Goal: Task Accomplishment & Management: Manage account settings

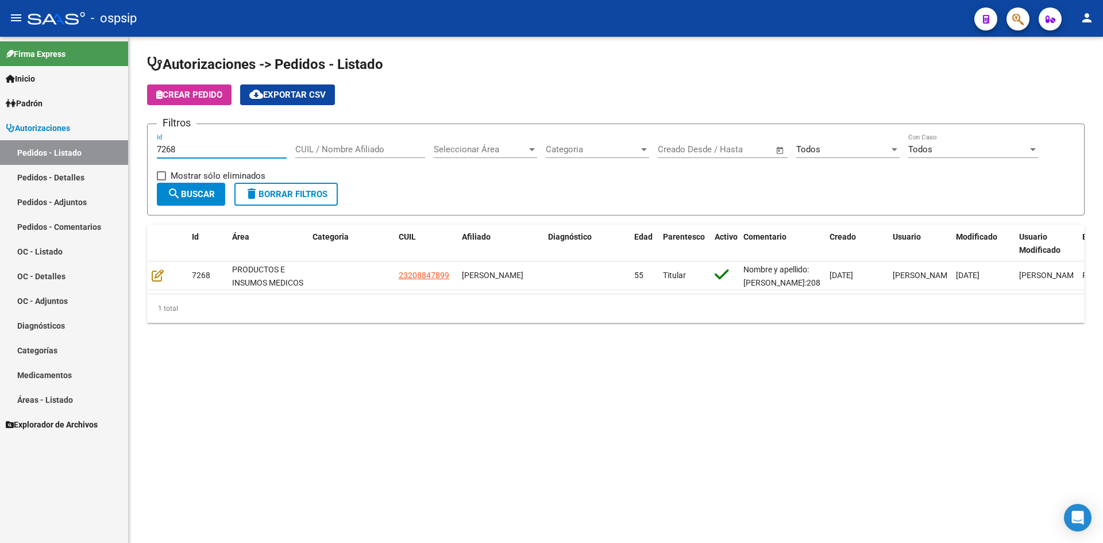
click at [260, 149] on input "7268" at bounding box center [222, 149] width 130 height 10
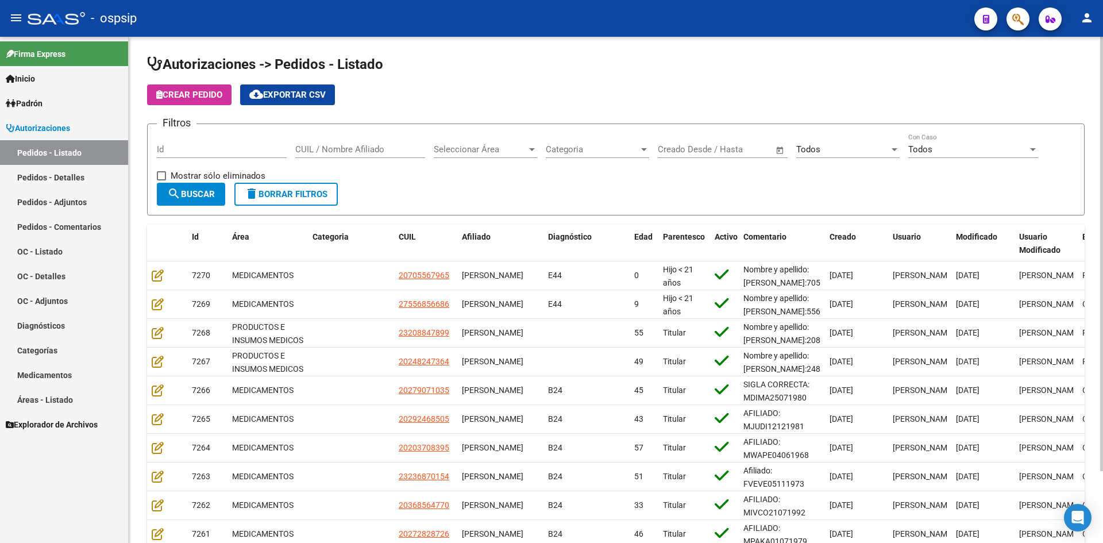
click at [556, 74] on h1 "Autorizaciones -> Pedidos - Listado" at bounding box center [616, 65] width 938 height 20
click at [239, 144] on input "Id" at bounding box center [222, 149] width 130 height 10
click at [368, 152] on input "CUIL / Nombre Afiliado" at bounding box center [360, 149] width 130 height 10
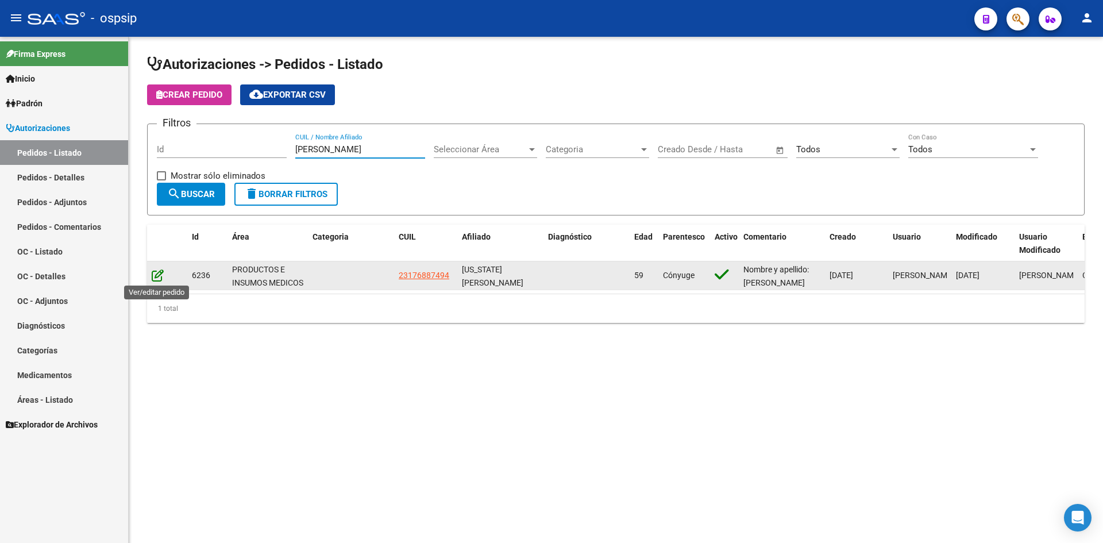
type input "[PERSON_NAME]"
click at [159, 275] on icon at bounding box center [158, 275] width 12 height 13
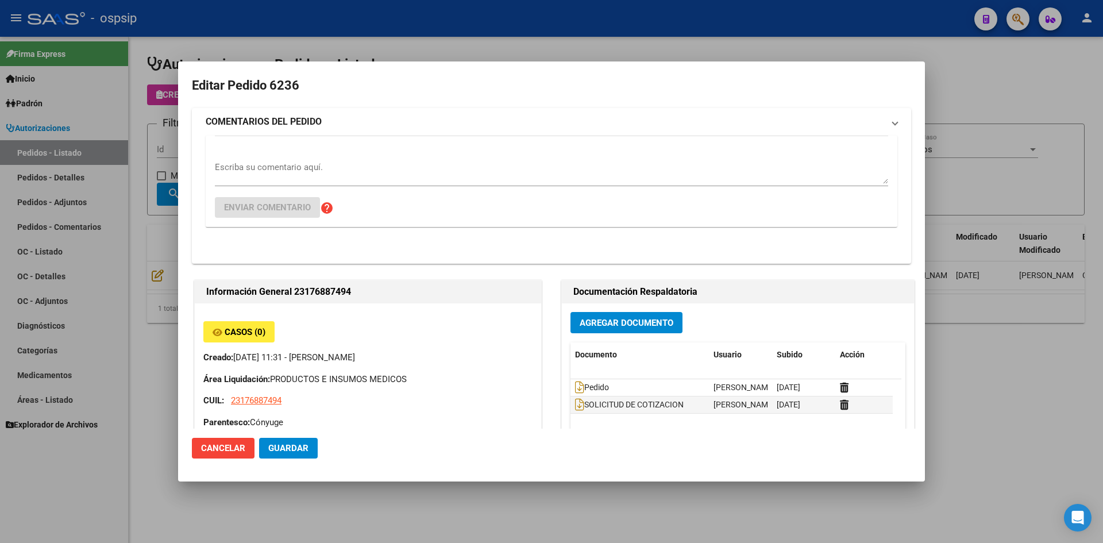
type input "Capital Federal, CABA, CNEL [PERSON_NAME] 2254"
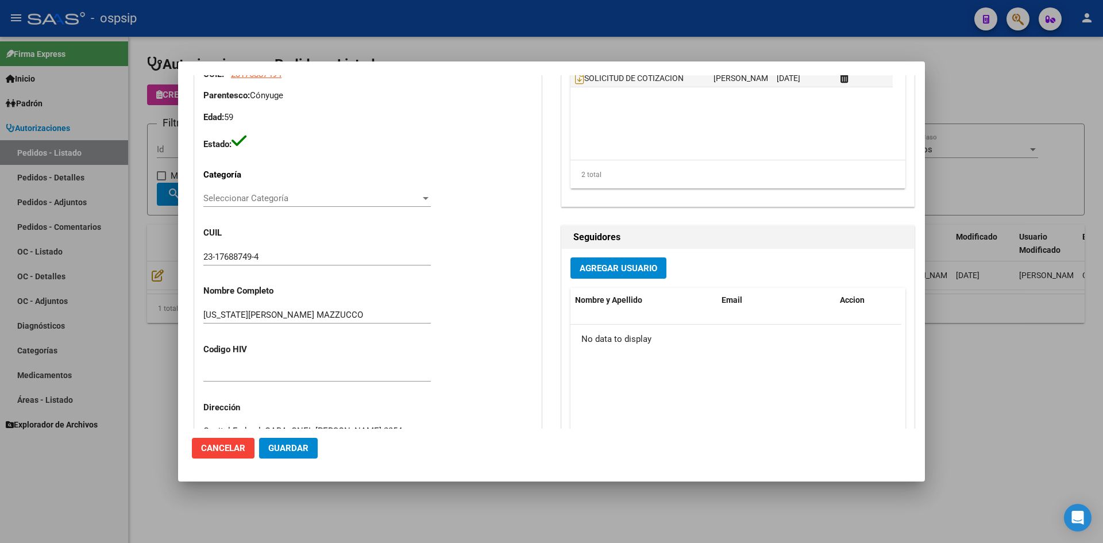
scroll to position [287, 0]
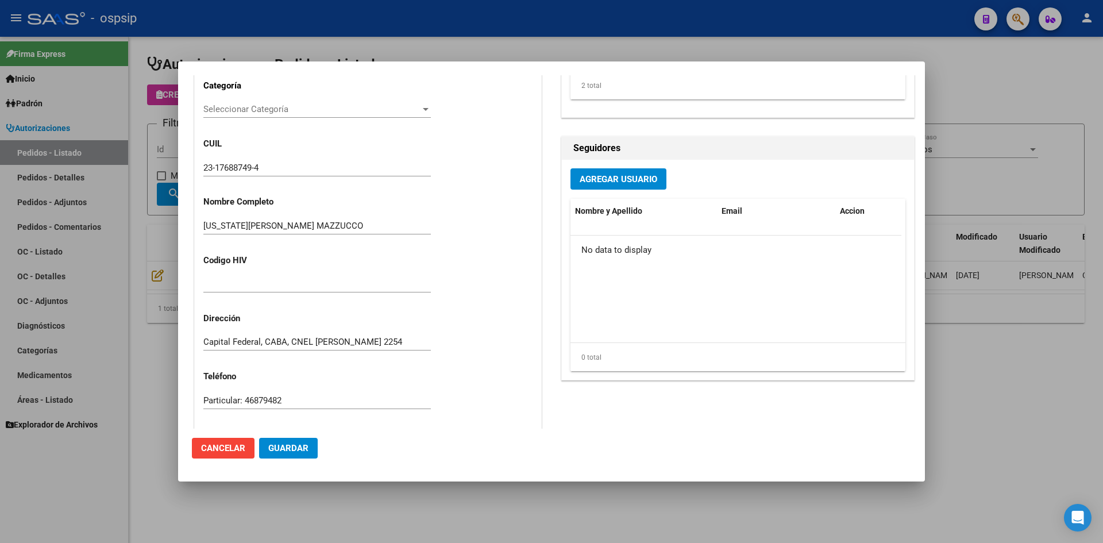
drag, startPoint x: 445, startPoint y: 25, endPoint x: 284, endPoint y: 2, distance: 162.6
click at [444, 25] on div at bounding box center [551, 271] width 1103 height 543
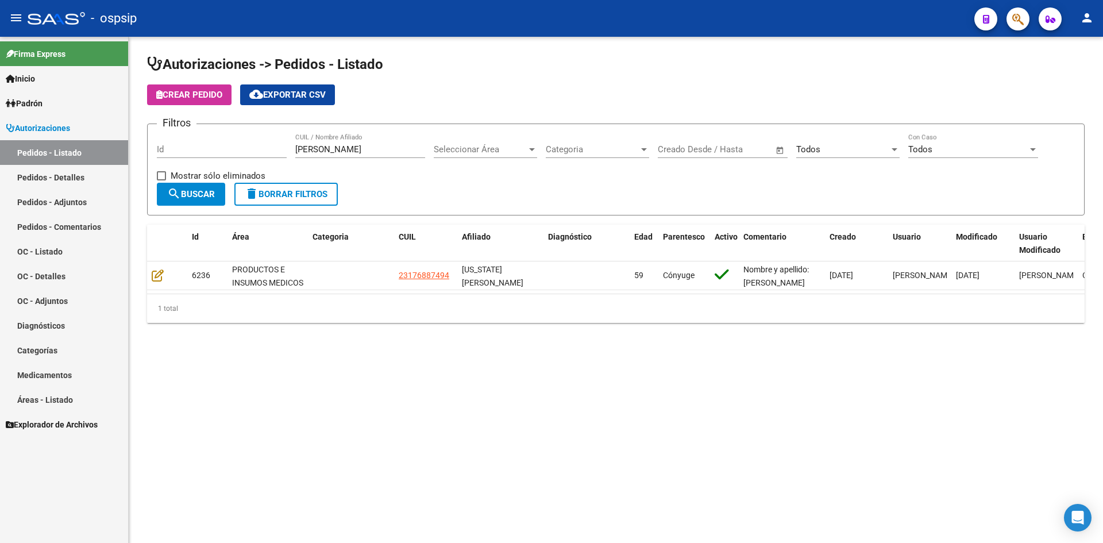
click at [322, 150] on input "[PERSON_NAME]" at bounding box center [360, 149] width 130 height 10
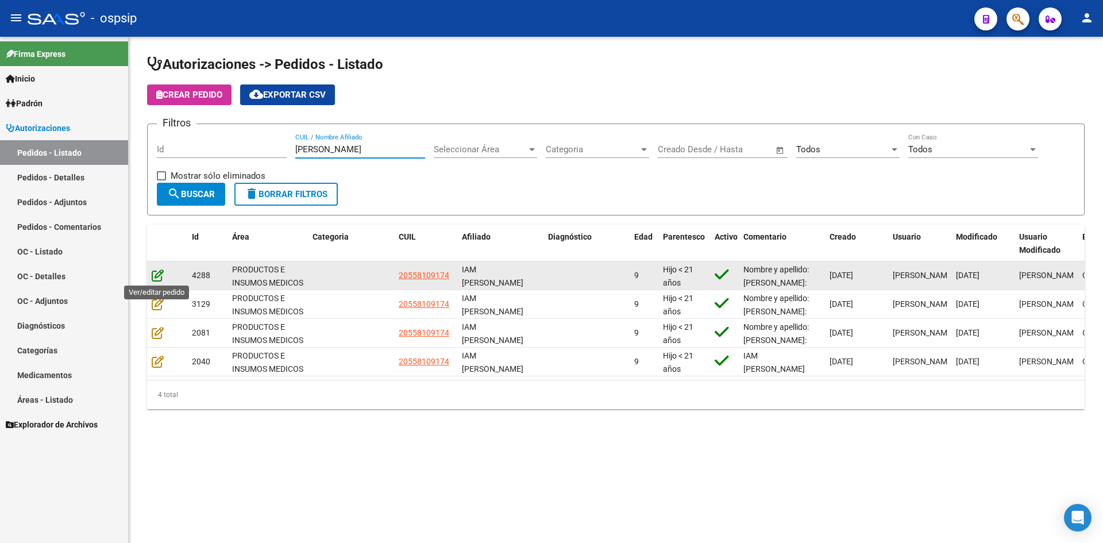
type input "[PERSON_NAME]"
click at [154, 275] on icon at bounding box center [158, 275] width 12 height 13
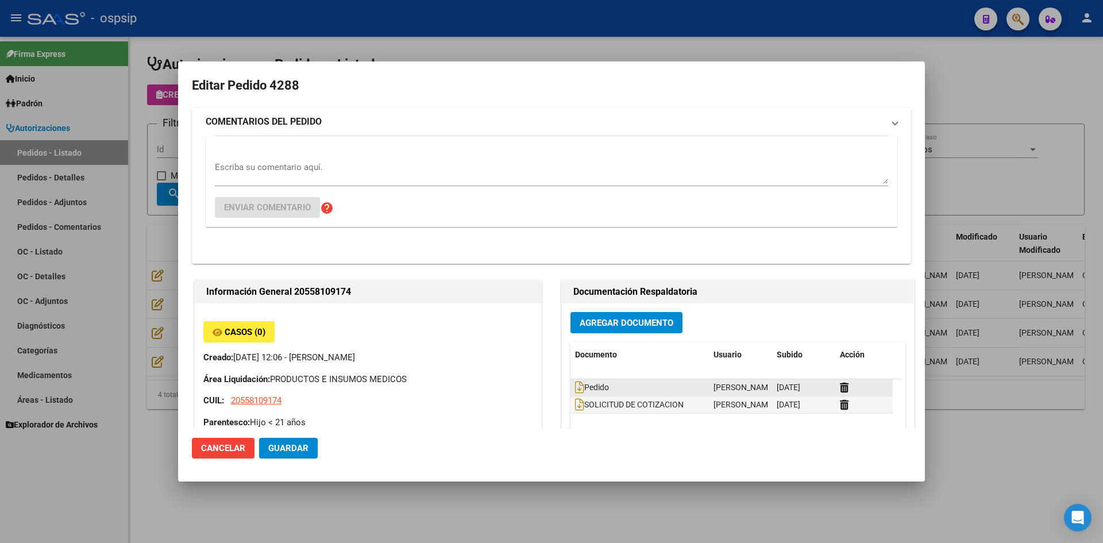
type input "[GEOGRAPHIC_DATA], [GEOGRAPHIC_DATA], CONCEJAL [PERSON_NAME] 175"
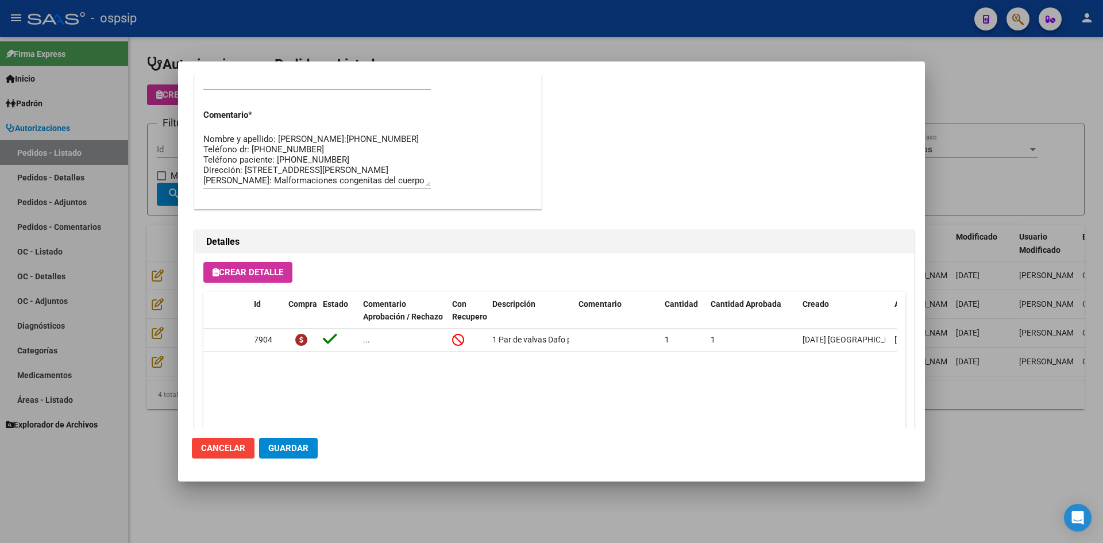
scroll to position [679, 0]
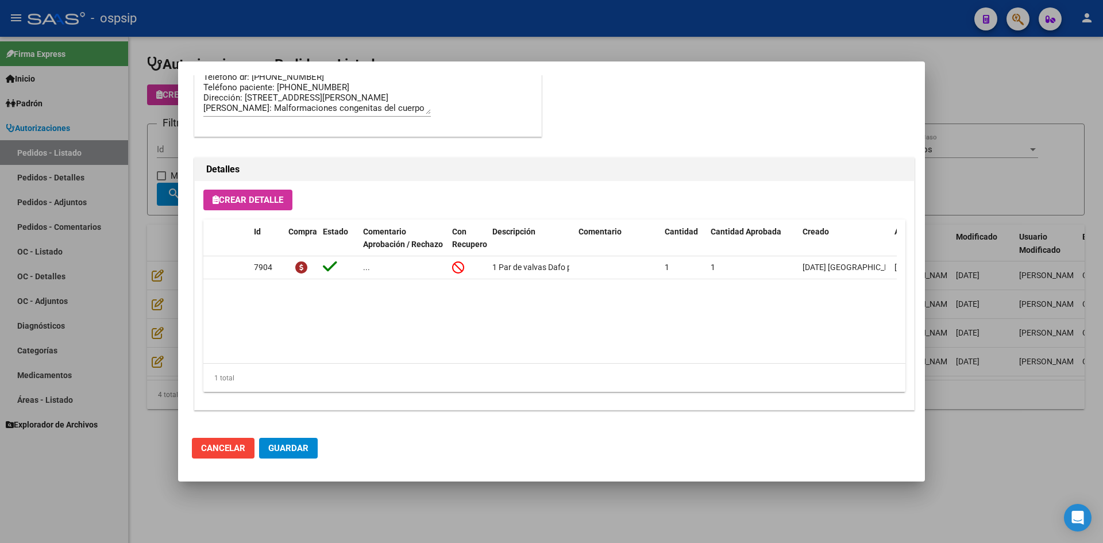
click at [530, 50] on div at bounding box center [551, 271] width 1103 height 543
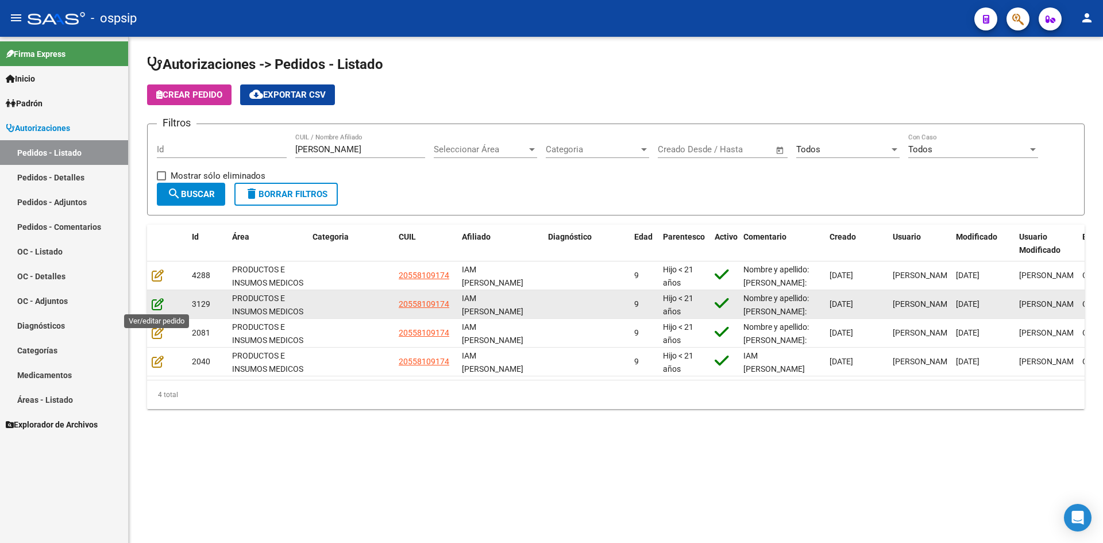
click at [154, 304] on icon at bounding box center [158, 304] width 12 height 13
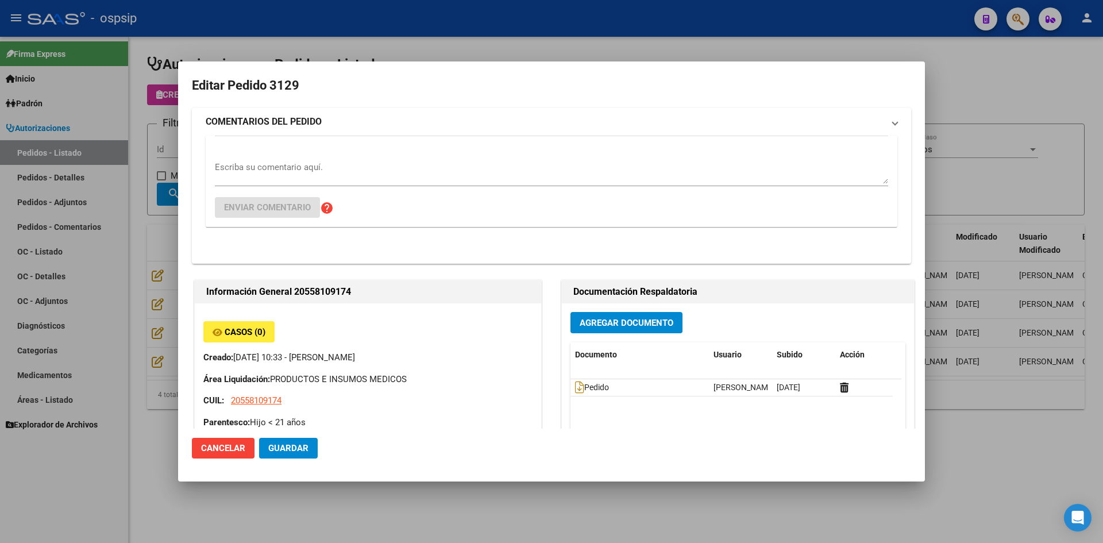
type input "[GEOGRAPHIC_DATA], [GEOGRAPHIC_DATA], CONCEJAL [PERSON_NAME] 175"
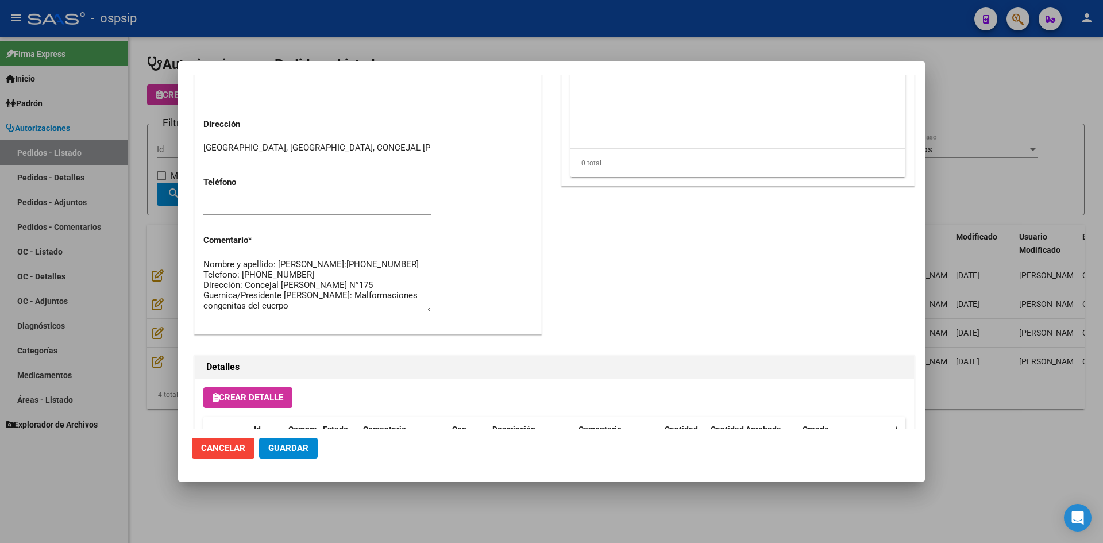
scroll to position [574, 0]
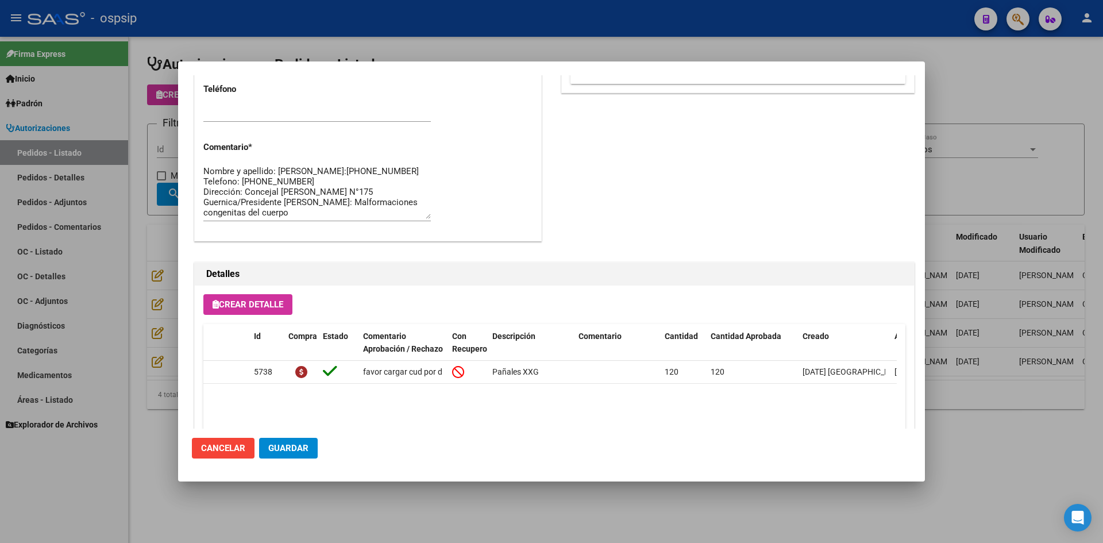
click at [157, 333] on div at bounding box center [551, 271] width 1103 height 543
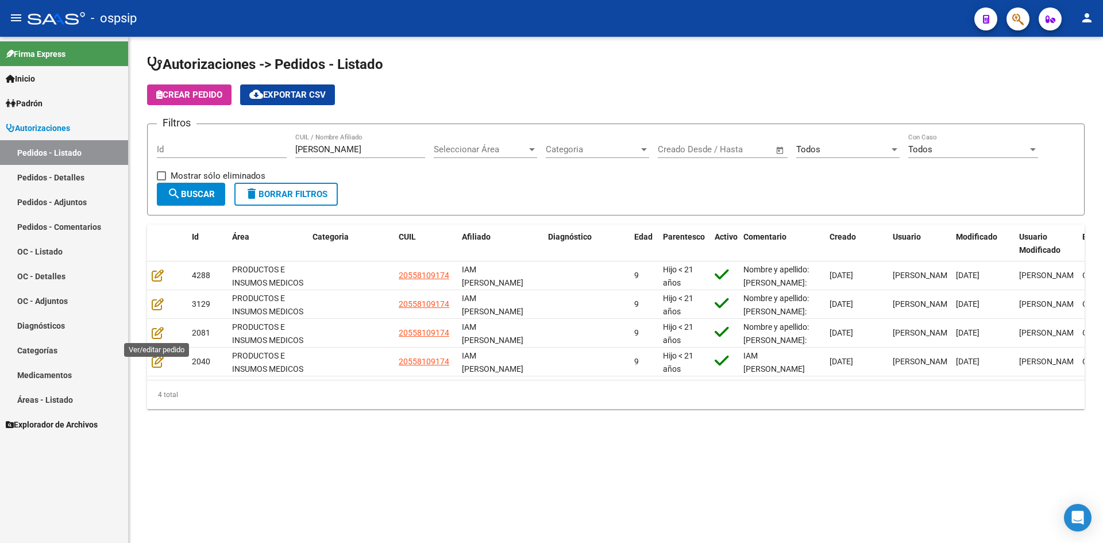
click at [157, 333] on icon at bounding box center [158, 332] width 12 height 13
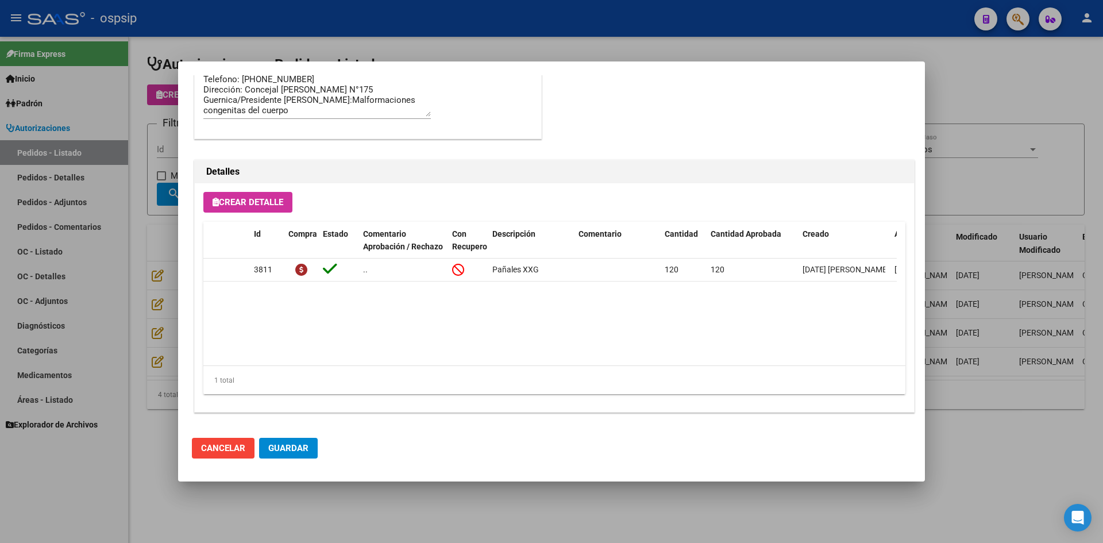
scroll to position [679, 0]
drag, startPoint x: 131, startPoint y: 353, endPoint x: 141, endPoint y: 360, distance: 12.1
click at [131, 354] on div at bounding box center [551, 271] width 1103 height 543
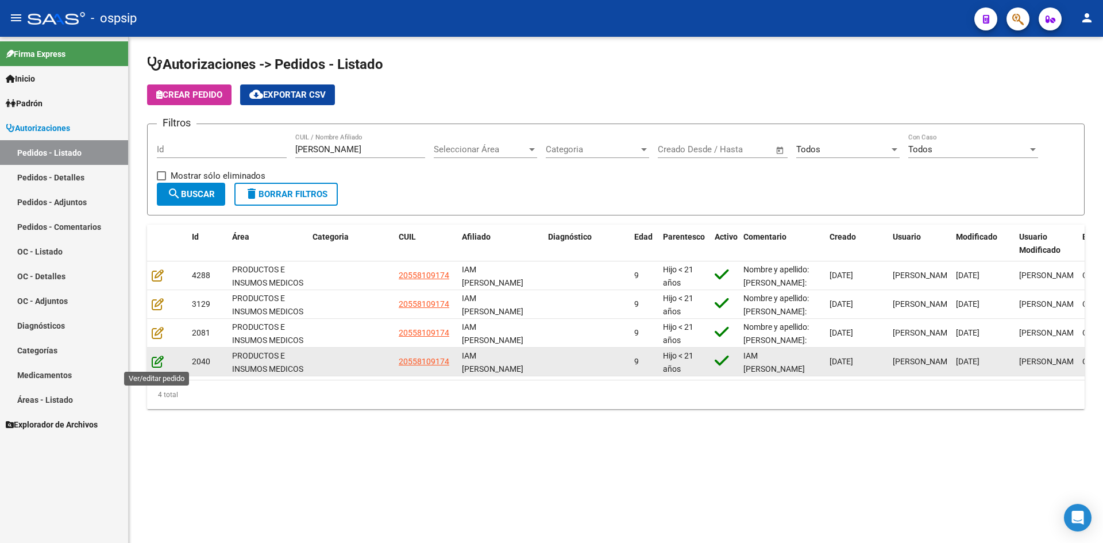
click at [156, 361] on icon at bounding box center [158, 361] width 12 height 13
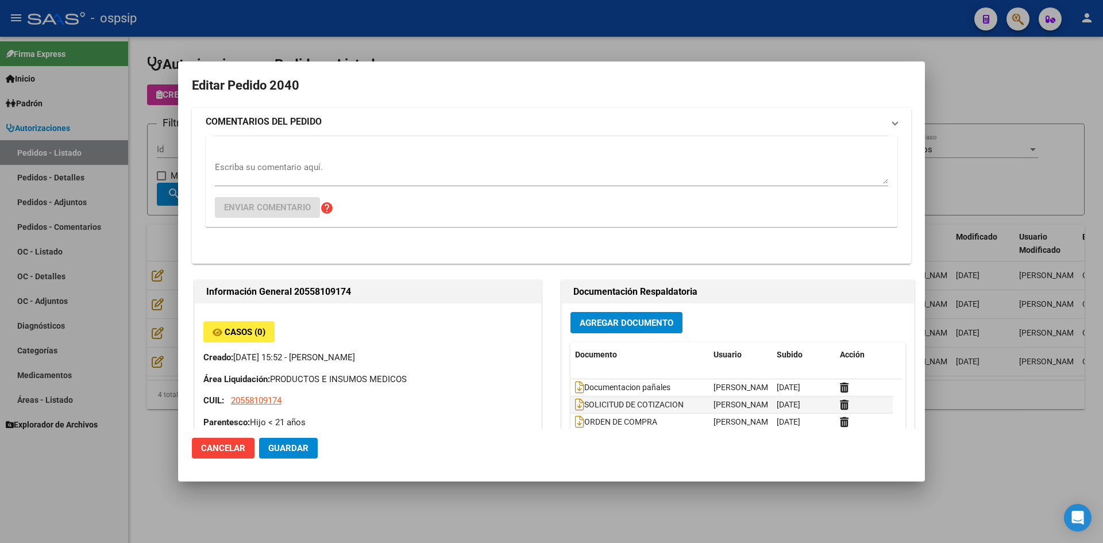
type input "[GEOGRAPHIC_DATA], [GEOGRAPHIC_DATA], CONCEJAL [PERSON_NAME] 175"
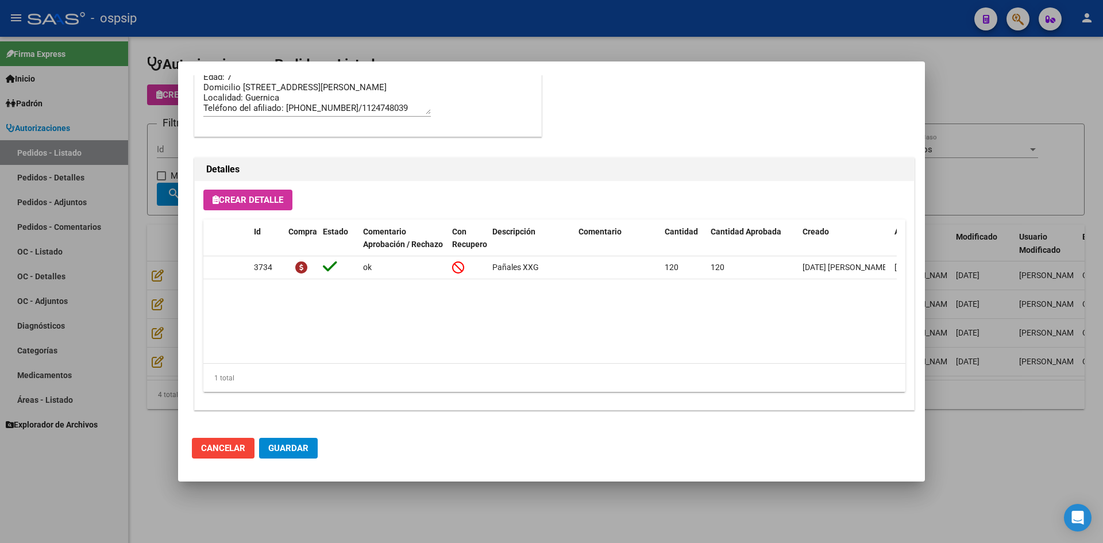
click at [134, 344] on div at bounding box center [551, 271] width 1103 height 543
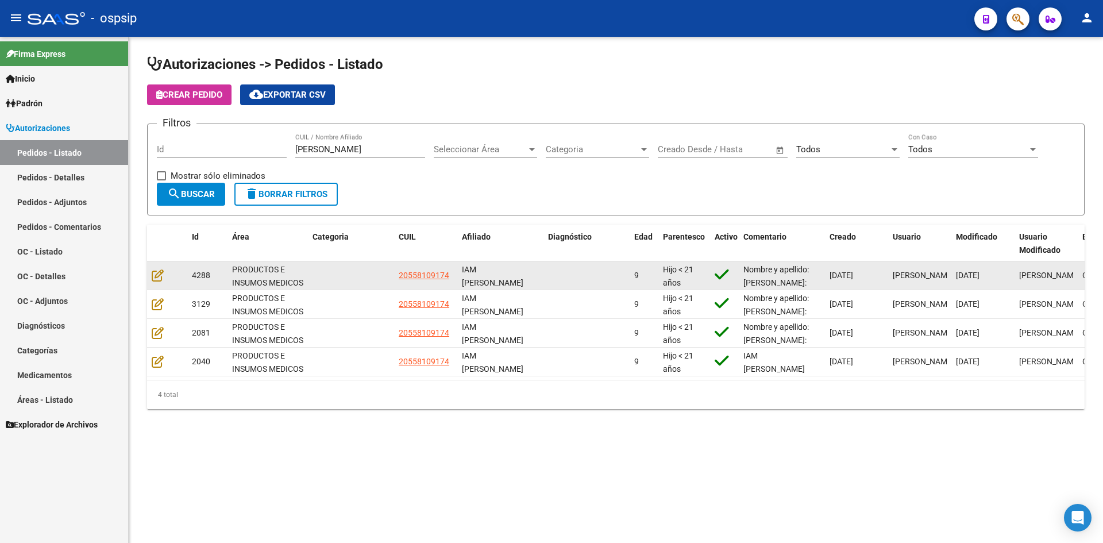
click at [160, 282] on div at bounding box center [167, 275] width 31 height 13
click at [160, 279] on icon at bounding box center [158, 275] width 12 height 13
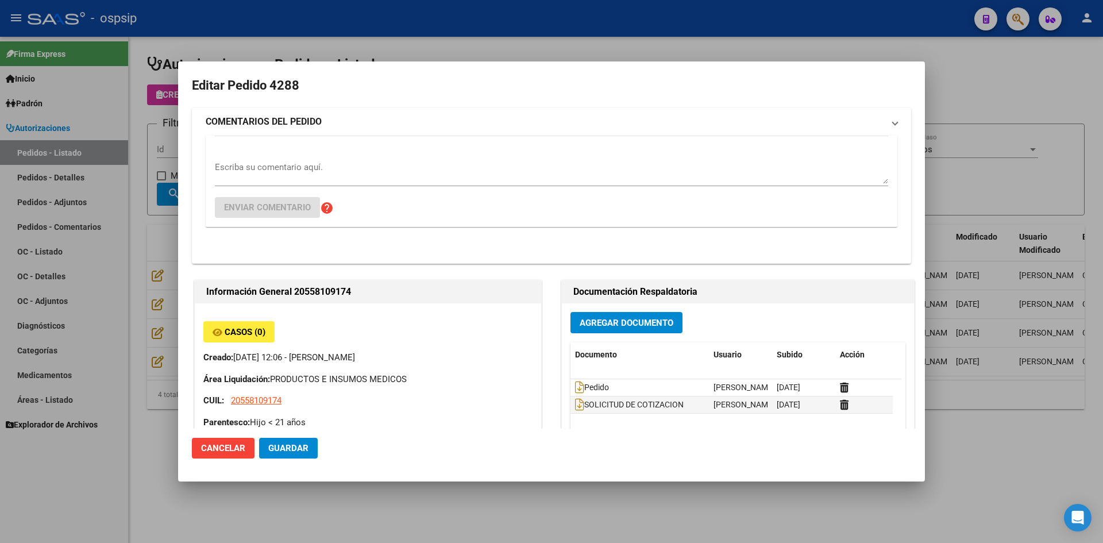
type input "[GEOGRAPHIC_DATA], [GEOGRAPHIC_DATA], CONCEJAL [PERSON_NAME] 175"
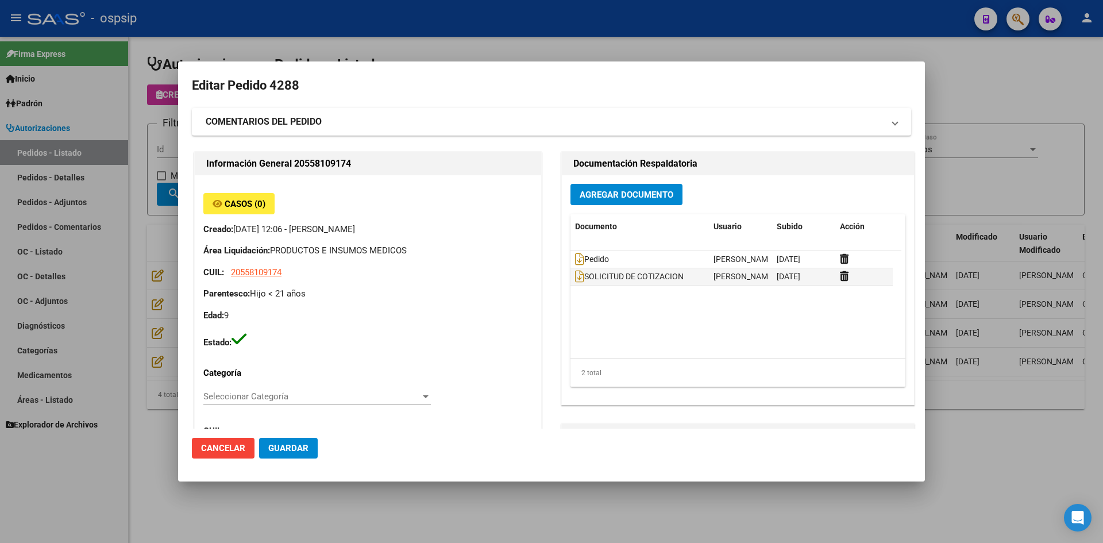
drag, startPoint x: 283, startPoint y: 30, endPoint x: 250, endPoint y: 1, distance: 44.8
click at [276, 26] on div at bounding box center [551, 271] width 1103 height 543
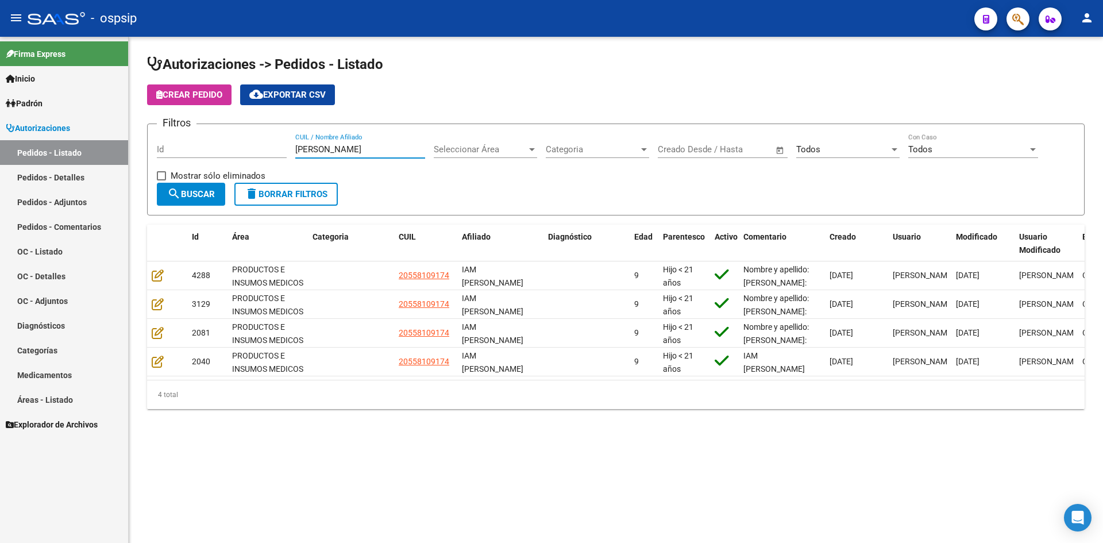
click at [303, 148] on input "[PERSON_NAME]" at bounding box center [360, 149] width 130 height 10
click at [263, 152] on input "Id" at bounding box center [222, 149] width 130 height 10
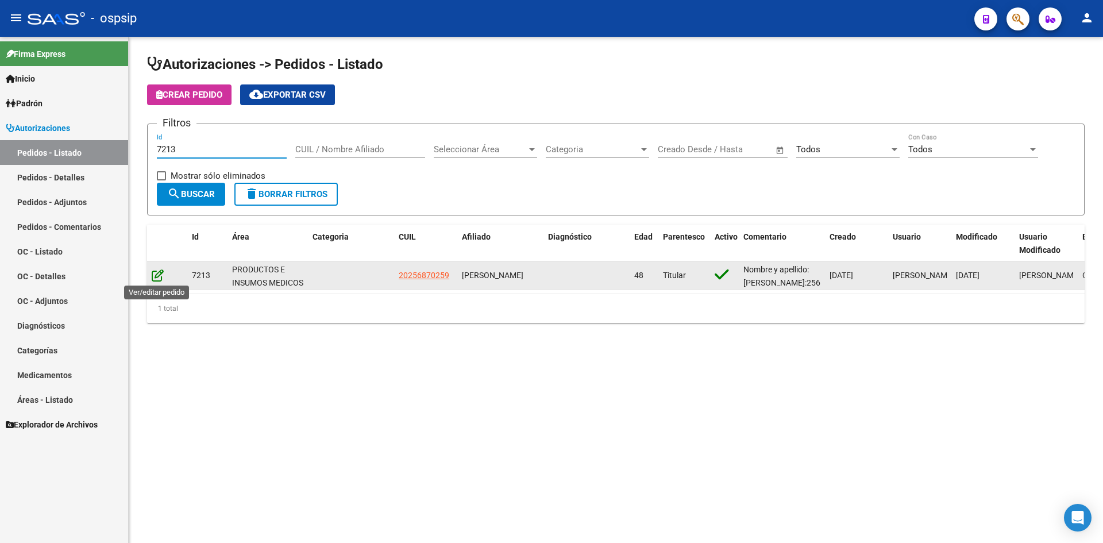
type input "7213"
click at [155, 273] on icon at bounding box center [158, 275] width 12 height 13
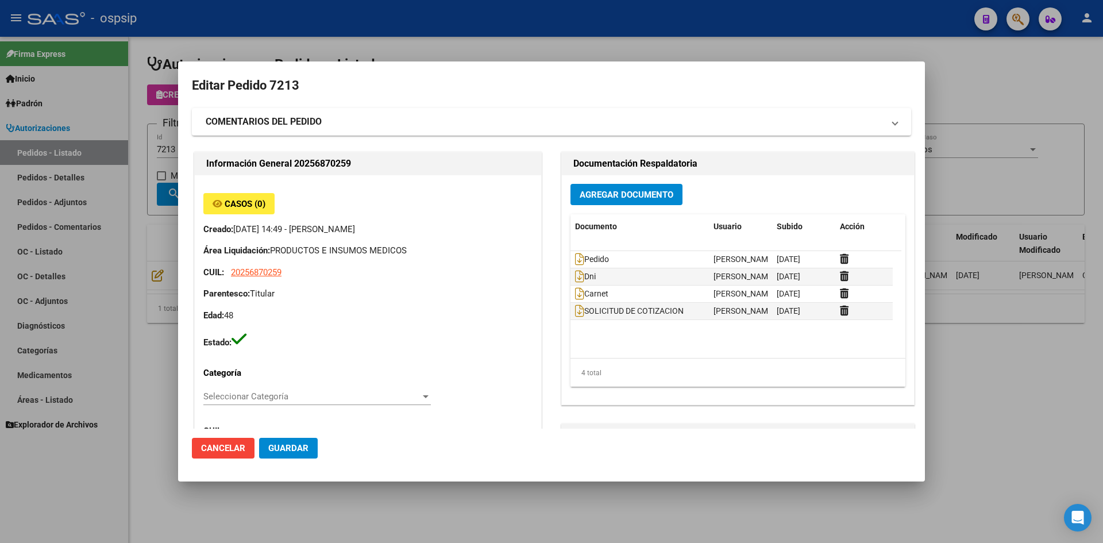
type input "[GEOGRAPHIC_DATA], [PERSON_NAME], CNO. GRAL. BELGRANO 2947, [GEOGRAPHIC_DATA]: …"
click at [674, 48] on div at bounding box center [551, 271] width 1103 height 543
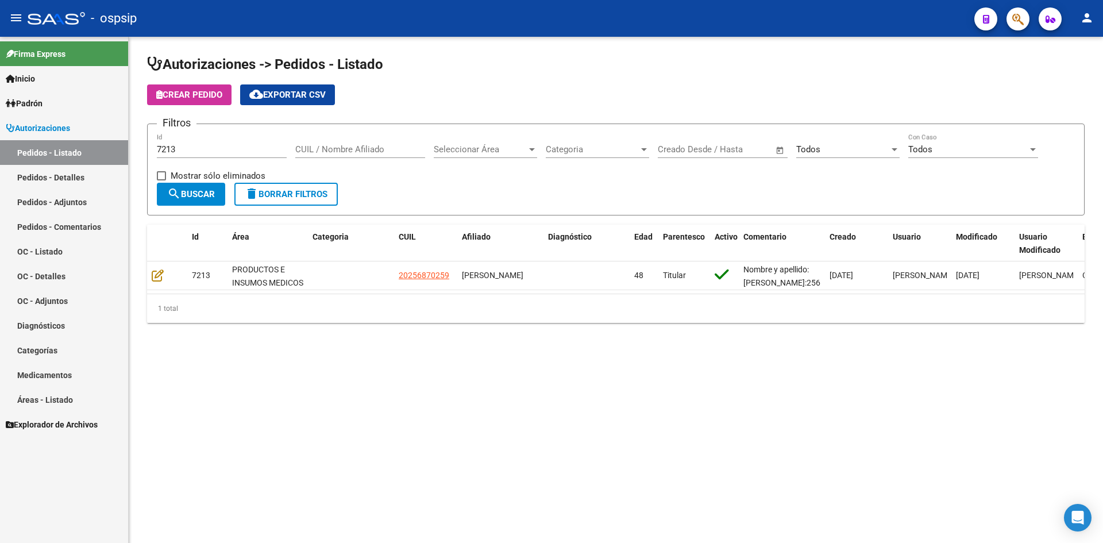
click at [207, 144] on input "7213" at bounding box center [222, 149] width 130 height 10
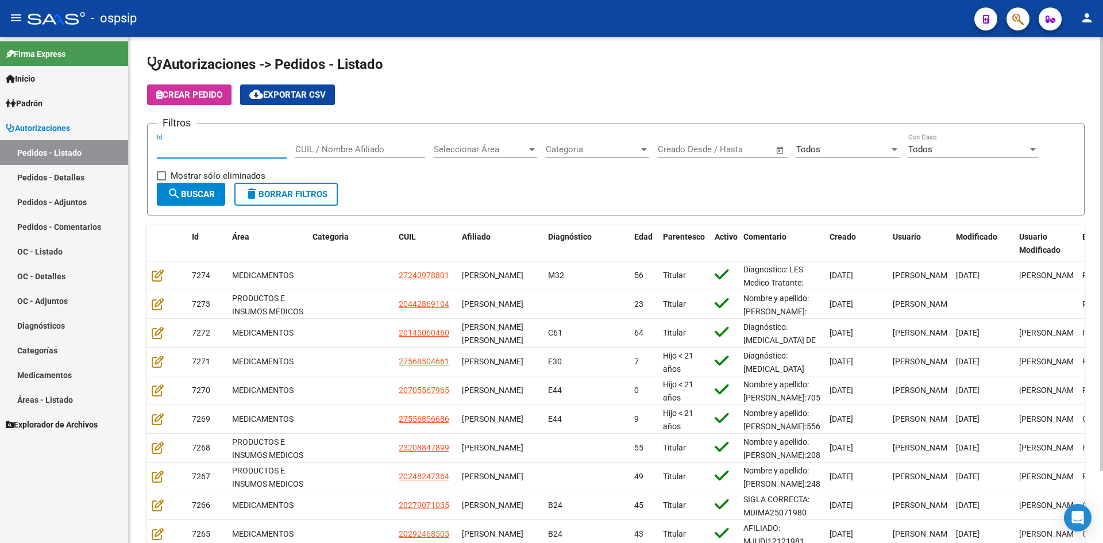
click at [351, 151] on input "CUIL / Nombre Afiliado" at bounding box center [360, 149] width 130 height 10
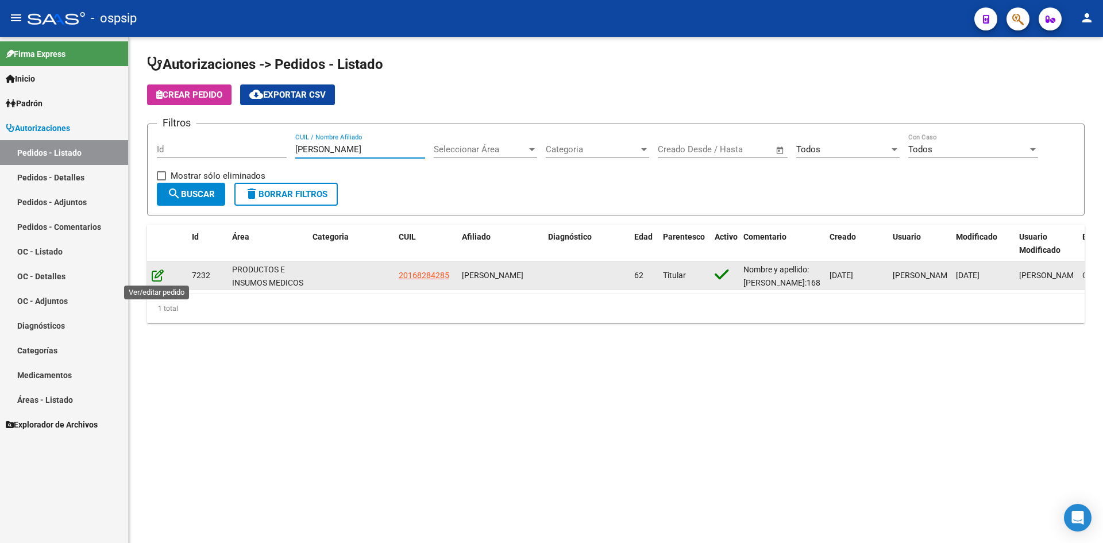
type input "[PERSON_NAME]"
click at [154, 275] on icon at bounding box center [158, 275] width 12 height 13
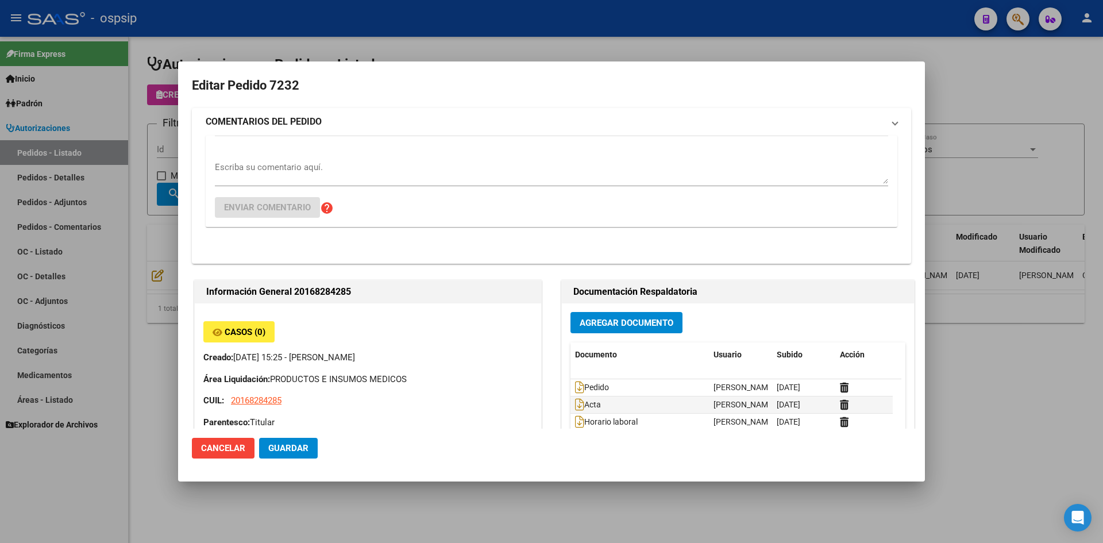
type input "[GEOGRAPHIC_DATA], [PERSON_NAME], [PERSON_NAME][STREET_ADDRESS]"
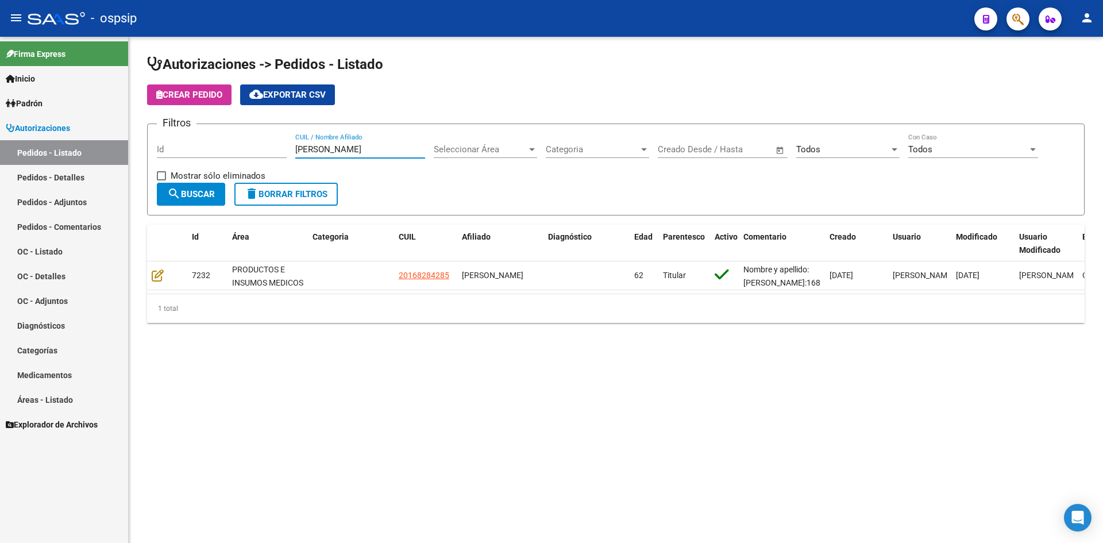
click at [336, 151] on input "[PERSON_NAME]" at bounding box center [360, 149] width 130 height 10
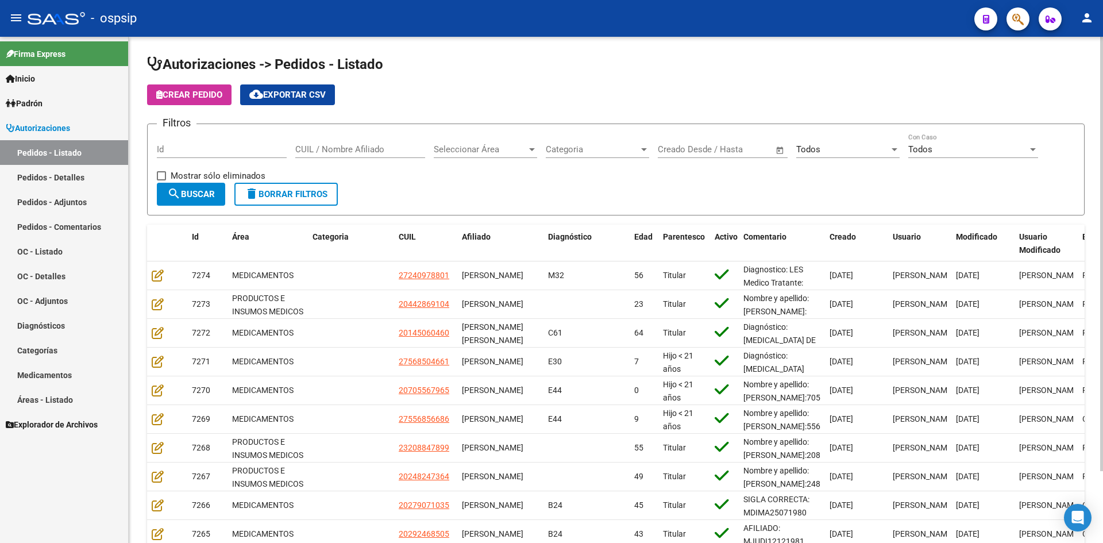
drag, startPoint x: 479, startPoint y: 188, endPoint x: 247, endPoint y: 9, distance: 292.4
click at [476, 183] on form "Filtros Id CUIL / Nombre Afiliado Seleccionar Área Seleccionar Área Categoria C…" at bounding box center [616, 170] width 938 height 92
drag, startPoint x: 240, startPoint y: 145, endPoint x: 236, endPoint y: 139, distance: 7.0
click at [238, 147] on input "Id" at bounding box center [222, 149] width 130 height 10
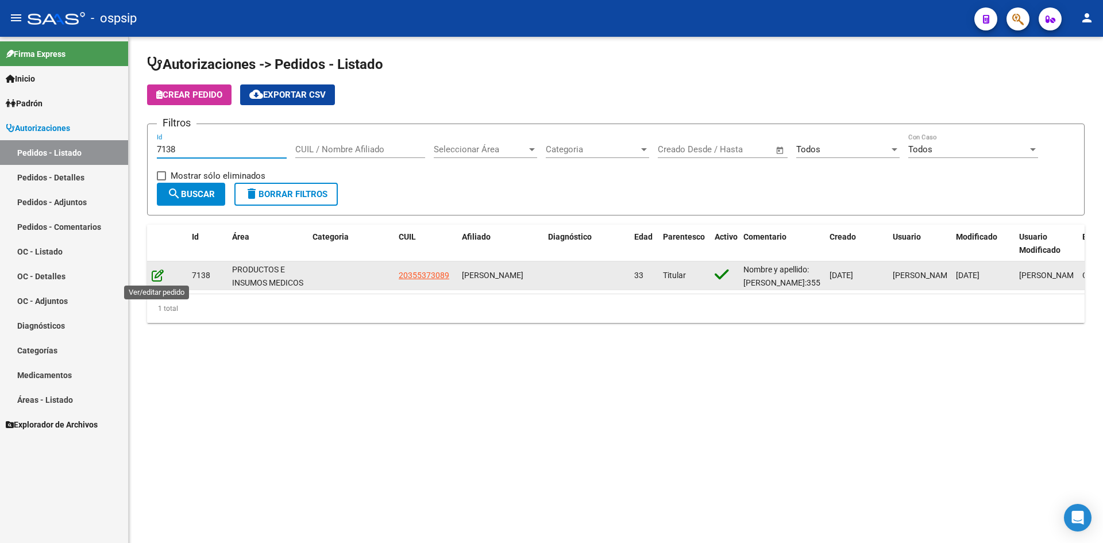
type input "7138"
click at [154, 280] on icon at bounding box center [158, 275] width 12 height 13
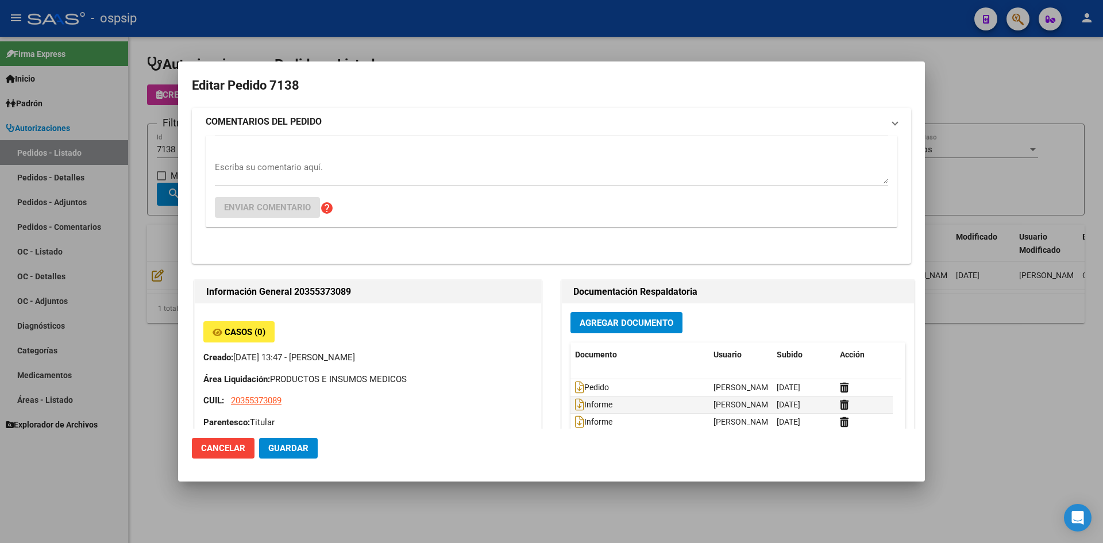
type input "[GEOGRAPHIC_DATA], [GEOGRAPHIC_DATA][PERSON_NAME], [PERSON_NAME] 1614"
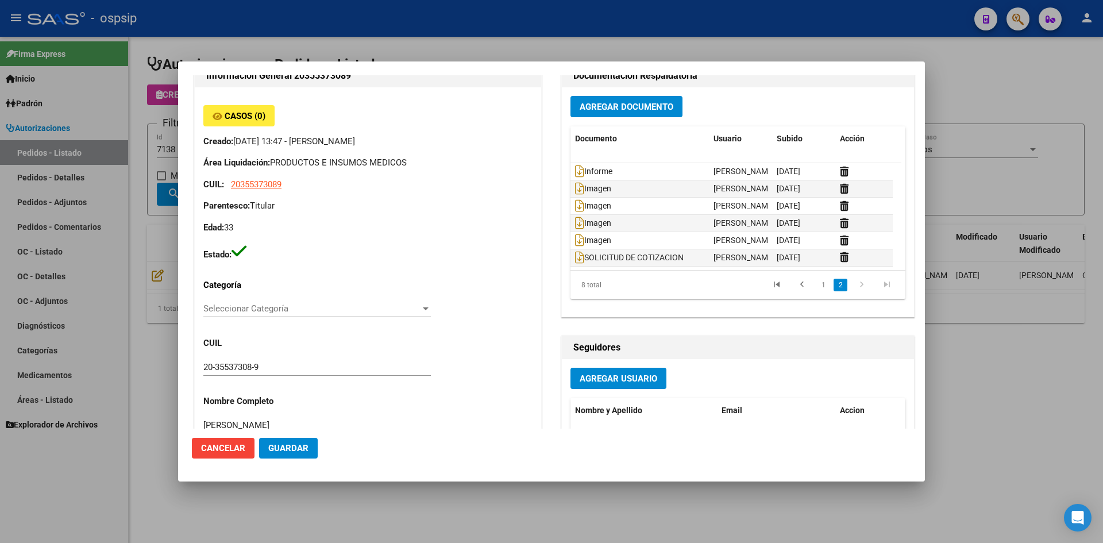
scroll to position [172, 0]
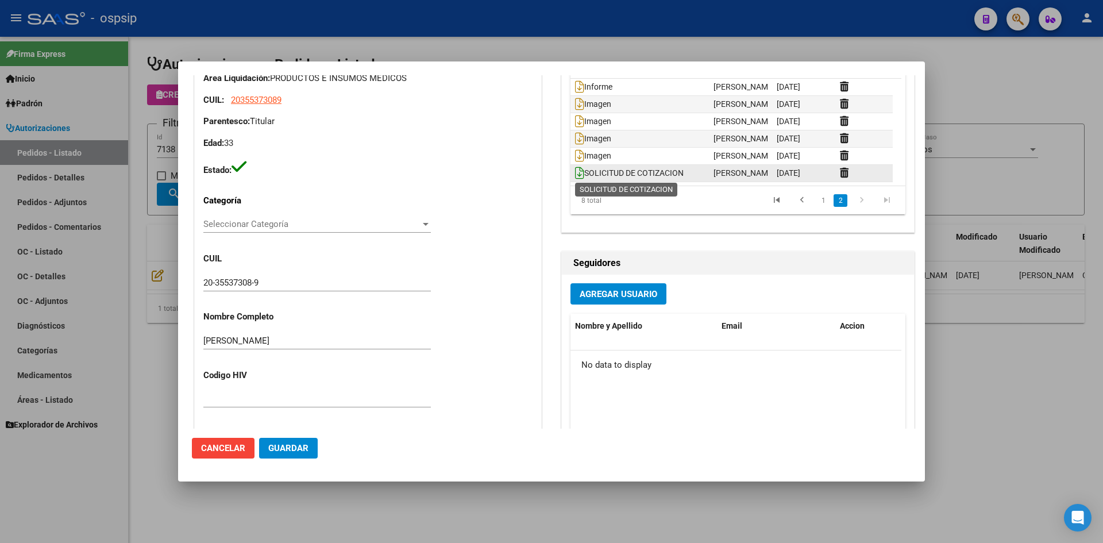
click at [575, 169] on icon at bounding box center [579, 173] width 9 height 13
click at [686, 32] on div at bounding box center [551, 271] width 1103 height 543
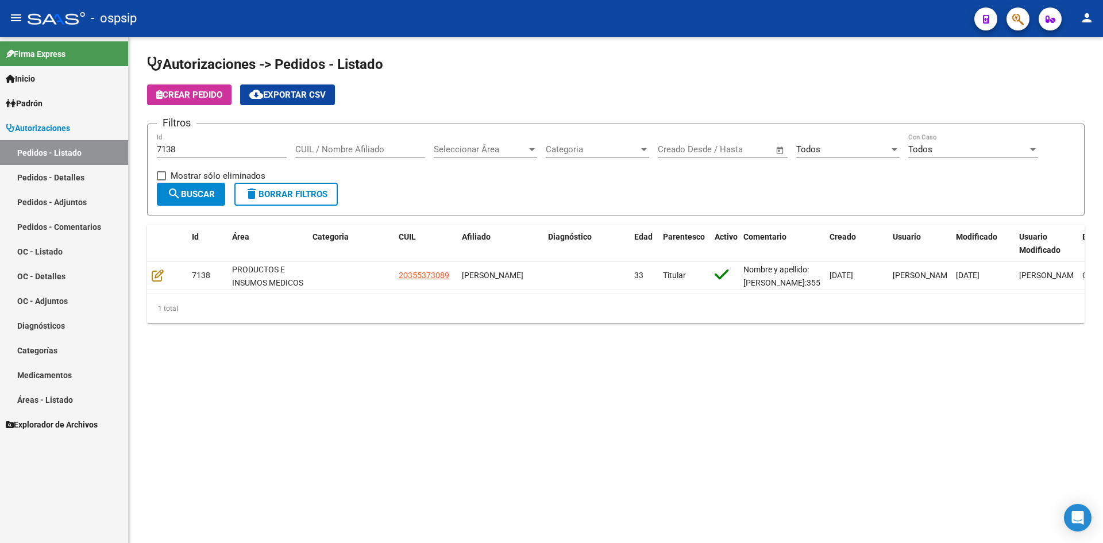
click at [226, 148] on input "7138" at bounding box center [222, 149] width 130 height 10
type input "7138"
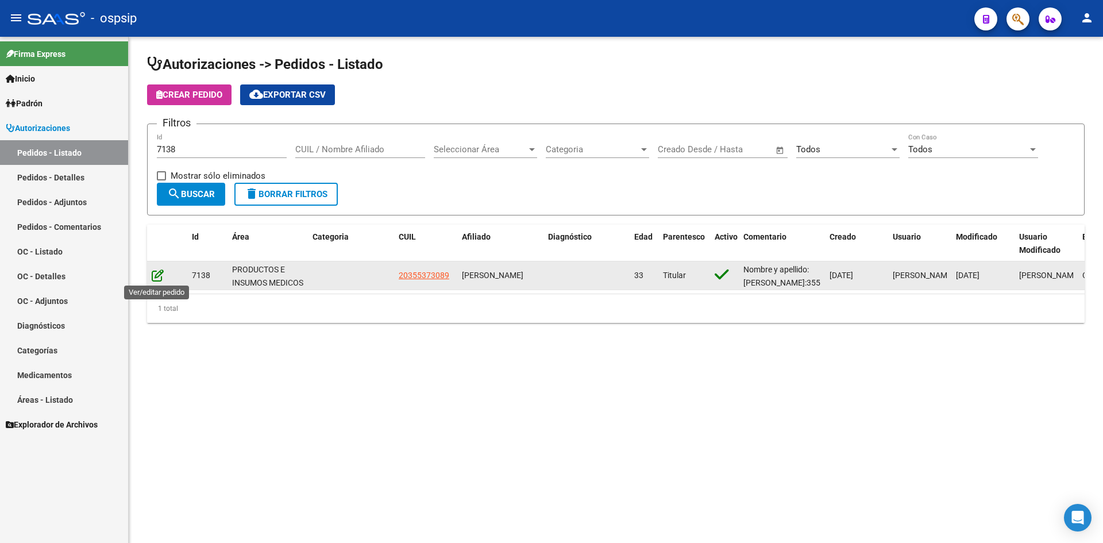
click at [154, 276] on icon at bounding box center [158, 275] width 12 height 13
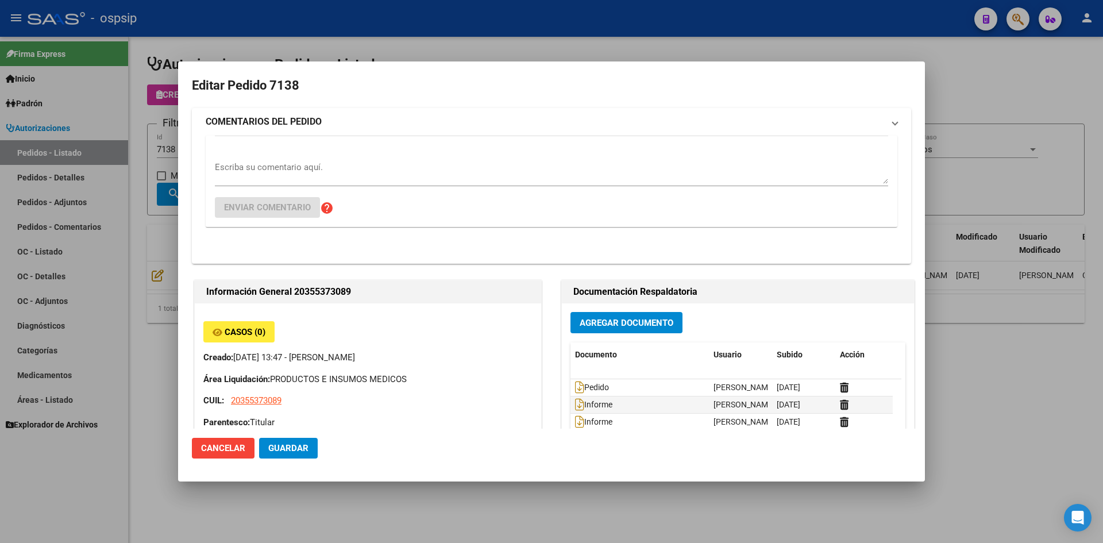
type input "[GEOGRAPHIC_DATA], [GEOGRAPHIC_DATA][PERSON_NAME], [PERSON_NAME] 1614"
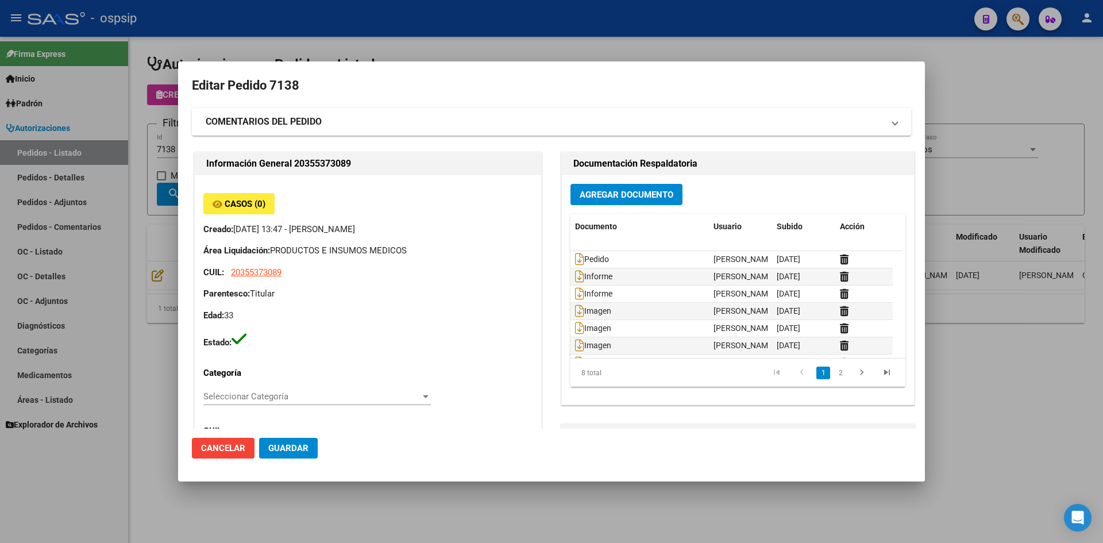
click at [374, 63] on mat-dialog-container "Editar Pedido 7138 COMENTARIOS DEL PEDIDO Escriba su comentario aquí. Enviar co…" at bounding box center [551, 270] width 747 height 419
drag, startPoint x: 368, startPoint y: 51, endPoint x: 278, endPoint y: 90, distance: 97.8
click at [358, 54] on div at bounding box center [551, 271] width 1103 height 543
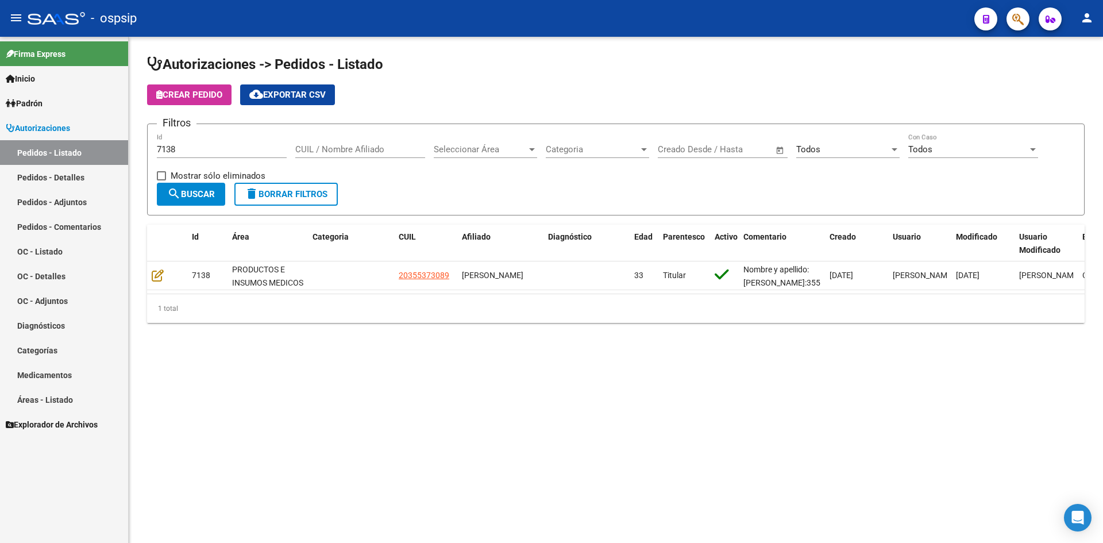
click at [239, 155] on div "7138 Id" at bounding box center [222, 145] width 130 height 25
click at [239, 152] on input "7138" at bounding box center [222, 149] width 130 height 10
drag, startPoint x: 239, startPoint y: 148, endPoint x: 296, endPoint y: 178, distance: 64.8
click at [294, 178] on div "Filtros 7138 Id CUIL / Nombre Afiliado Seleccionar Área Seleccionar Área Catego…" at bounding box center [616, 157] width 918 height 49
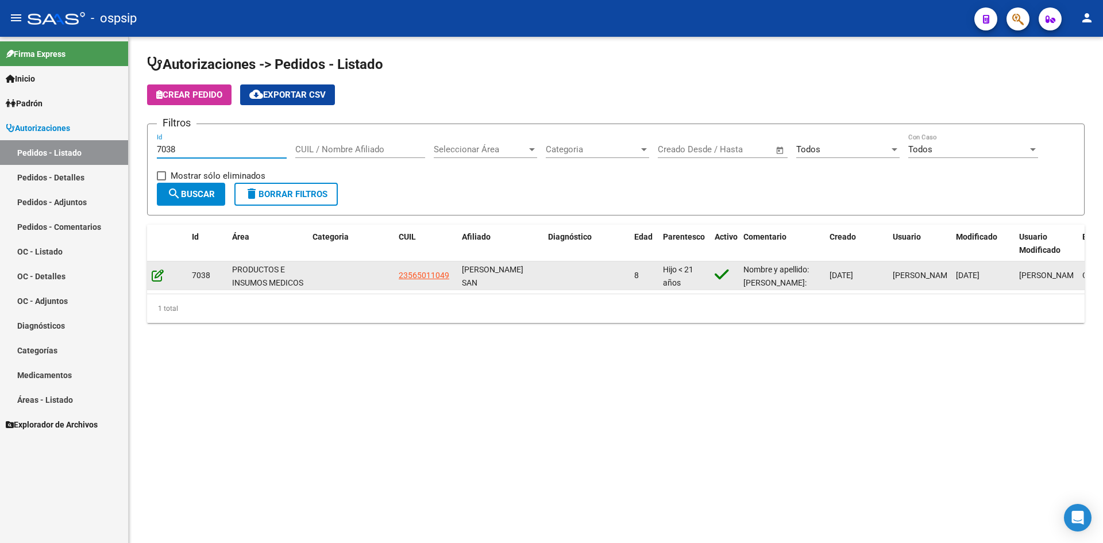
type input "7038"
click at [157, 275] on icon at bounding box center [158, 275] width 12 height 13
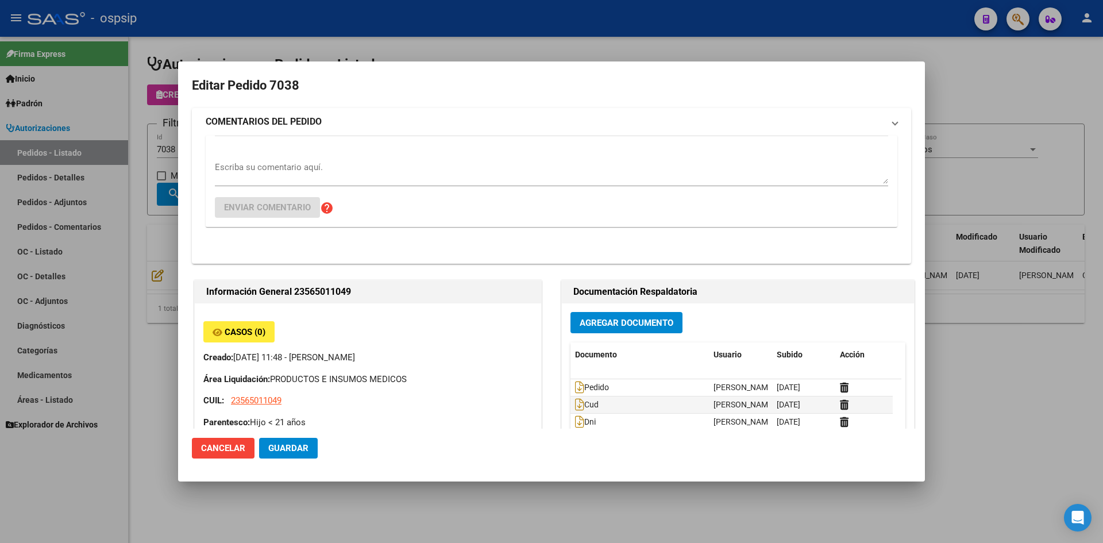
type input "[GEOGRAPHIC_DATA], [PERSON_NAME], REP. [PERSON_NAME] 1695"
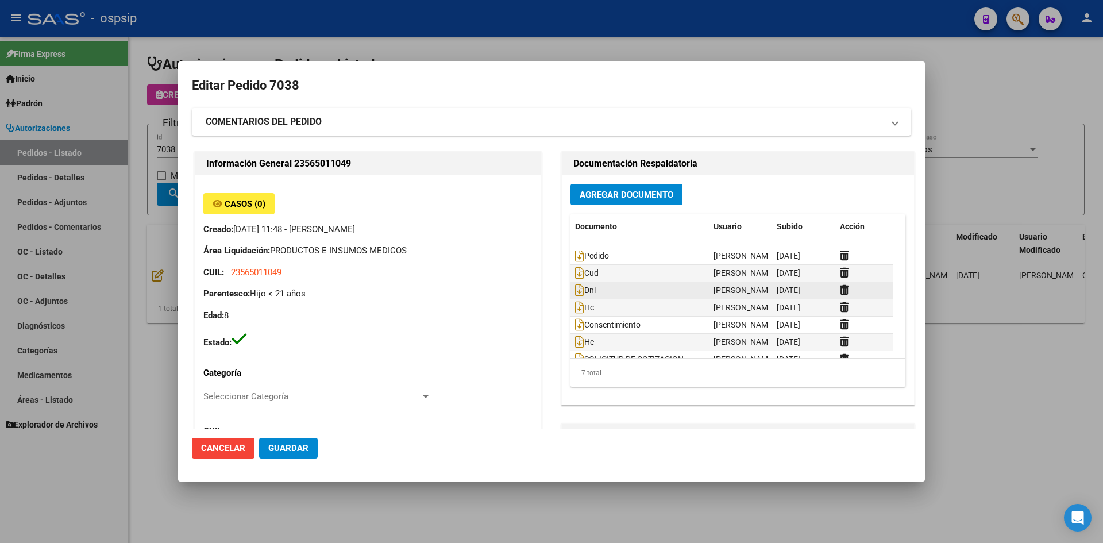
scroll to position [0, 0]
click at [609, 195] on span "Agregar Documento" at bounding box center [627, 195] width 94 height 10
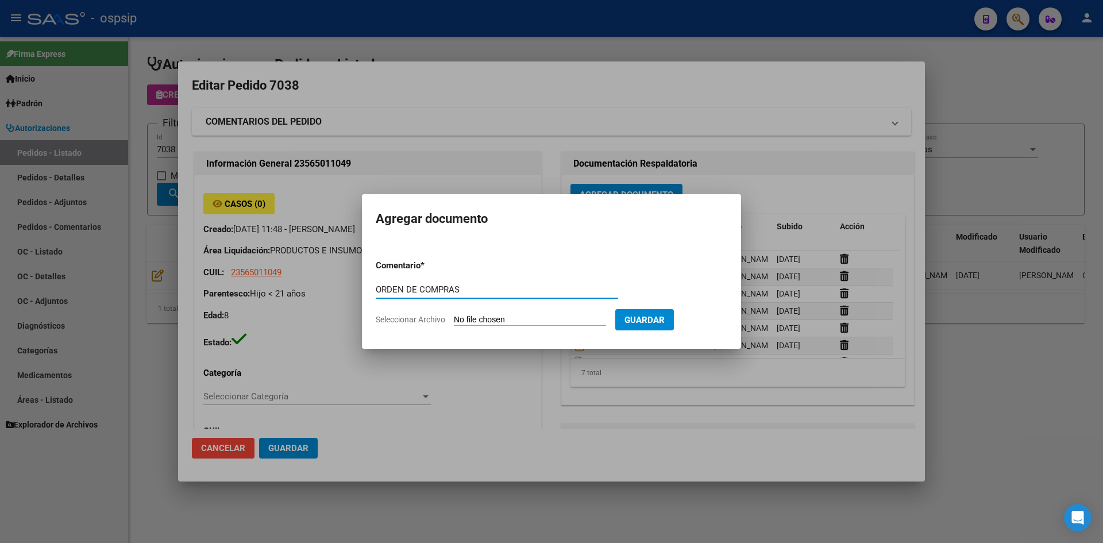
type input "ORDEN DE COMPRAS"
click at [454, 315] on input "Seleccionar Archivo" at bounding box center [530, 320] width 152 height 11
type input "C:\fakepath\OC N°7038 - [PERSON_NAME].pdf"
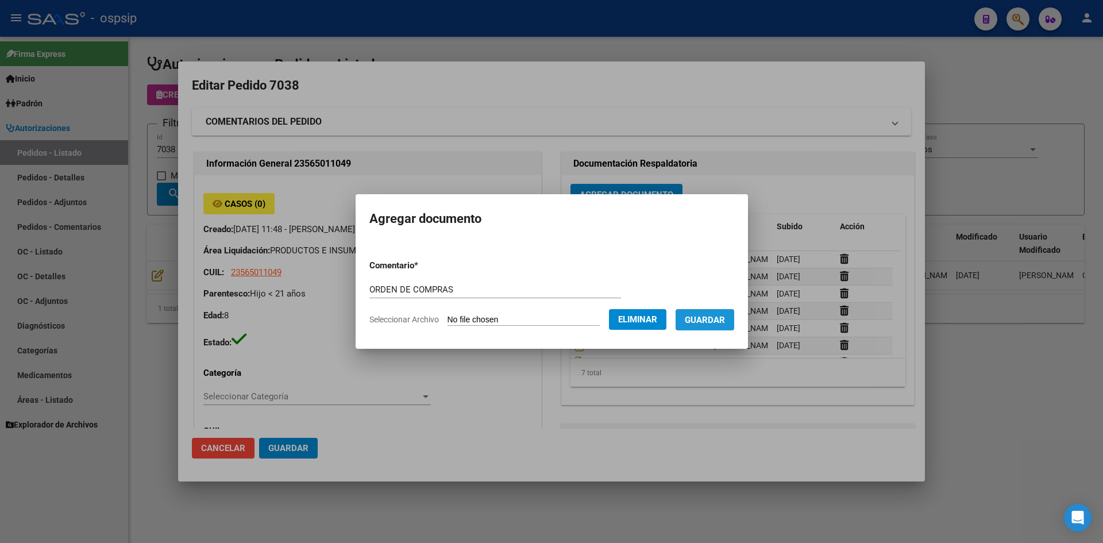
click at [727, 313] on button "Guardar" at bounding box center [705, 319] width 59 height 21
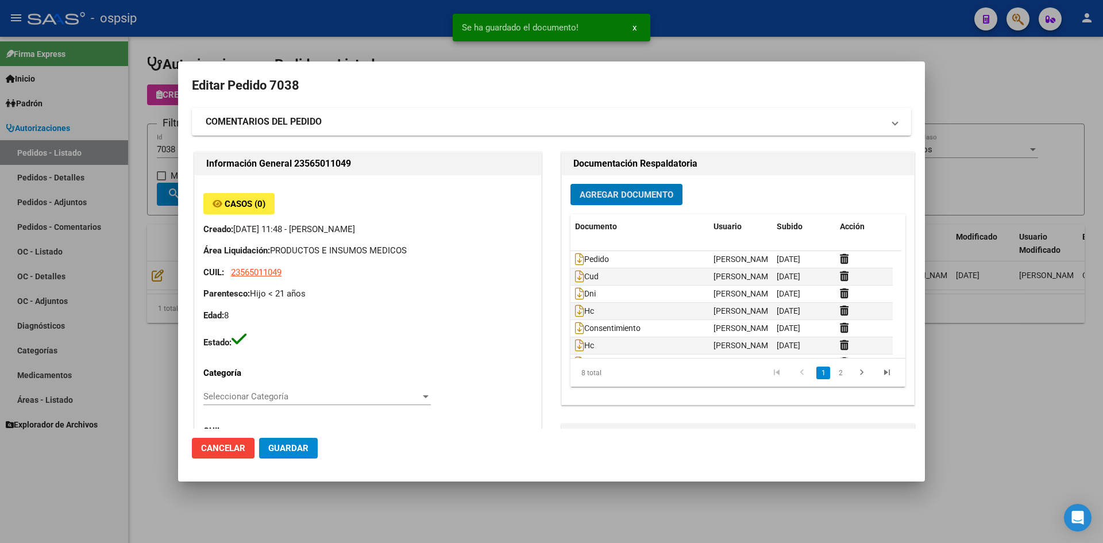
click at [298, 439] on button "Guardar" at bounding box center [288, 448] width 59 height 21
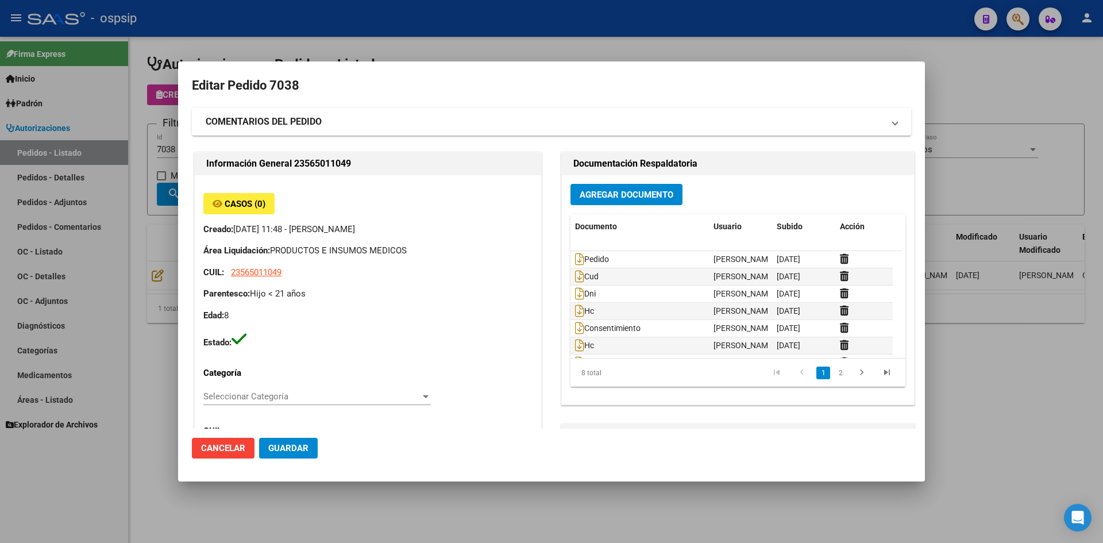
drag, startPoint x: 356, startPoint y: 40, endPoint x: 252, endPoint y: 106, distance: 122.4
click at [351, 42] on div at bounding box center [551, 271] width 1103 height 543
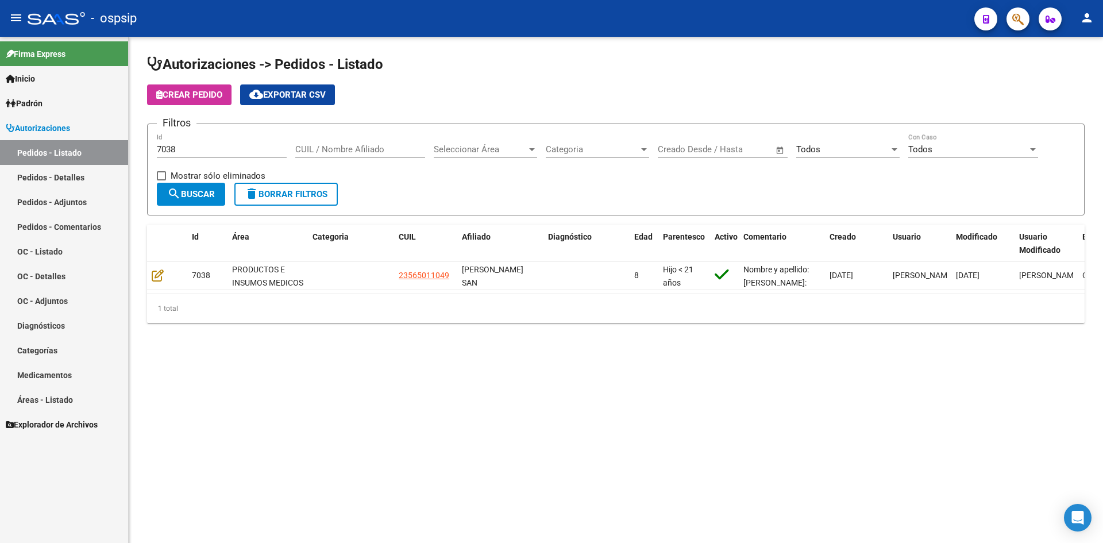
click at [217, 149] on input "7038" at bounding box center [222, 149] width 130 height 10
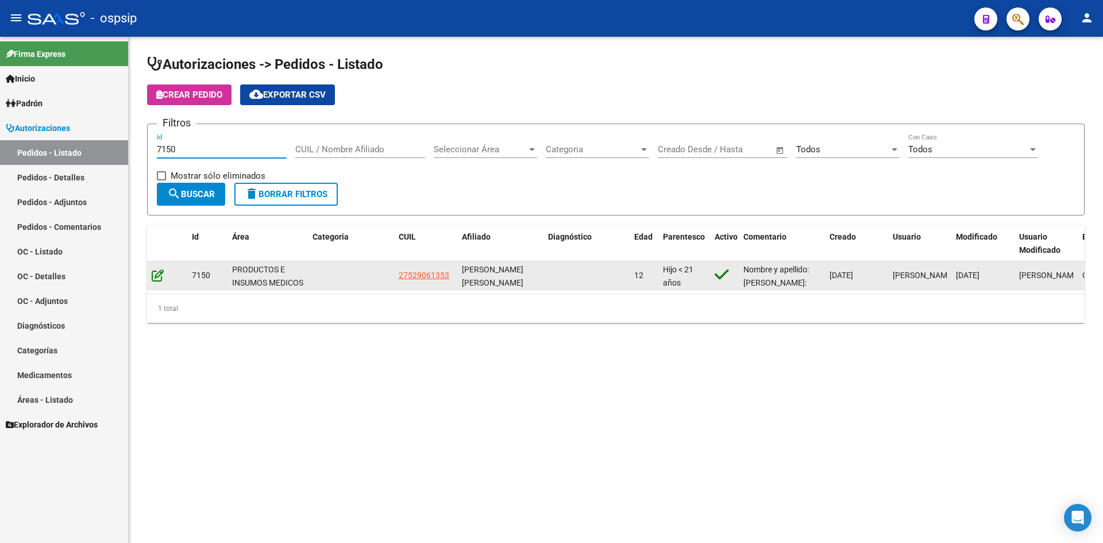
type input "7150"
click at [157, 279] on icon at bounding box center [158, 275] width 12 height 13
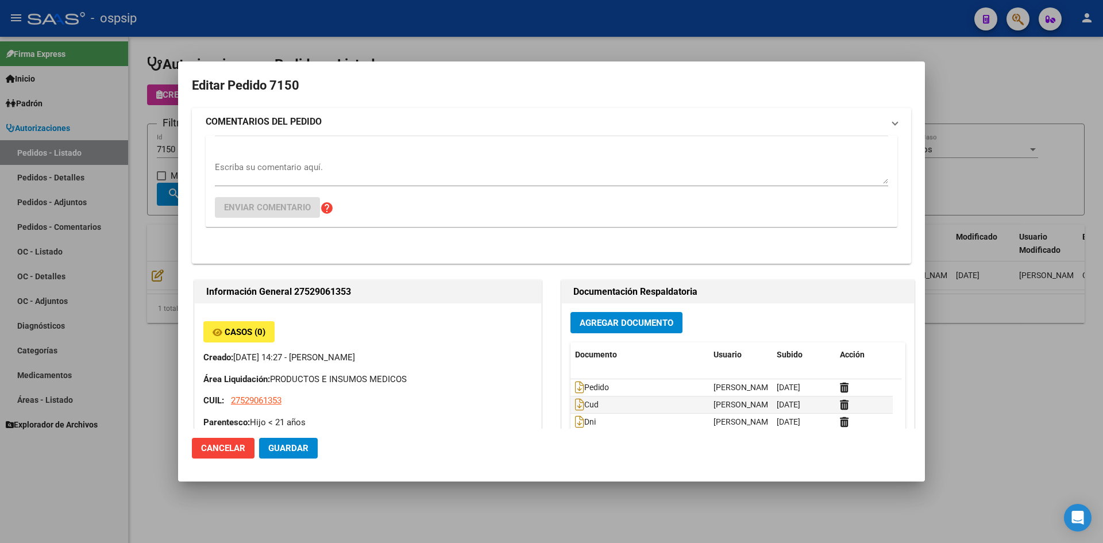
type input "[PERSON_NAME]"
type input "Santa Fe, [GEOGRAPHIC_DATA], [PERSON_NAME] 3512, Departamento: CAS"
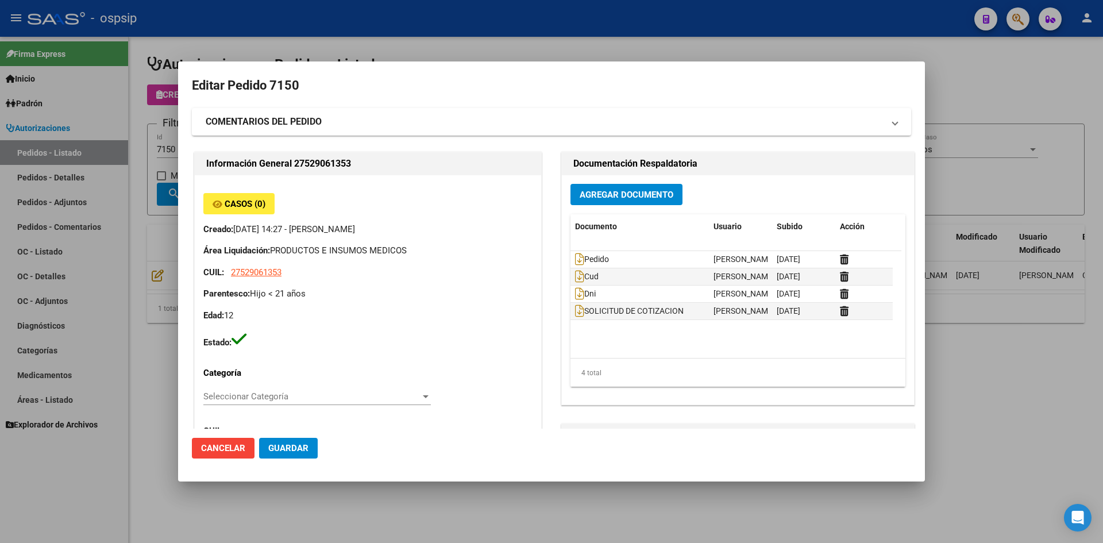
click at [616, 206] on div "Agregar Documento Documento Usuario Subido Acción Pedido [PERSON_NAME] [DATE] C…" at bounding box center [738, 289] width 352 height 229
click at [606, 194] on span "Agregar Documento" at bounding box center [627, 195] width 94 height 10
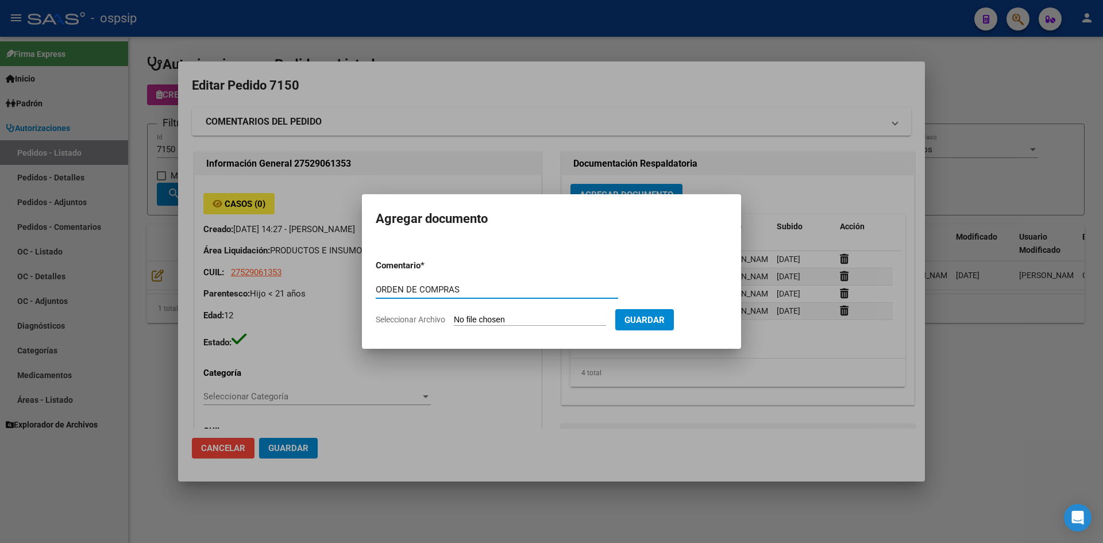
type input "ORDEN DE COMPRAS"
click at [454, 315] on input "Seleccionar Archivo" at bounding box center [530, 320] width 152 height 11
type input "C:\fakepath\OC N°7150 - [PERSON_NAME].pdf"
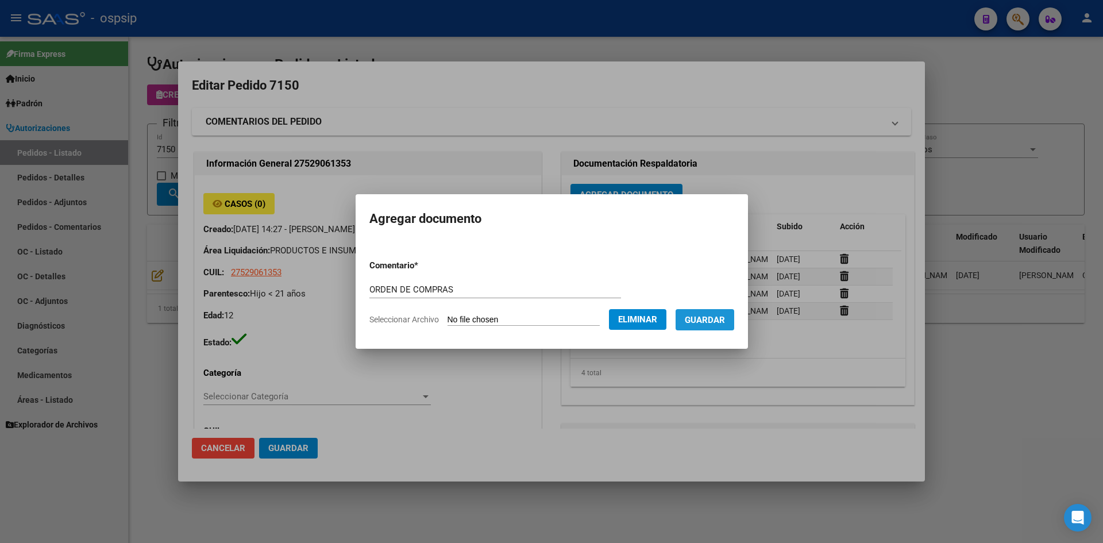
click at [714, 316] on span "Guardar" at bounding box center [705, 320] width 40 height 10
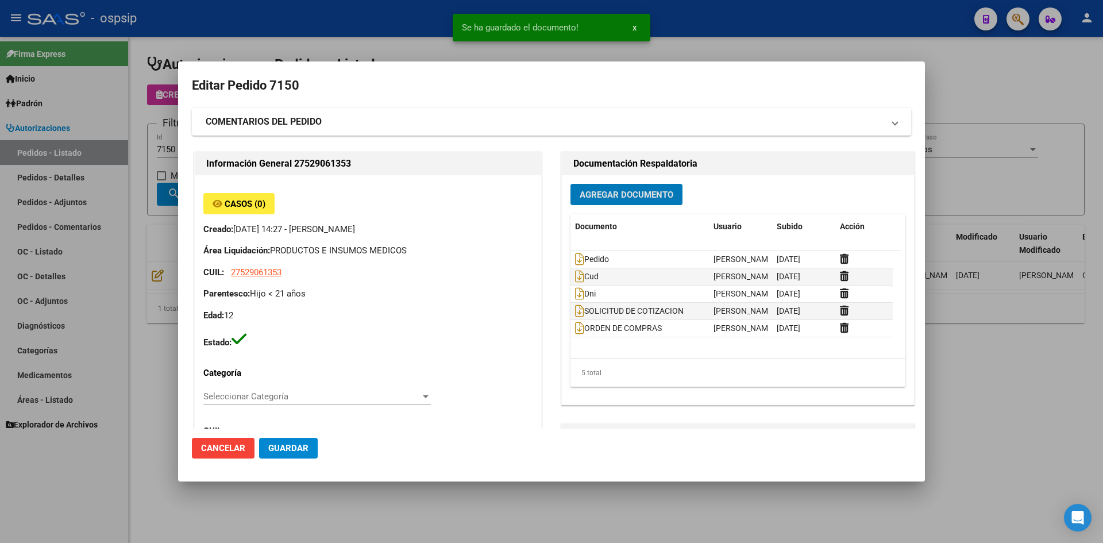
click at [306, 443] on span "Guardar" at bounding box center [288, 448] width 40 height 10
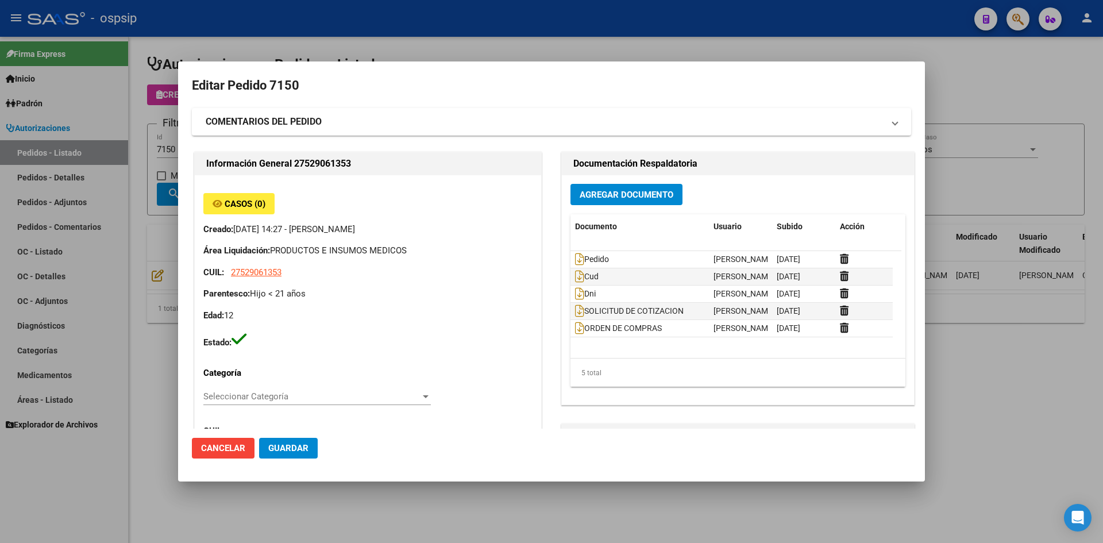
click at [447, 42] on div at bounding box center [551, 271] width 1103 height 543
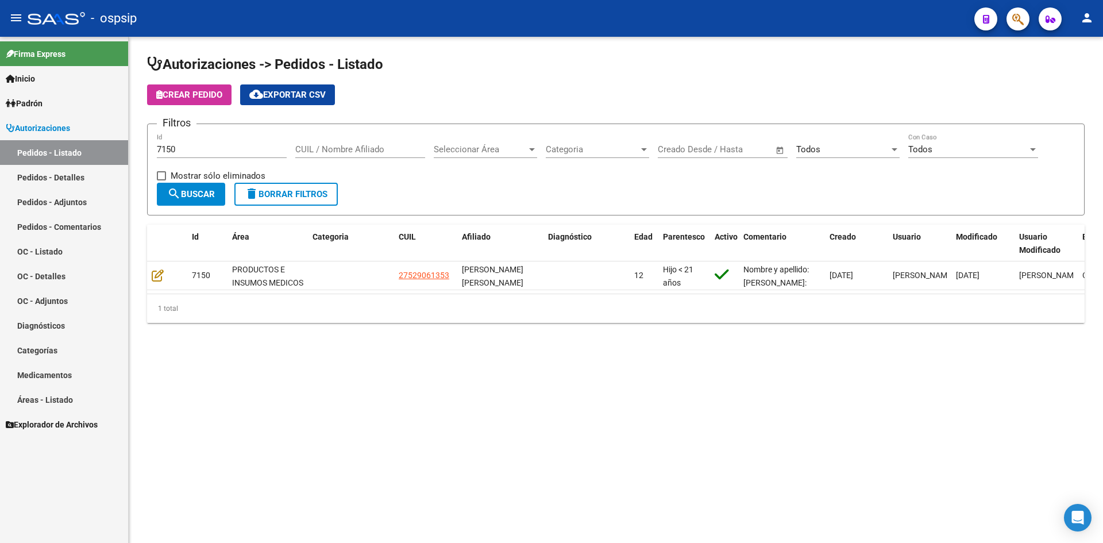
click at [218, 148] on input "7150" at bounding box center [222, 149] width 130 height 10
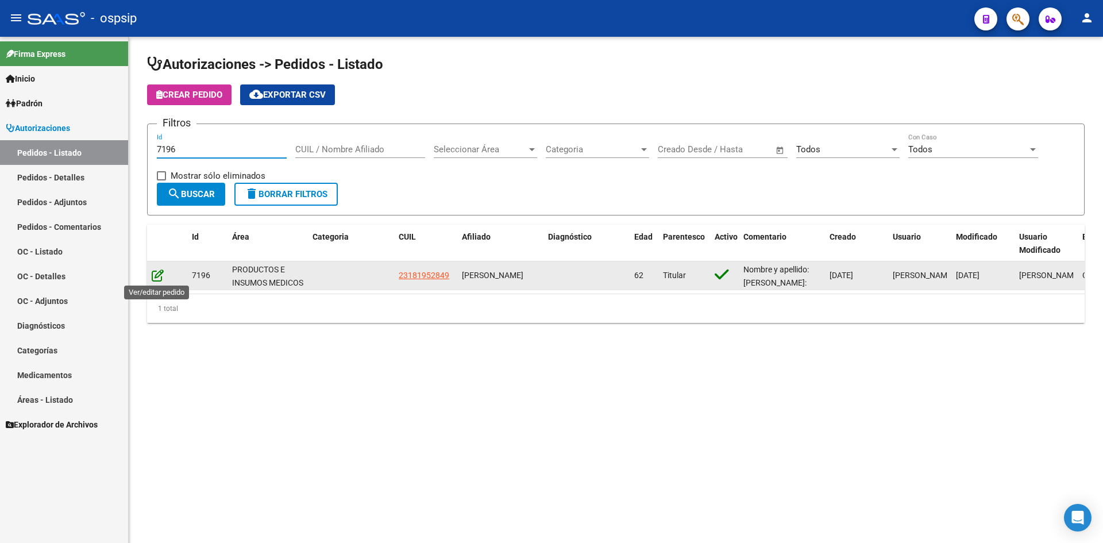
type input "7196"
click at [159, 269] on icon at bounding box center [158, 275] width 12 height 13
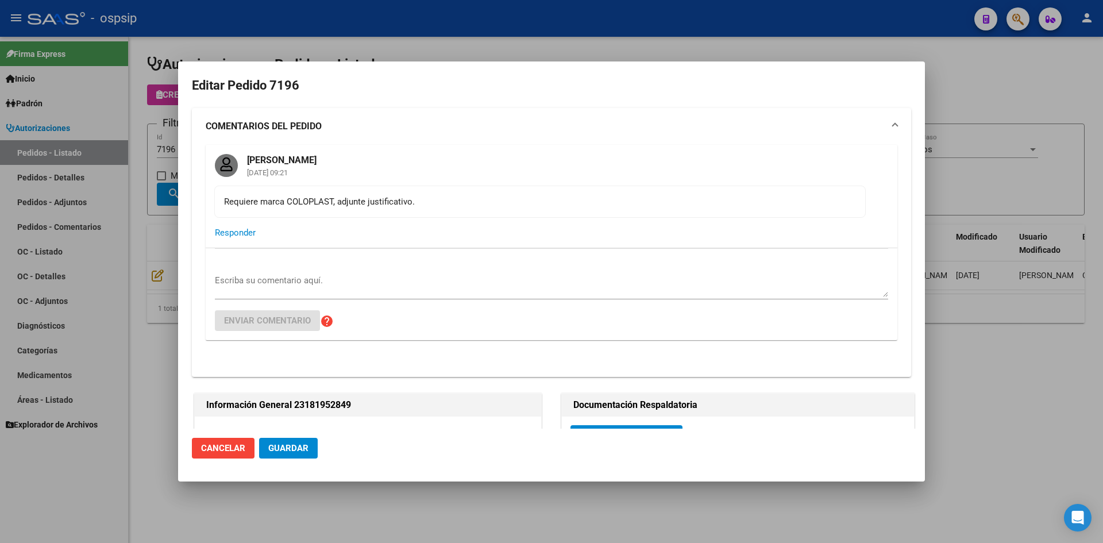
type input "[GEOGRAPHIC_DATA], [PERSON_NAME], 177 Y LOS ANDES 0"
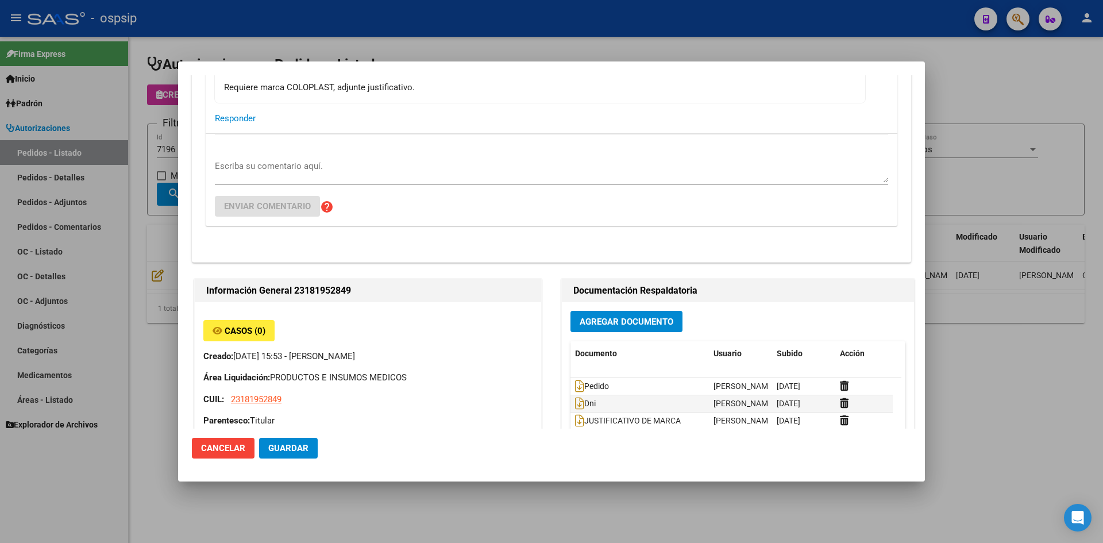
scroll to position [115, 0]
click at [587, 321] on span "Agregar Documento" at bounding box center [627, 321] width 94 height 10
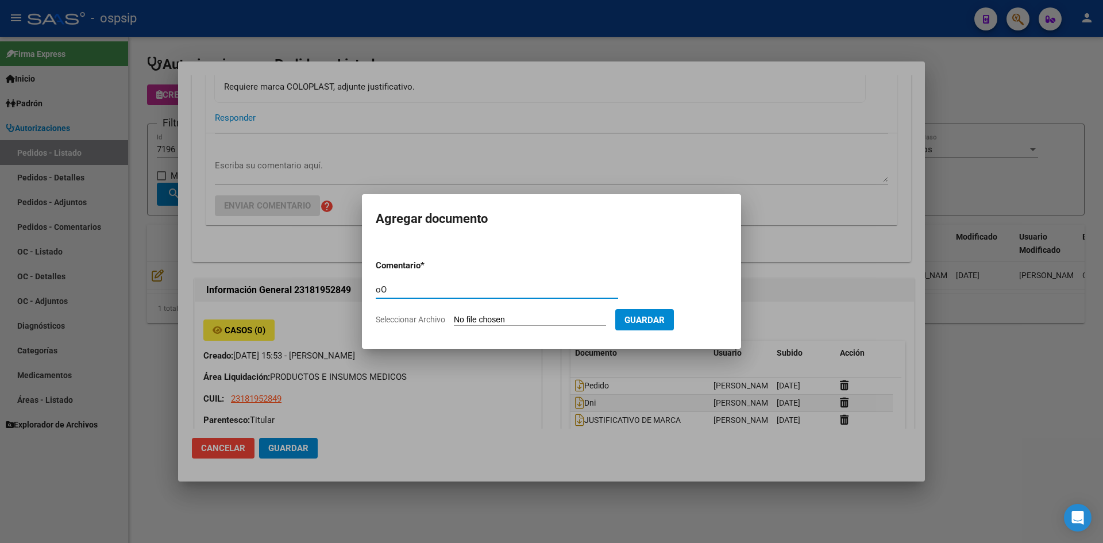
type input "o"
type input "ORDEN DE COMPRAS"
click at [454, 315] on input "Seleccionar Archivo" at bounding box center [530, 320] width 152 height 11
type input "C:\fakepath\OC N°7196 - [PERSON_NAME].pdf"
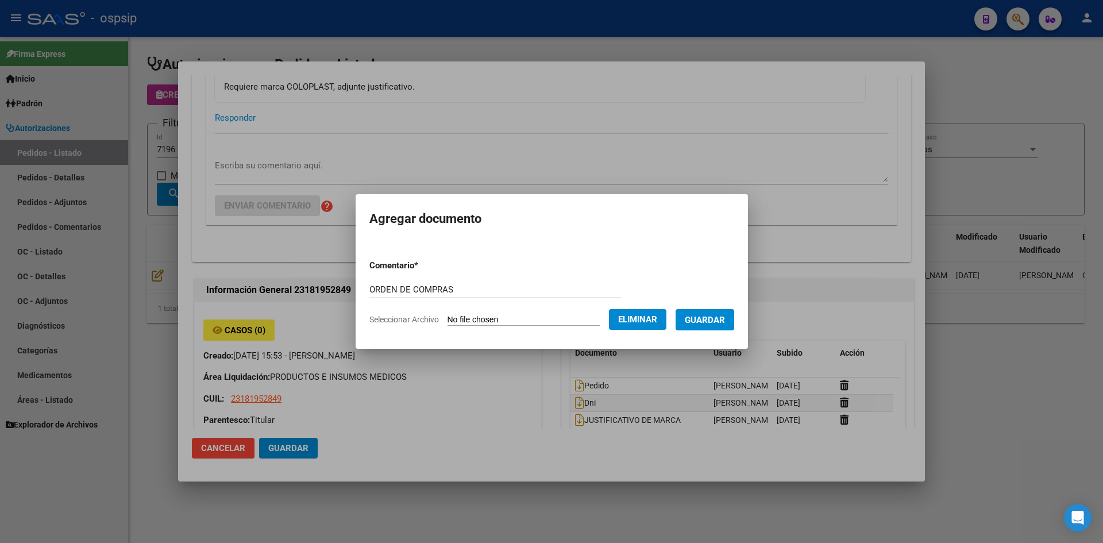
click at [710, 315] on span "Guardar" at bounding box center [705, 320] width 40 height 10
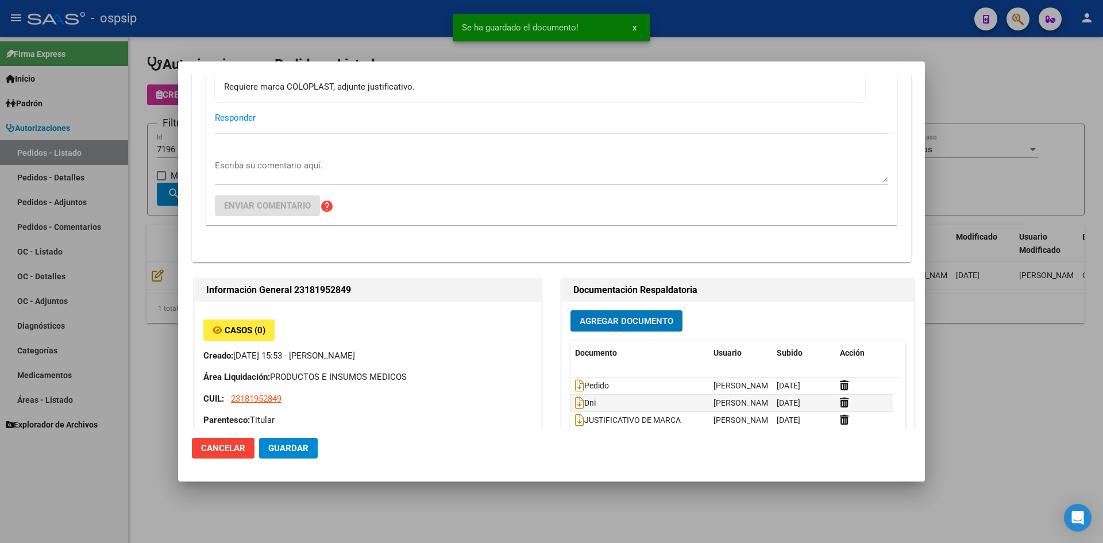
click at [299, 444] on span "Guardar" at bounding box center [288, 448] width 40 height 10
click at [284, 41] on div at bounding box center [551, 271] width 1103 height 543
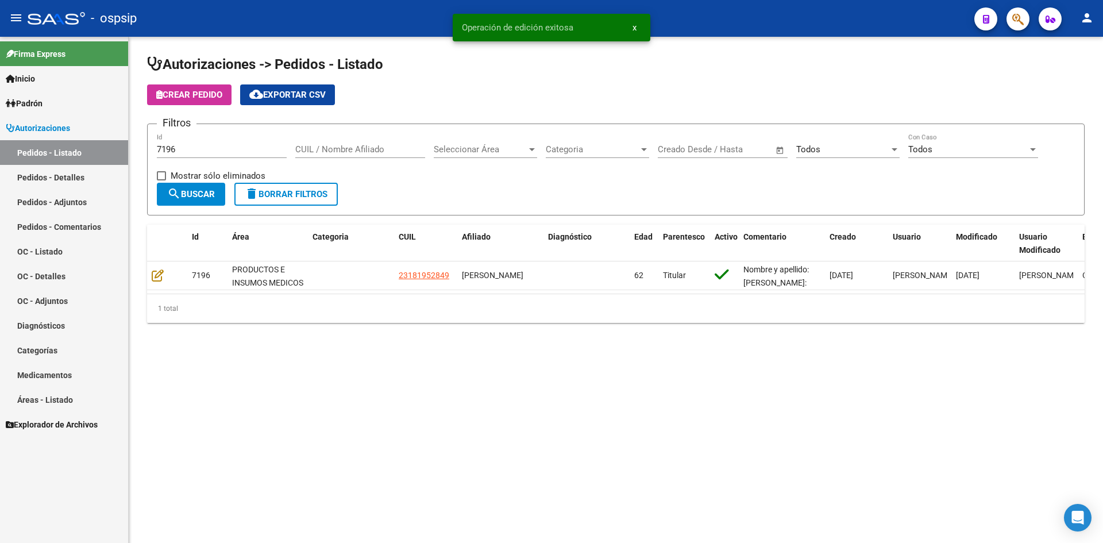
click at [214, 154] on input "7196" at bounding box center [222, 149] width 130 height 10
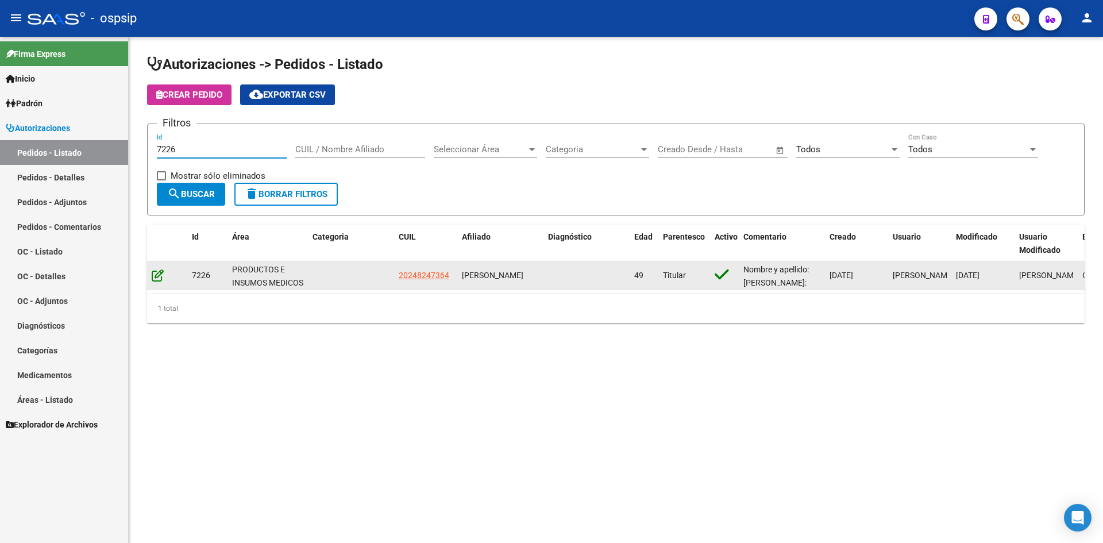
type input "7226"
click at [160, 275] on icon at bounding box center [158, 275] width 12 height 13
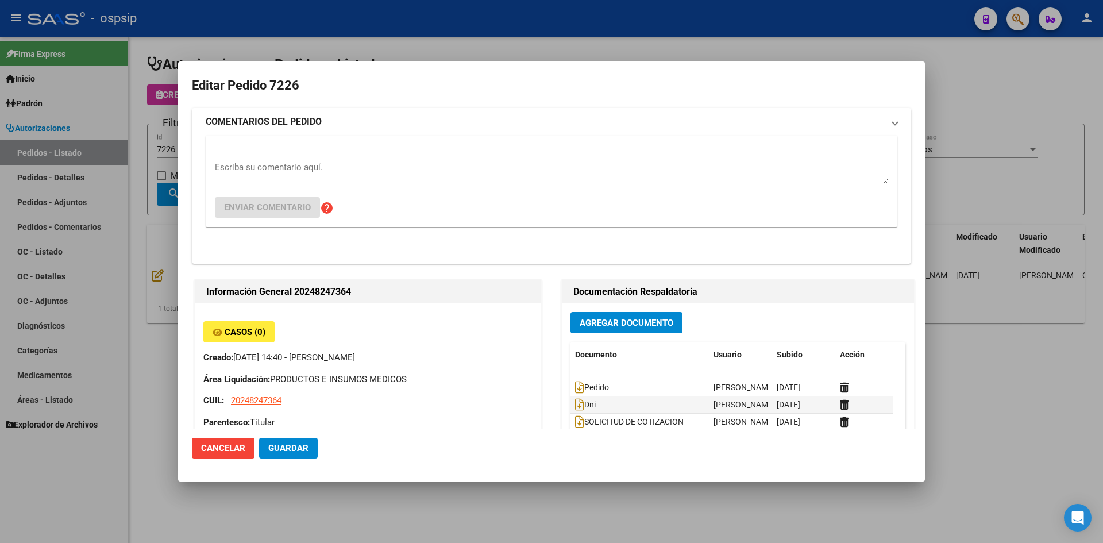
type input "[GEOGRAPHIC_DATA], [GEOGRAPHIC_DATA], [DOMAIN_NAME] Y P. UNIDAS ENTR 1 ED 4, Pi…"
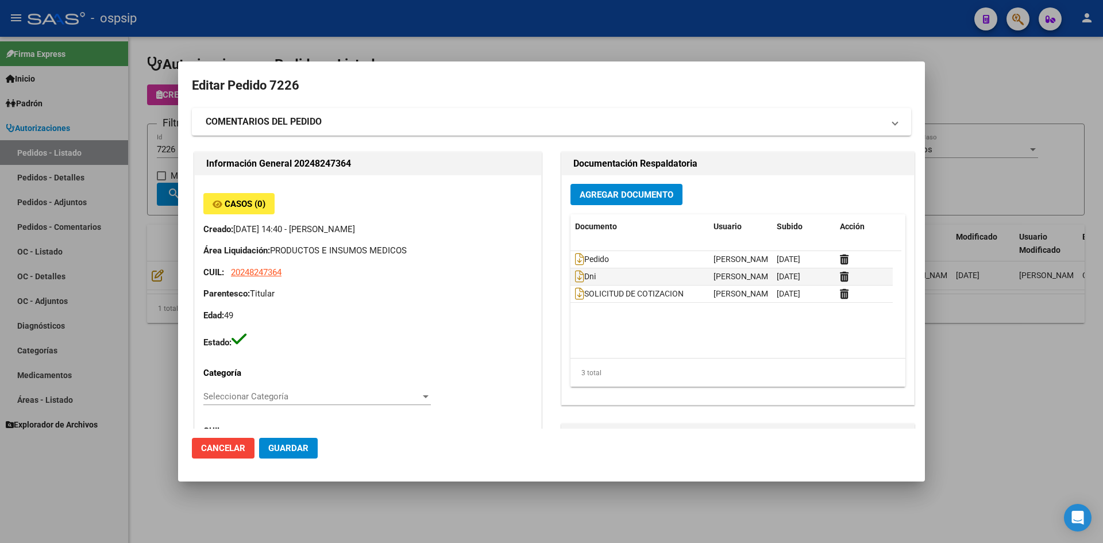
click at [656, 190] on span "Agregar Documento" at bounding box center [627, 195] width 94 height 10
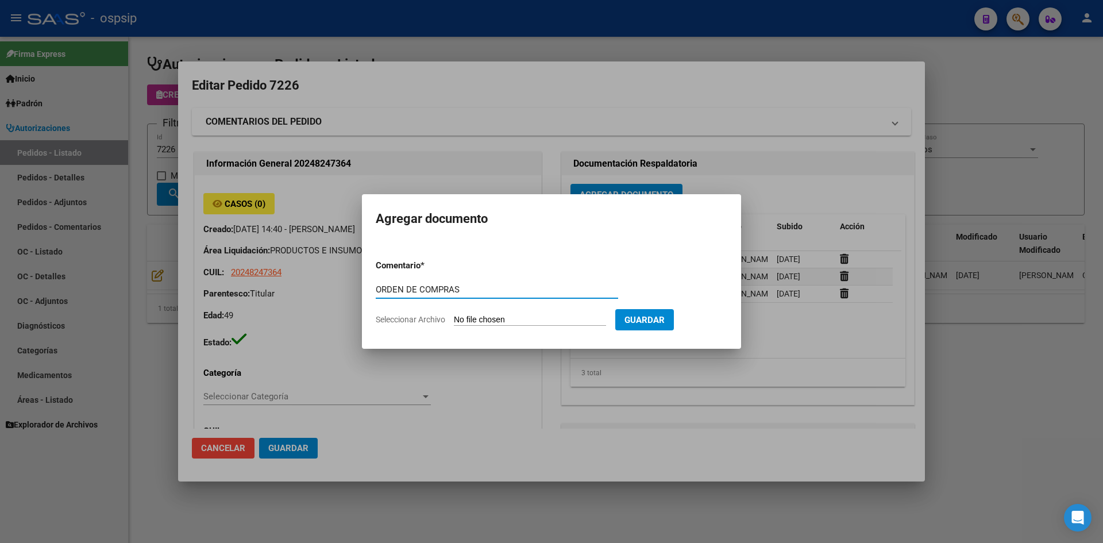
type input "ORDEN DE COMPRAS"
click at [454, 315] on input "Seleccionar Archivo" at bounding box center [530, 320] width 152 height 11
type input "C:\fakepath\OC N°7226 - [PERSON_NAME].pdf"
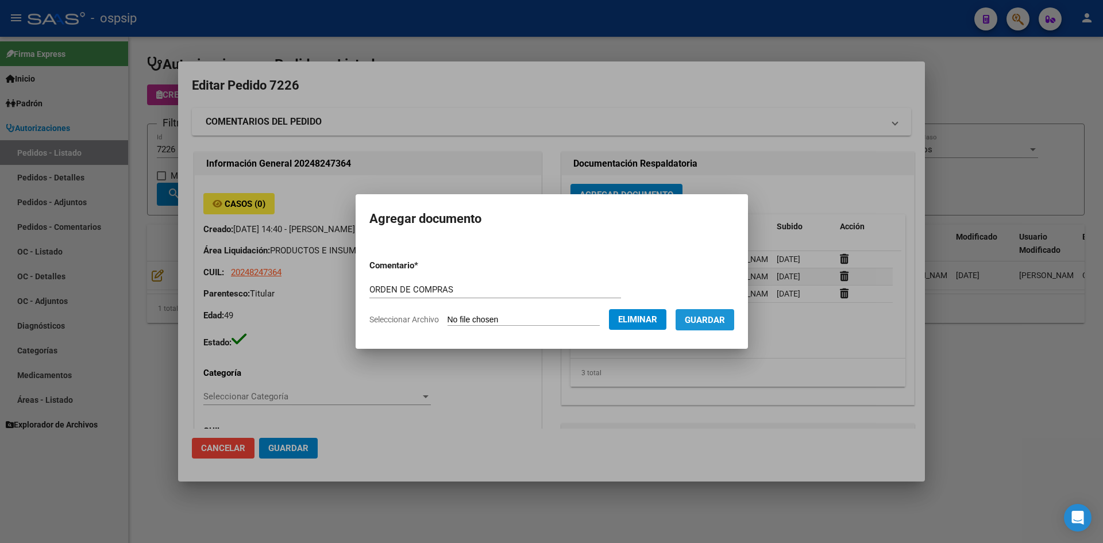
click at [710, 314] on span "Guardar" at bounding box center [705, 319] width 40 height 10
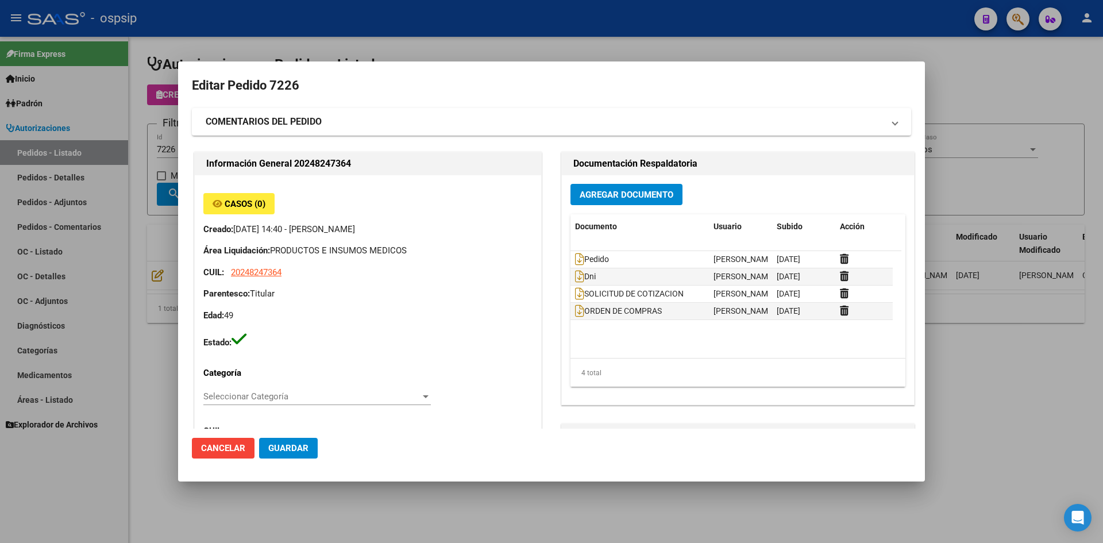
drag, startPoint x: 297, startPoint y: 20, endPoint x: 172, endPoint y: 144, distance: 175.5
click at [293, 23] on div at bounding box center [551, 271] width 1103 height 543
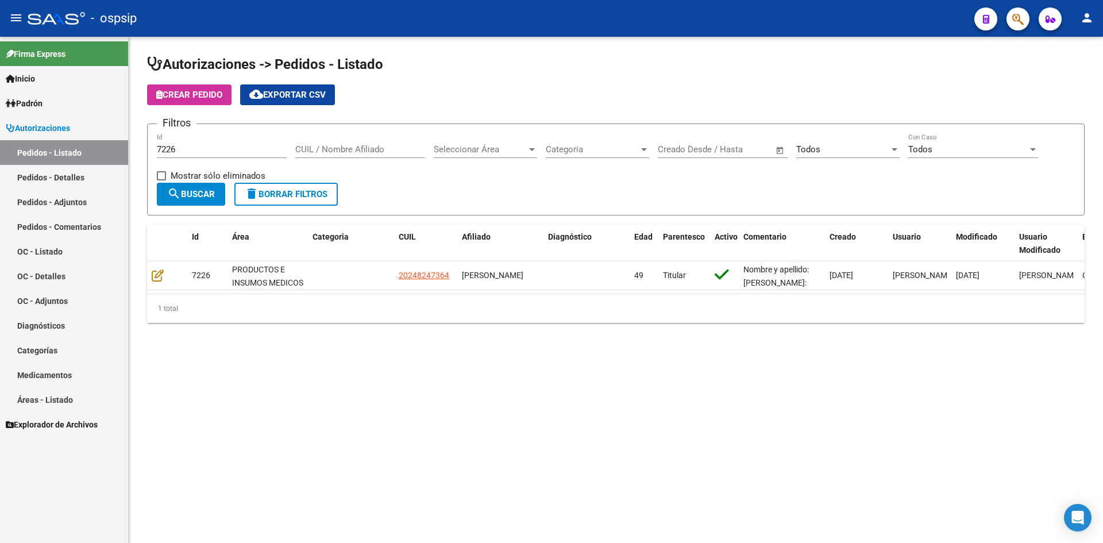
click at [179, 148] on input "7226" at bounding box center [222, 149] width 130 height 10
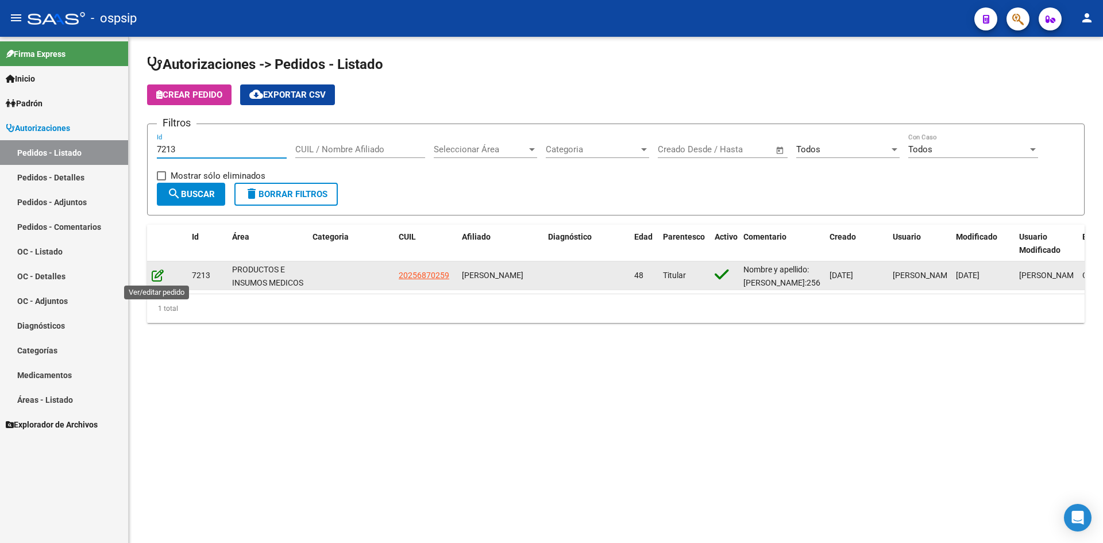
type input "7213"
click at [154, 276] on icon at bounding box center [158, 275] width 12 height 13
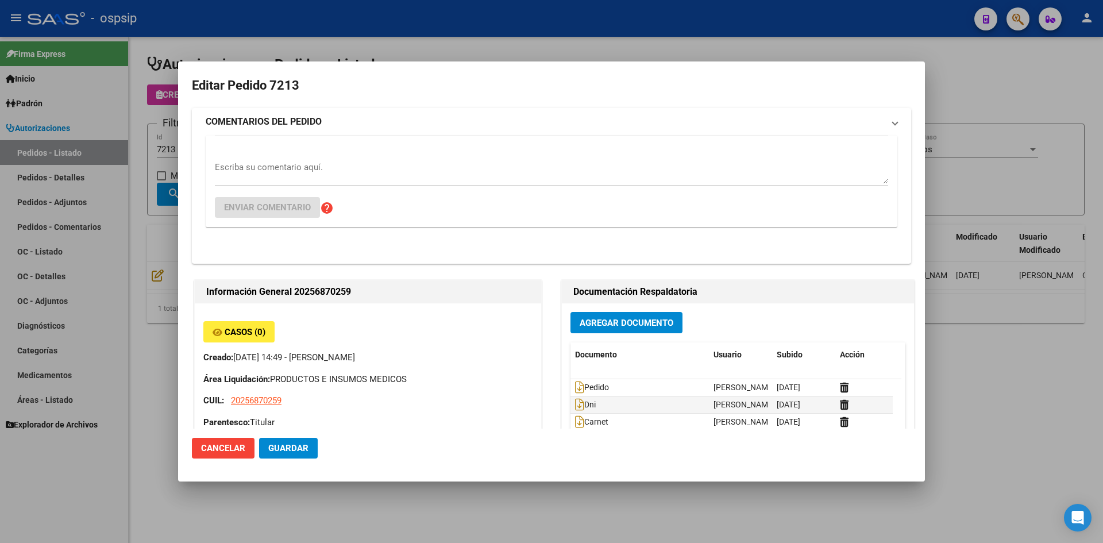
type input "[GEOGRAPHIC_DATA], [PERSON_NAME], CNO. GRAL. BELGRANO 2947, [GEOGRAPHIC_DATA]: …"
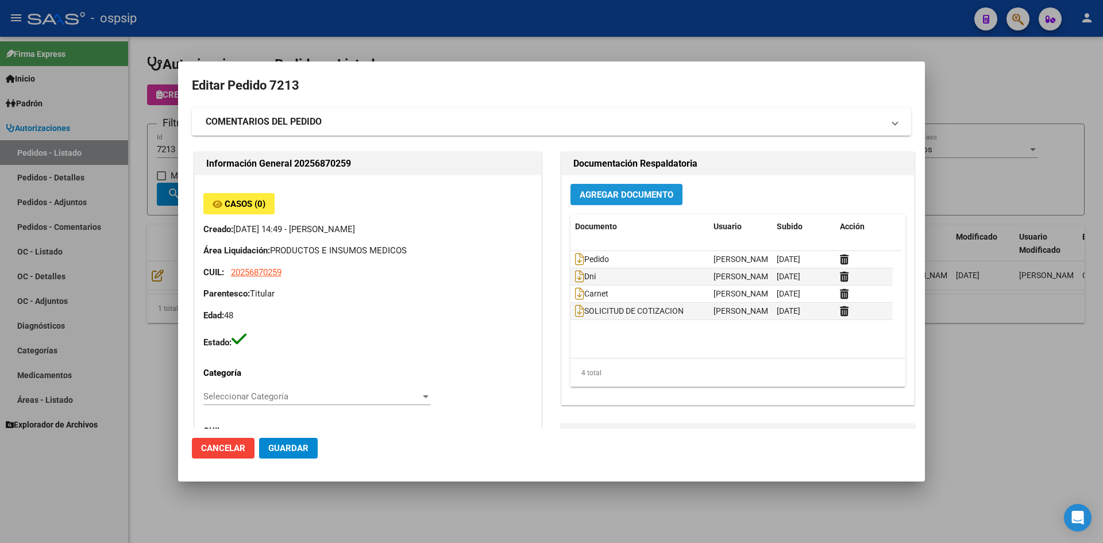
click at [602, 197] on span "Agregar Documento" at bounding box center [627, 195] width 94 height 10
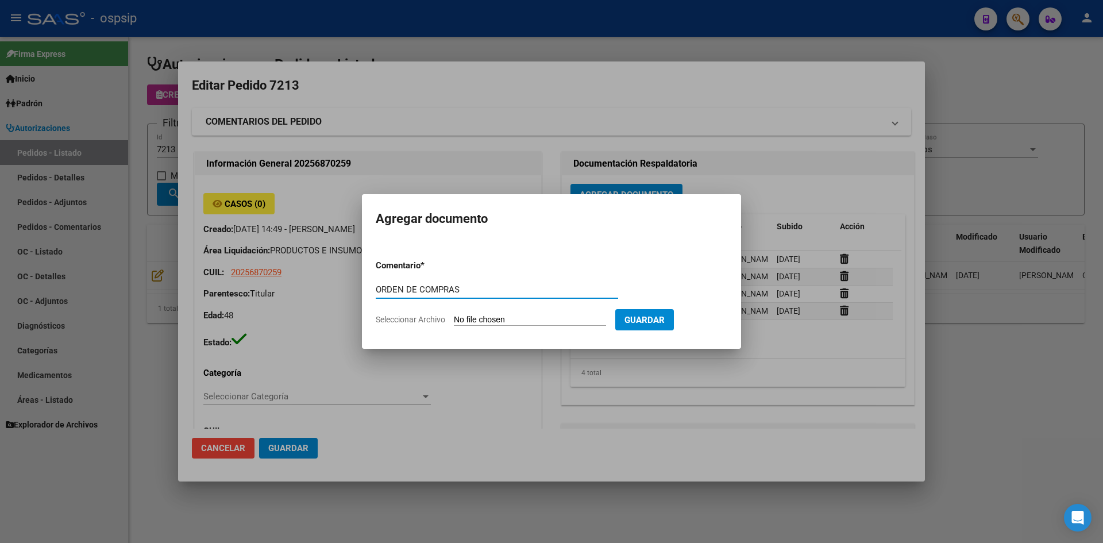
type input "ORDEN DE COMPRAS"
click at [454, 315] on input "Seleccionar Archivo" at bounding box center [530, 320] width 152 height 11
type input "C:\fakepath\OC N°7213 - [PERSON_NAME].pdf"
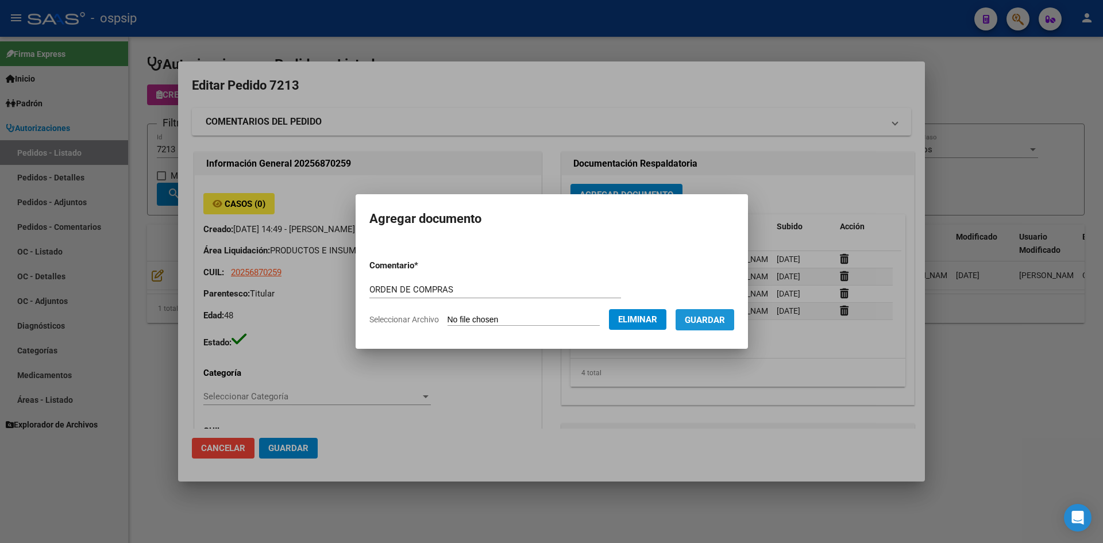
click at [704, 314] on span "Guardar" at bounding box center [705, 319] width 40 height 10
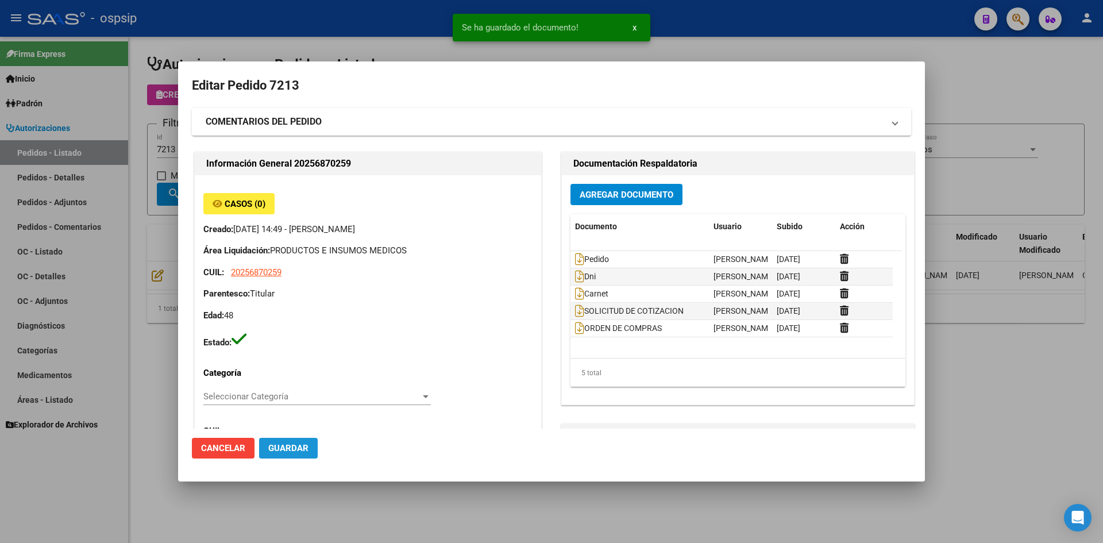
click at [285, 449] on span "Guardar" at bounding box center [288, 448] width 40 height 10
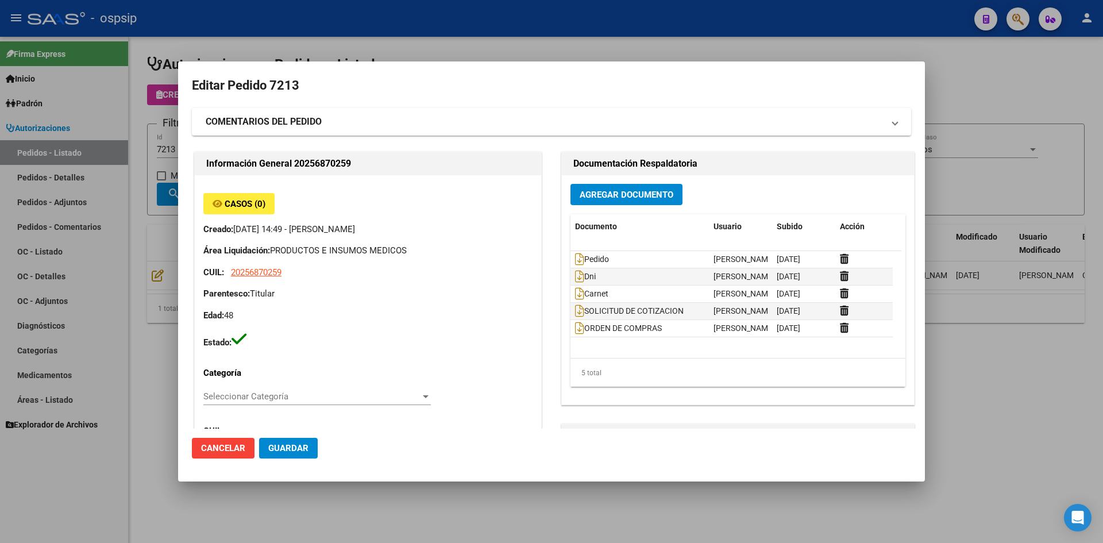
click at [476, 20] on div at bounding box center [551, 271] width 1103 height 543
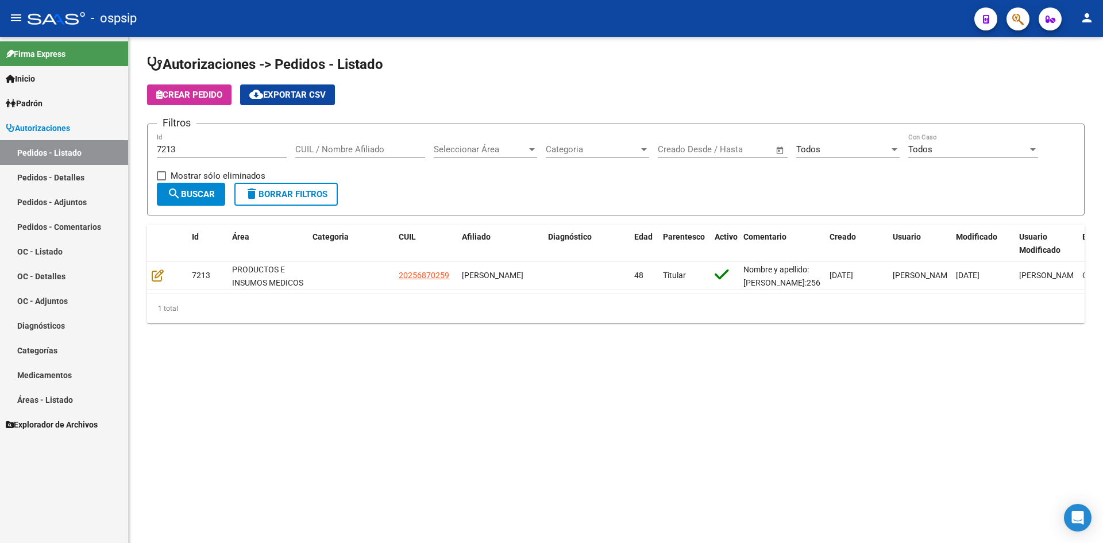
click at [241, 147] on input "7213" at bounding box center [222, 149] width 130 height 10
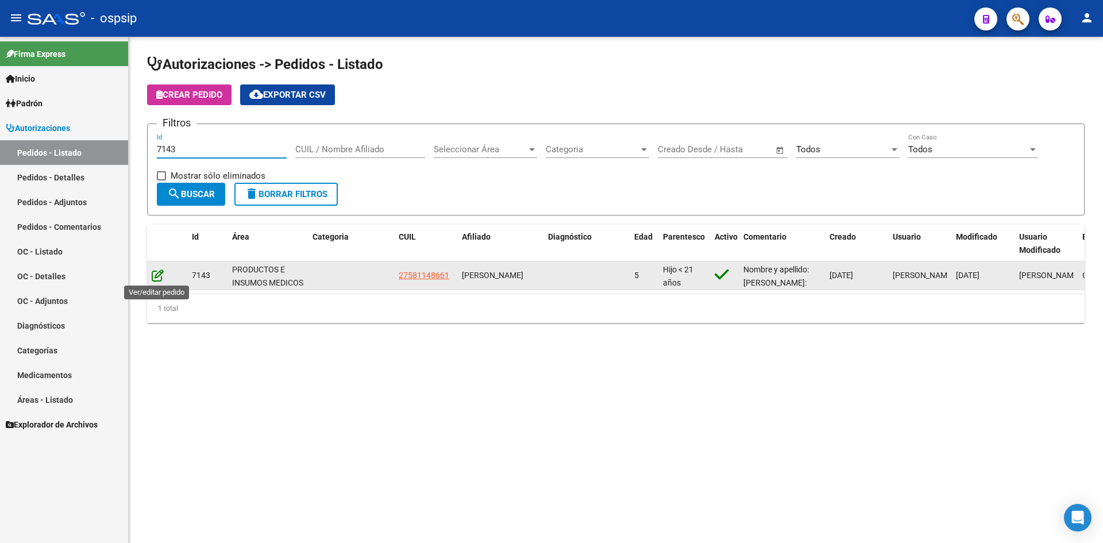
type input "7143"
click at [155, 277] on icon at bounding box center [158, 275] width 12 height 13
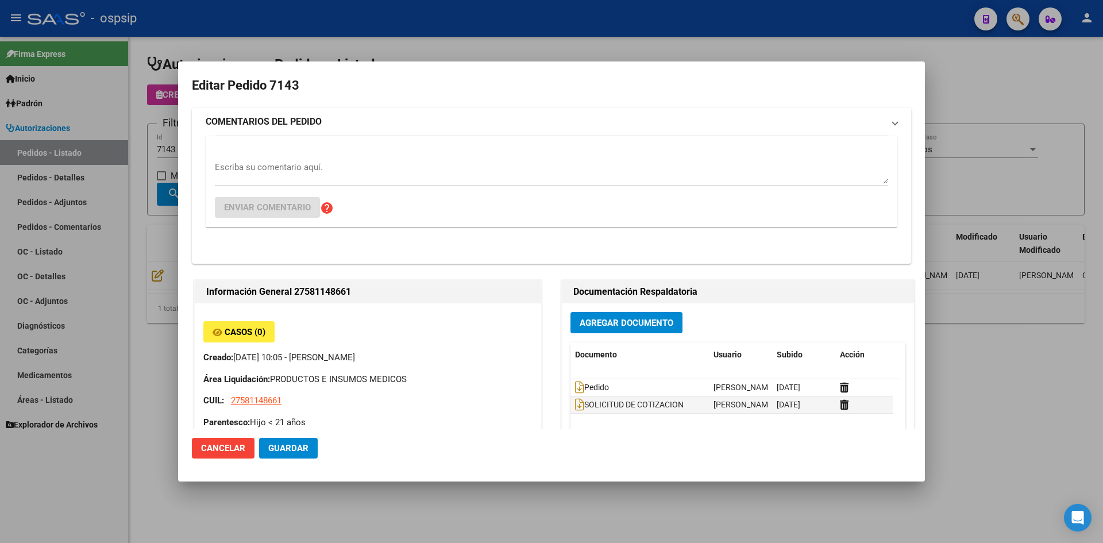
type input "[GEOGRAPHIC_DATA], [PERSON_NAME], LAS PALMERAS 639"
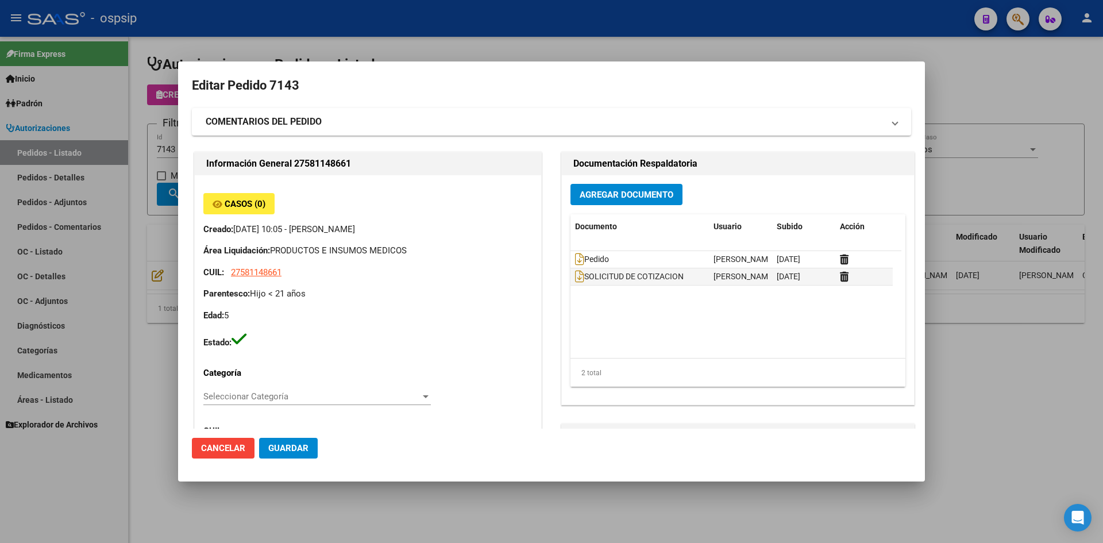
click at [600, 199] on span "Agregar Documento" at bounding box center [627, 195] width 94 height 10
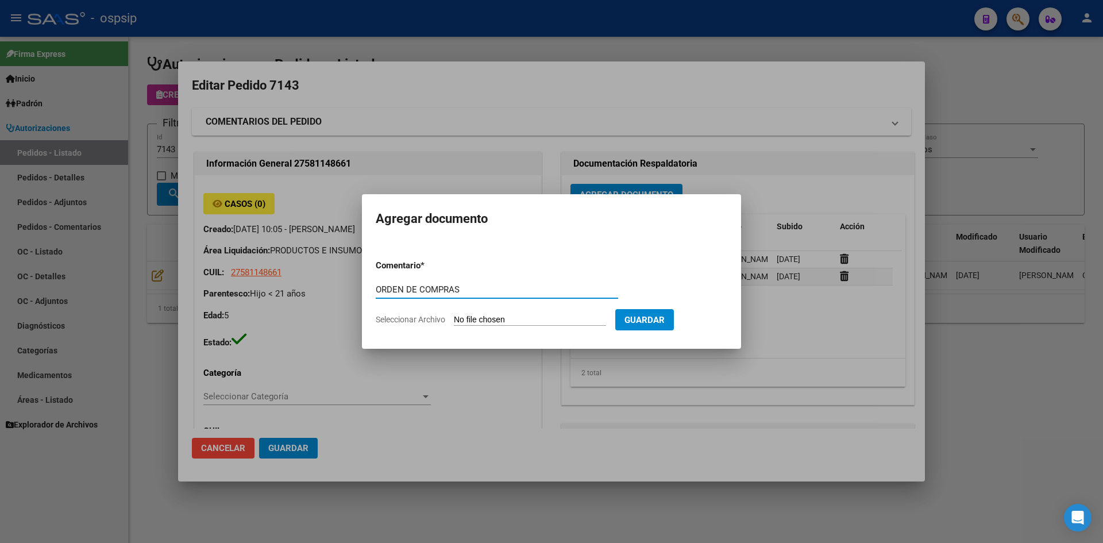
type input "ORDEN DE COMPRAS"
click at [454, 315] on input "Seleccionar Archivo" at bounding box center [530, 320] width 152 height 11
type input "C:\fakepath\OC N°7143 - [PERSON_NAME].pdf"
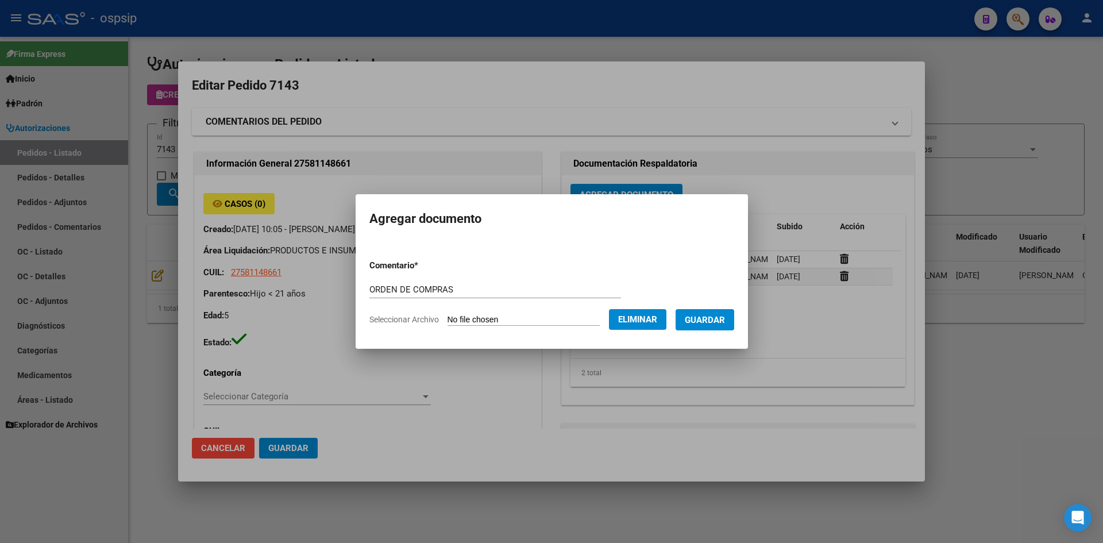
click at [726, 313] on button "Guardar" at bounding box center [705, 319] width 59 height 21
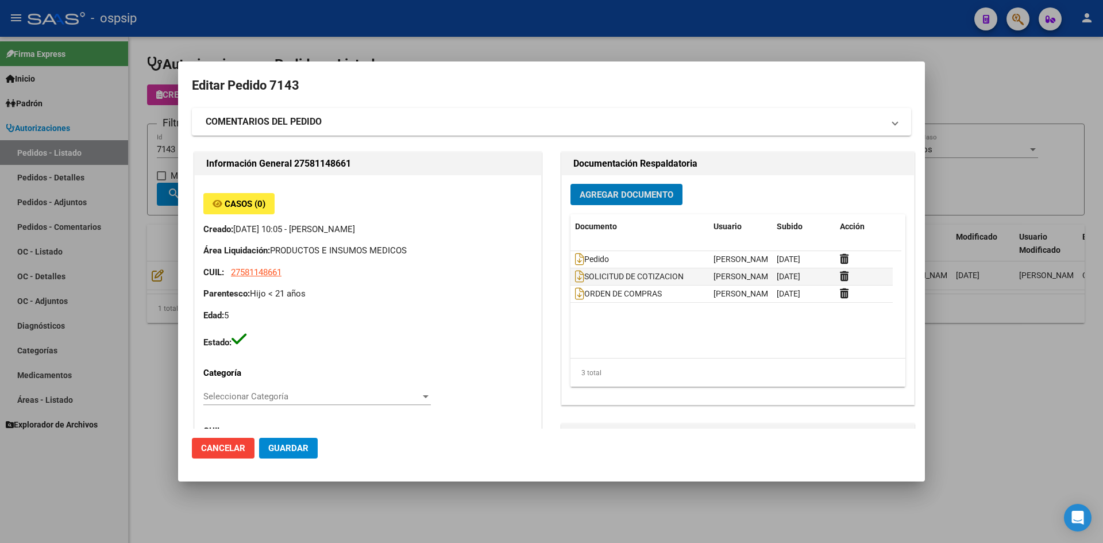
click at [387, 37] on div at bounding box center [551, 271] width 1103 height 543
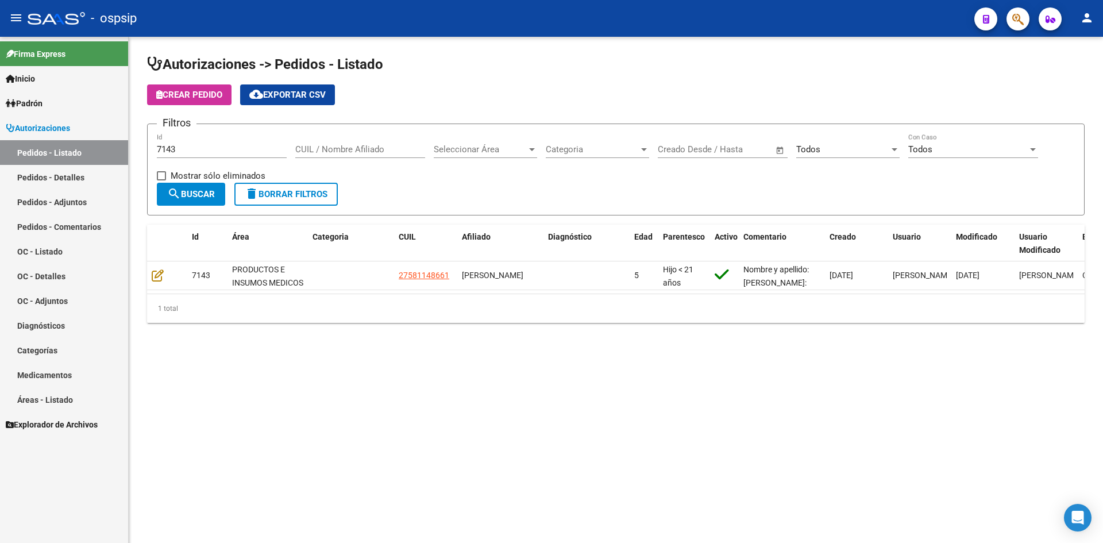
click at [205, 148] on input "7143" at bounding box center [222, 149] width 130 height 10
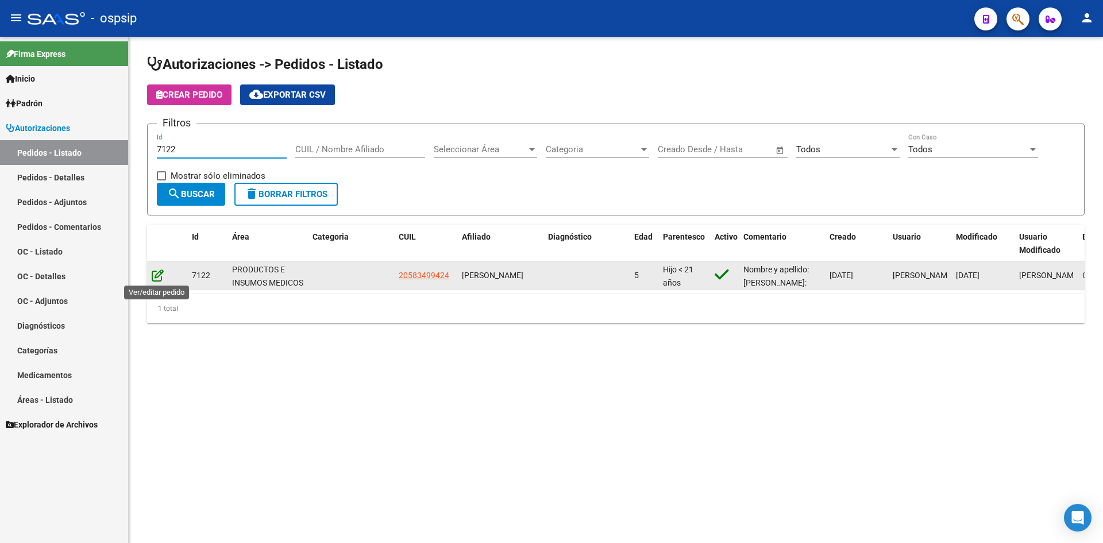
type input "7122"
click at [159, 278] on icon at bounding box center [158, 275] width 12 height 13
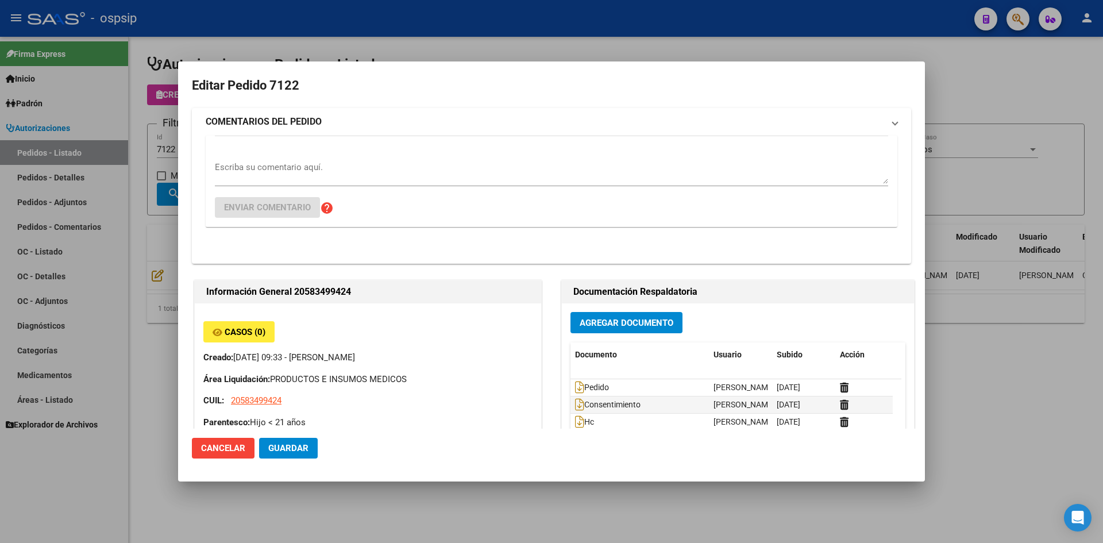
type input "[GEOGRAPHIC_DATA], [PERSON_NAME], ACONQUIJA 2682, Piso: 03"
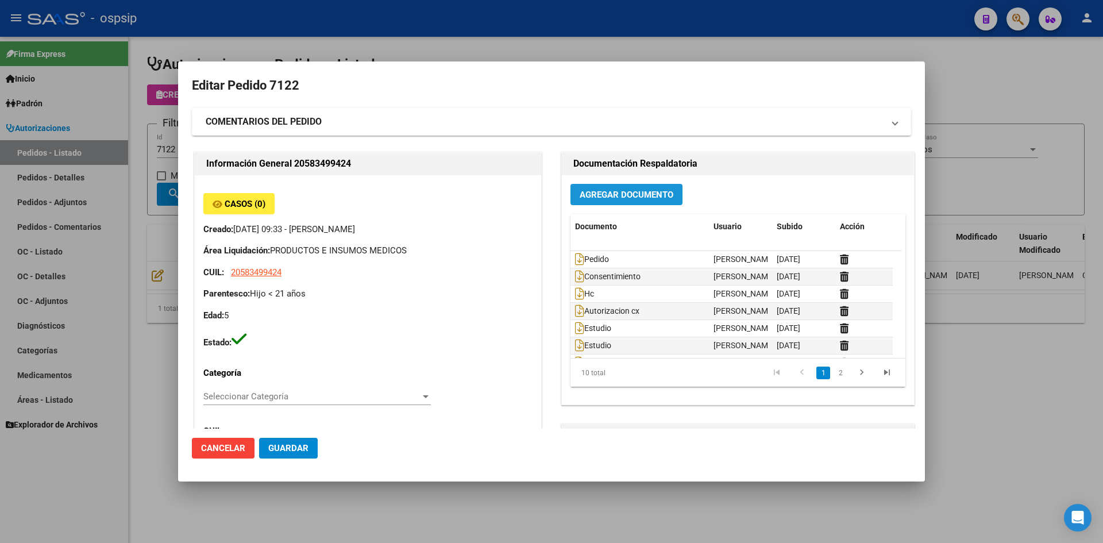
click at [612, 191] on span "Agregar Documento" at bounding box center [627, 195] width 94 height 10
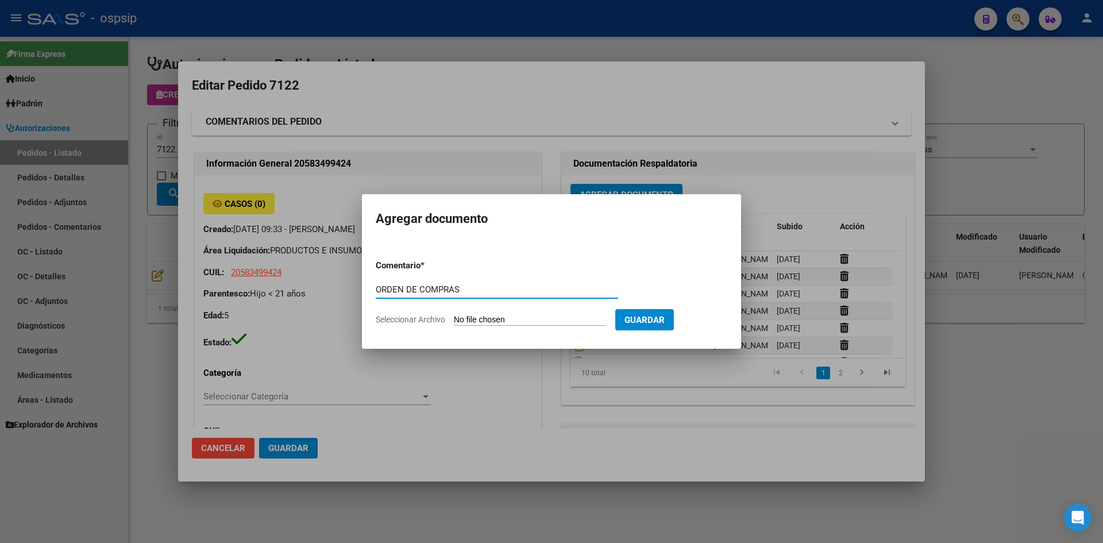
type input "ORDEN DE COMPRAS"
click at [454, 315] on input "Seleccionar Archivo" at bounding box center [530, 320] width 152 height 11
type input "C:\fakepath\OC N°7122 - [PERSON_NAME].pdf"
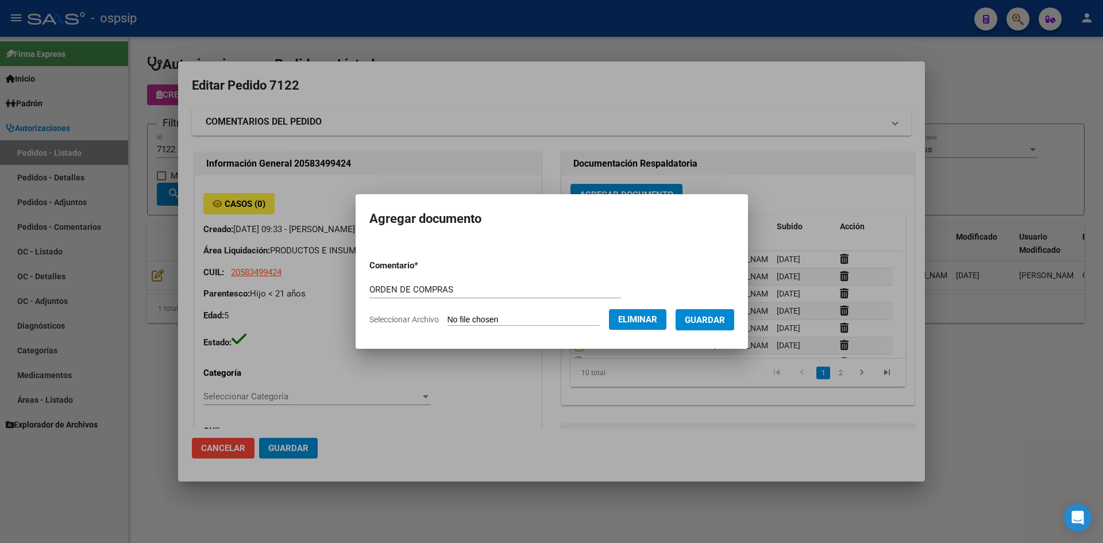
click at [714, 319] on span "Guardar" at bounding box center [705, 320] width 40 height 10
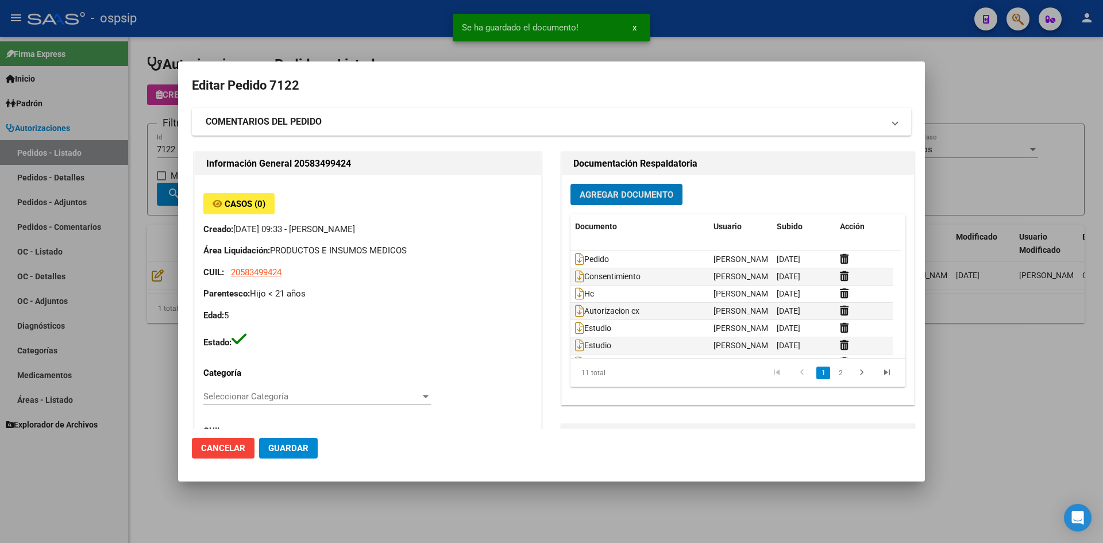
click at [302, 442] on button "Guardar" at bounding box center [288, 448] width 59 height 21
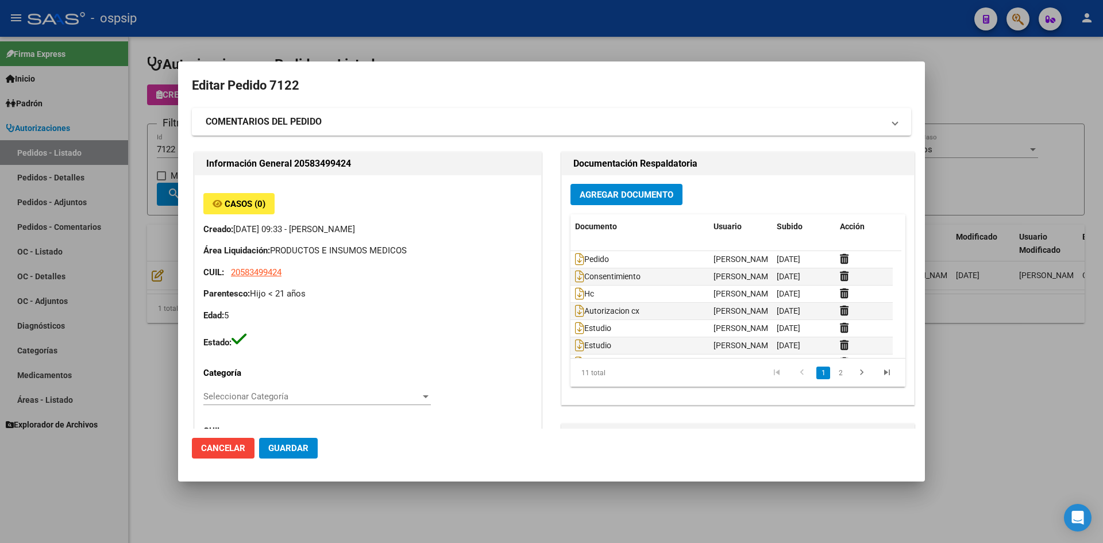
drag, startPoint x: 391, startPoint y: 49, endPoint x: 213, endPoint y: 103, distance: 186.1
click at [390, 49] on div at bounding box center [551, 271] width 1103 height 543
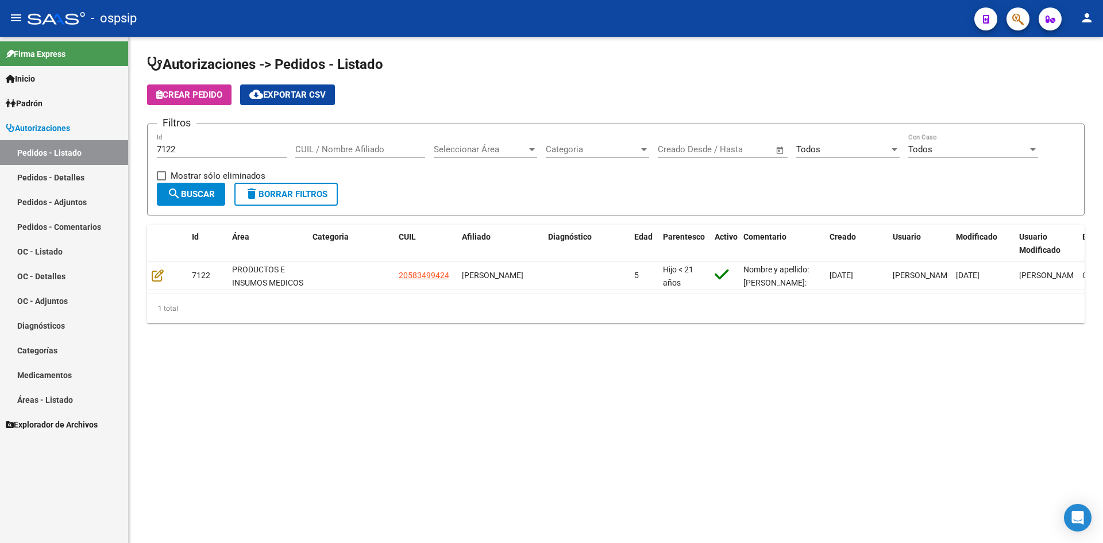
click at [183, 154] on input "7122" at bounding box center [222, 149] width 130 height 10
click at [183, 152] on input "7122" at bounding box center [222, 149] width 130 height 10
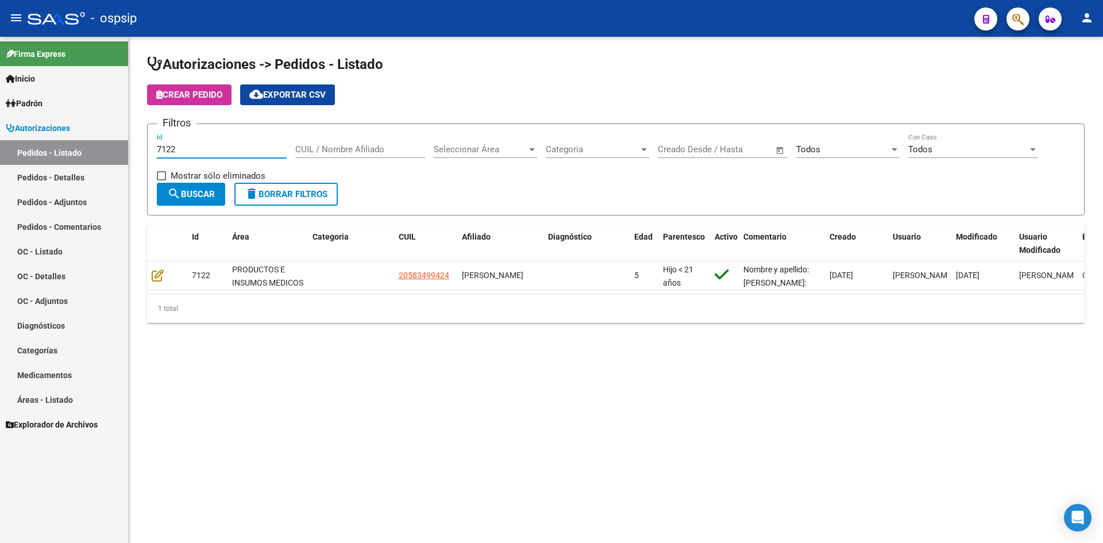
click at [183, 152] on input "7122" at bounding box center [222, 149] width 130 height 10
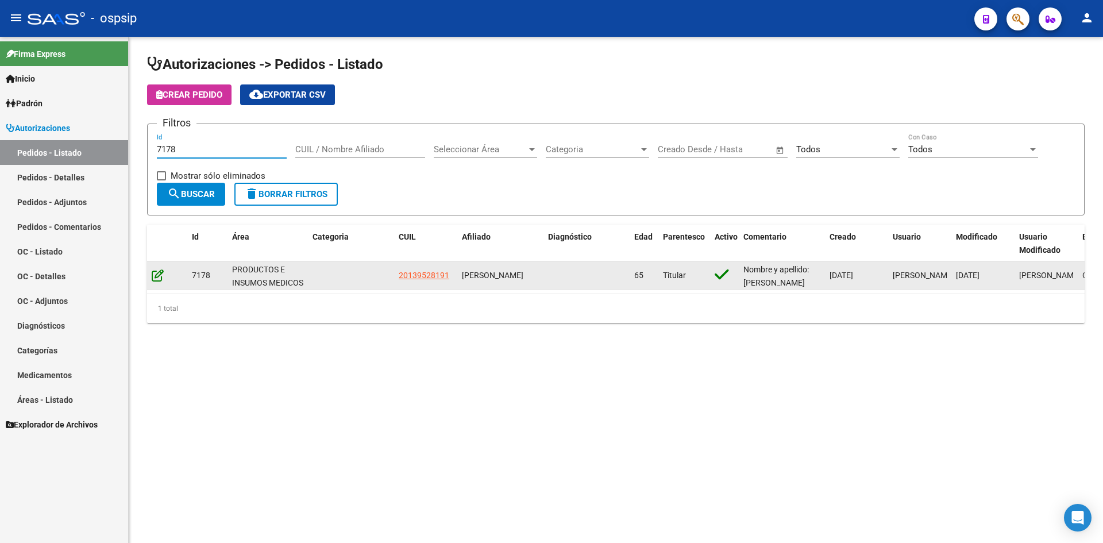
type input "7178"
click at [156, 277] on icon at bounding box center [158, 275] width 12 height 13
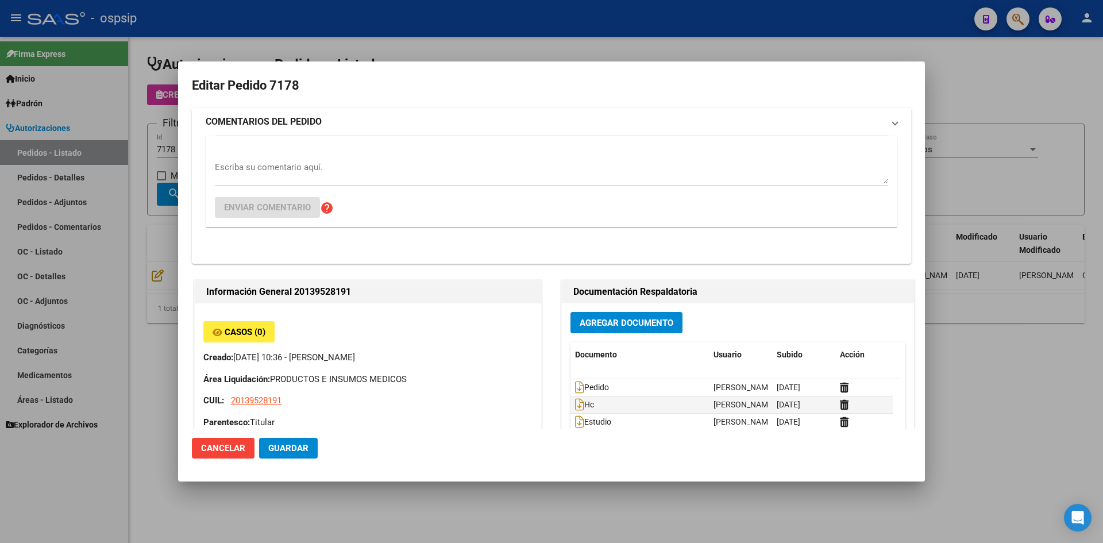
type input "[PERSON_NAME], LAS [PERSON_NAME], SUCRE 2786"
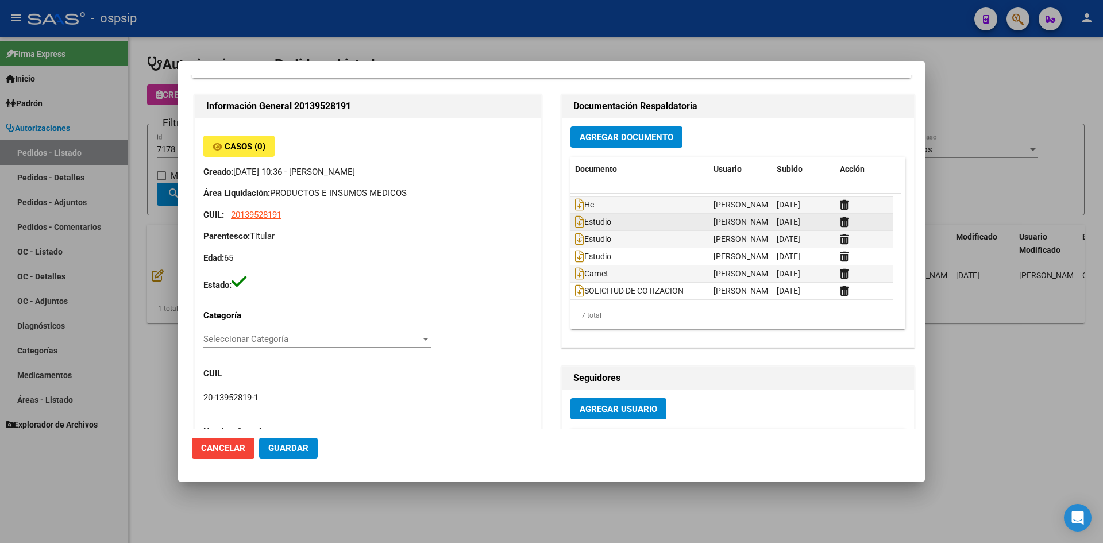
scroll to position [17, 0]
click at [614, 141] on span "Agregar Documento" at bounding box center [627, 137] width 94 height 10
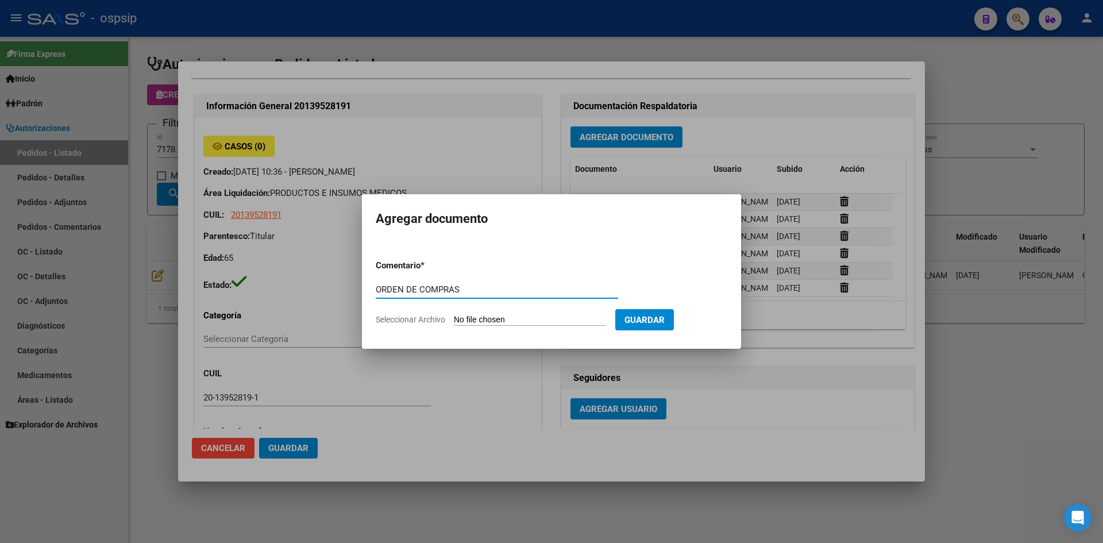
type input "ORDEN DE COMPRAS"
click at [454, 315] on input "Seleccionar Archivo" at bounding box center [530, 320] width 152 height 11
type input "C:\fakepath\OC N°7178 - [PERSON_NAME].pdf"
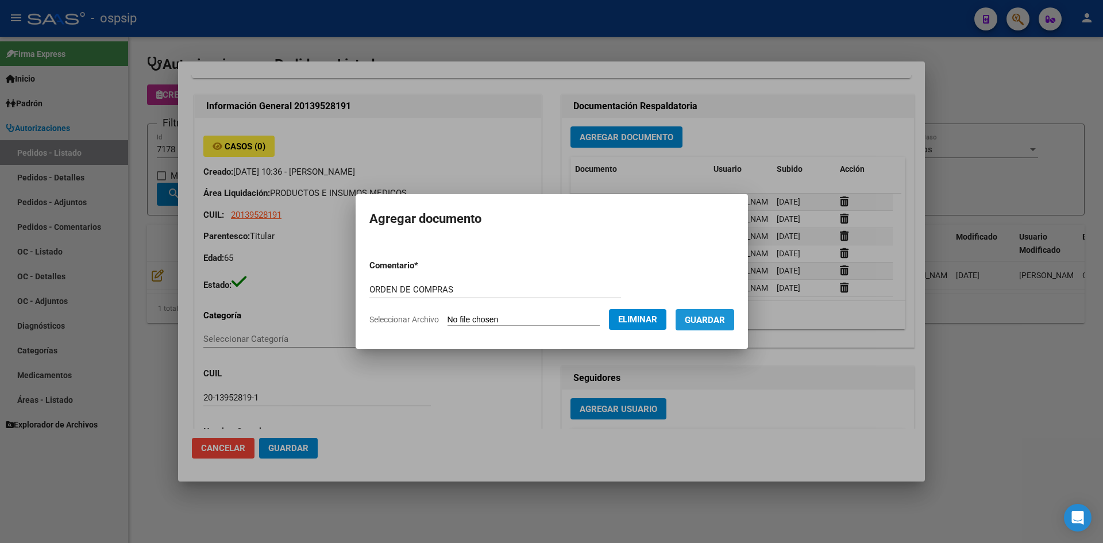
click at [715, 311] on button "Guardar" at bounding box center [705, 319] width 59 height 21
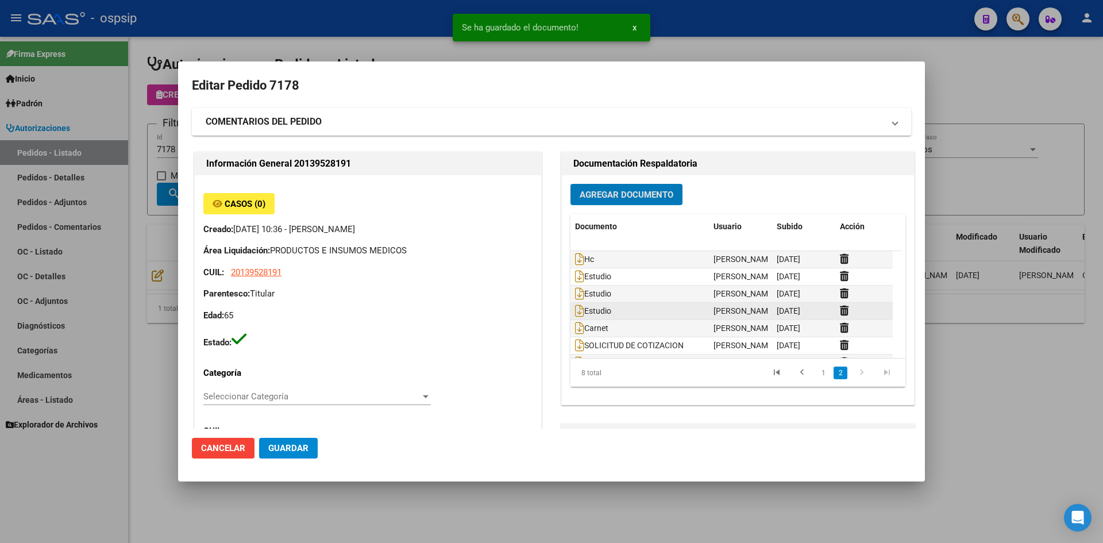
scroll to position [34, 0]
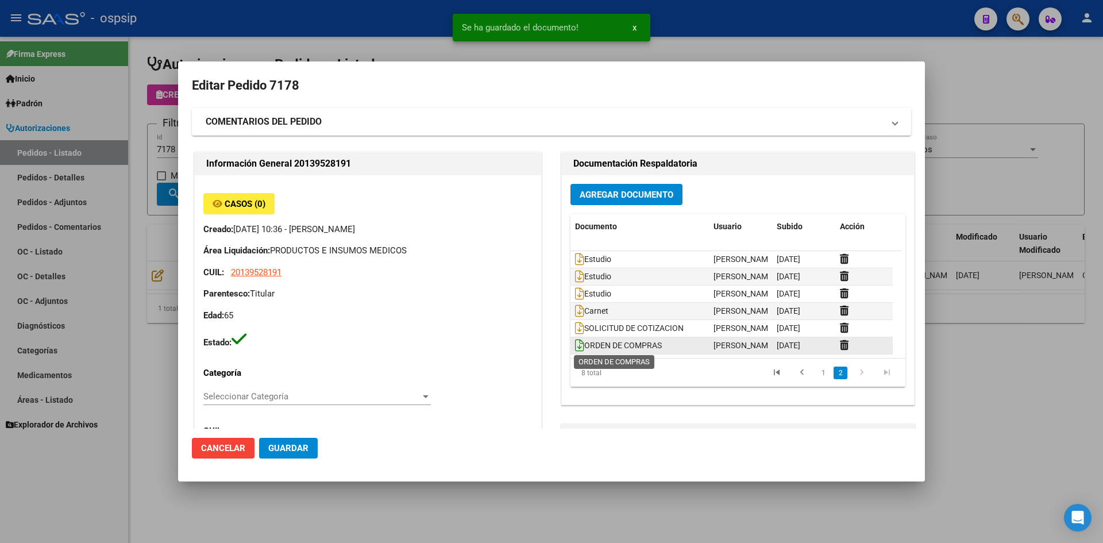
click at [575, 345] on icon at bounding box center [579, 345] width 9 height 13
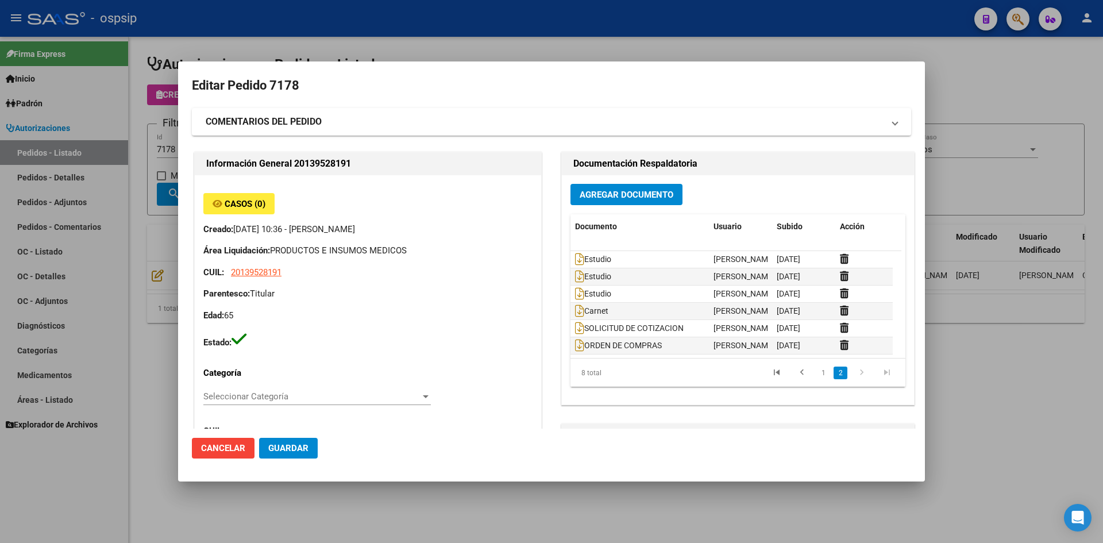
click at [735, 43] on div at bounding box center [551, 271] width 1103 height 543
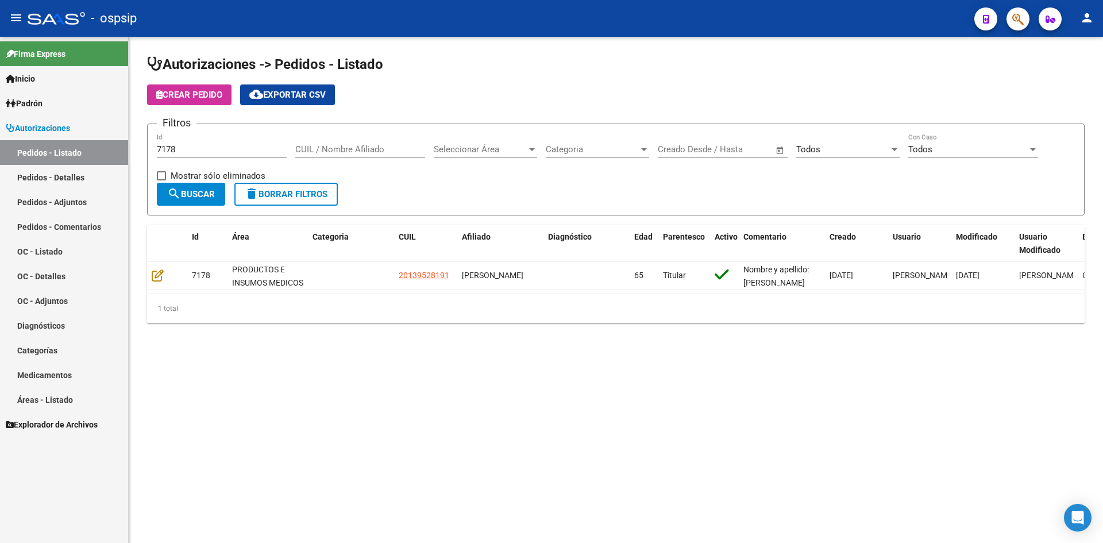
click at [210, 148] on input "7178" at bounding box center [222, 149] width 130 height 10
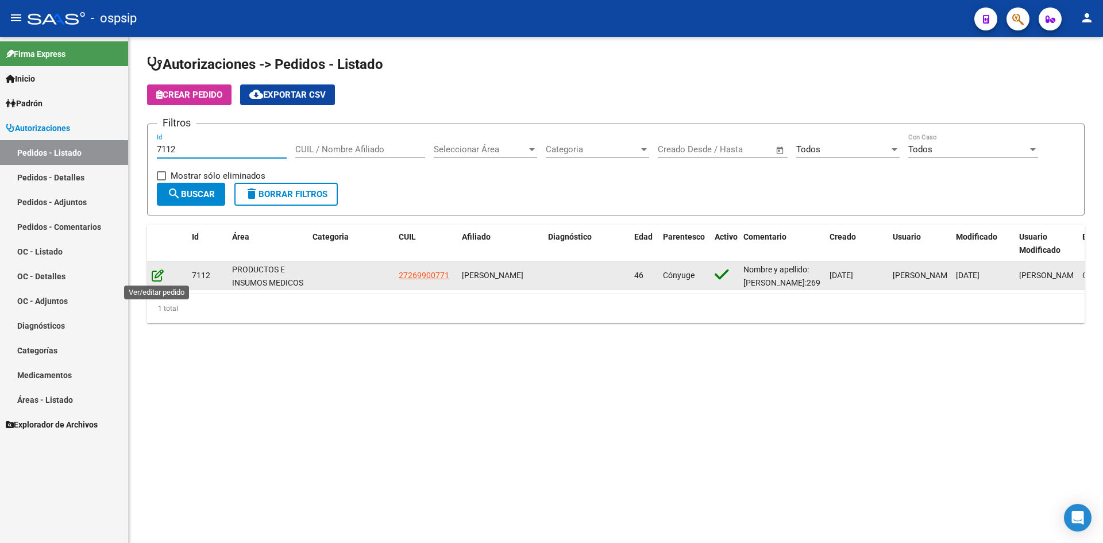
type input "7112"
click at [160, 273] on icon at bounding box center [158, 275] width 12 height 13
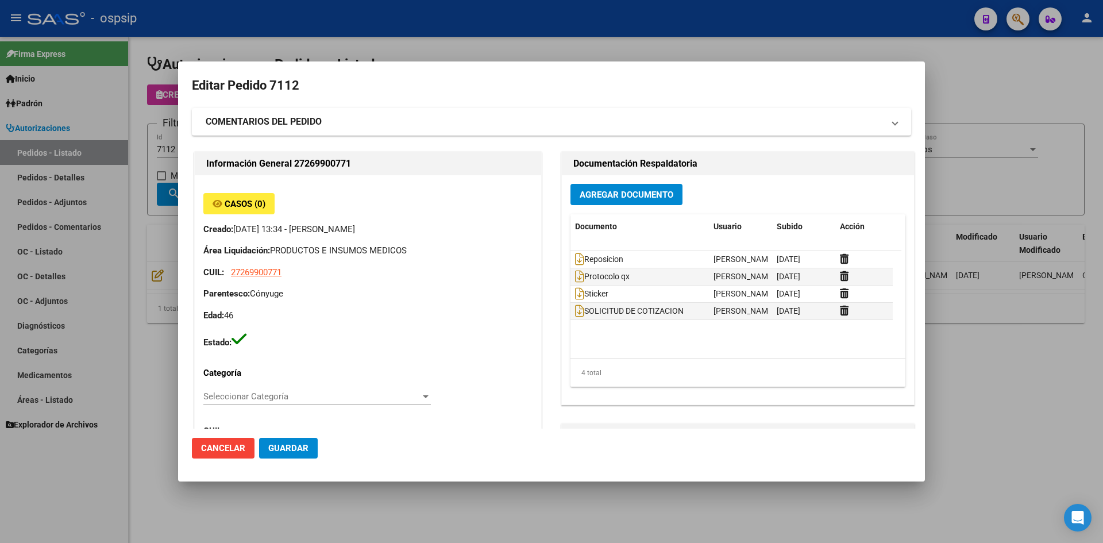
type input "[PERSON_NAME]"
type input "[GEOGRAPHIC_DATA], BELLA VISTA, [PERSON_NAME] 1153"
click at [608, 196] on span "Agregar Documento" at bounding box center [627, 195] width 94 height 10
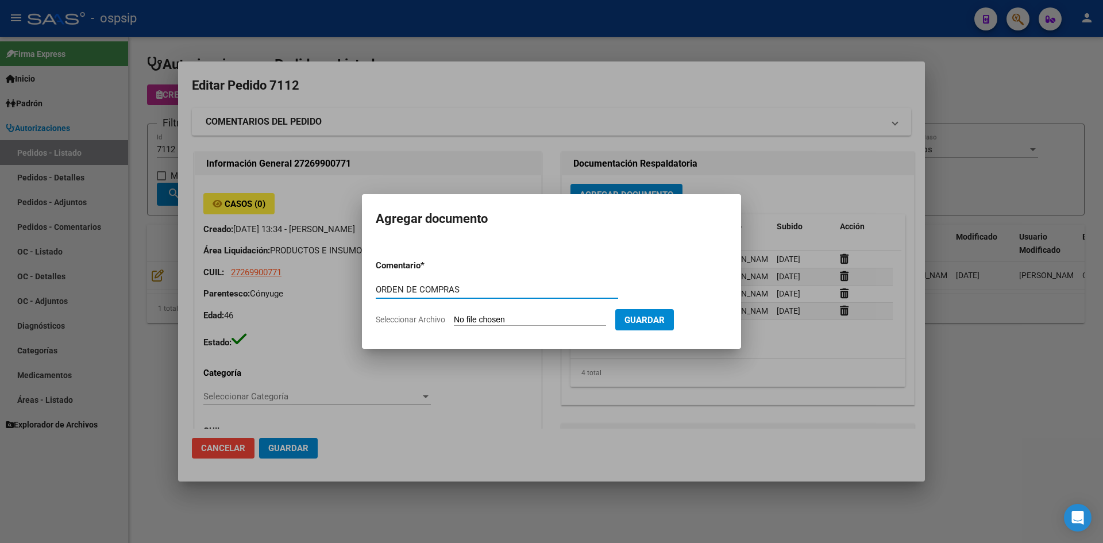
type input "ORDEN DE COMPRAS"
click at [454, 315] on input "Seleccionar Archivo" at bounding box center [530, 320] width 152 height 11
type input "C:\fakepath\OC N°7112 - [PERSON_NAME].pdf"
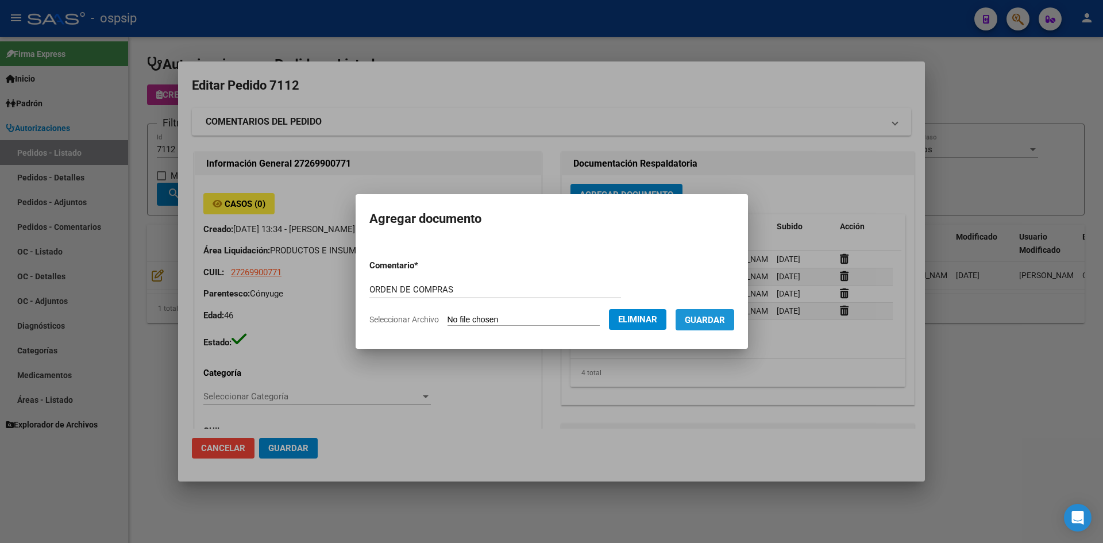
click at [725, 318] on span "Guardar" at bounding box center [705, 320] width 40 height 10
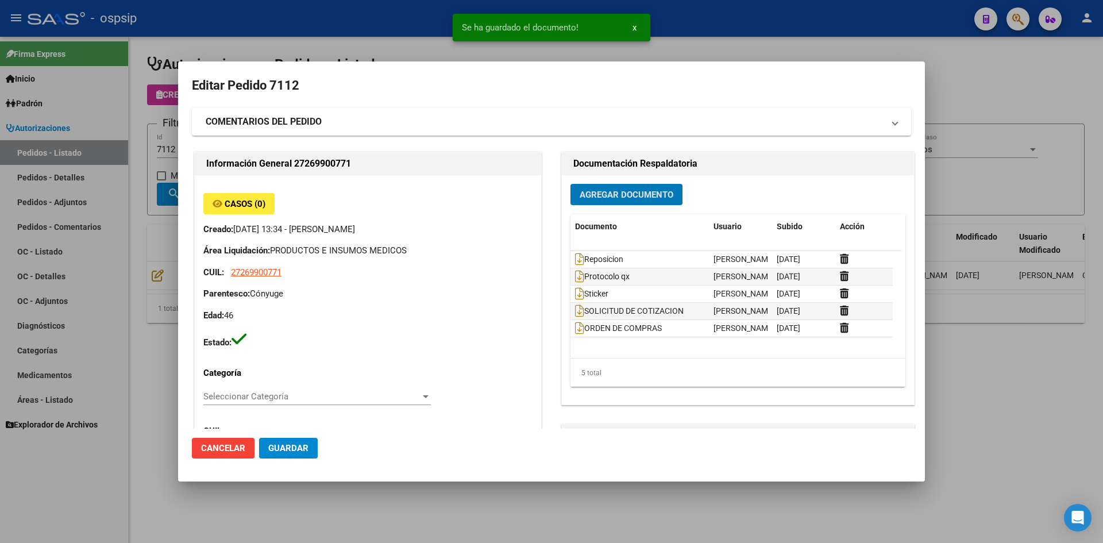
click at [305, 444] on span "Guardar" at bounding box center [288, 448] width 40 height 10
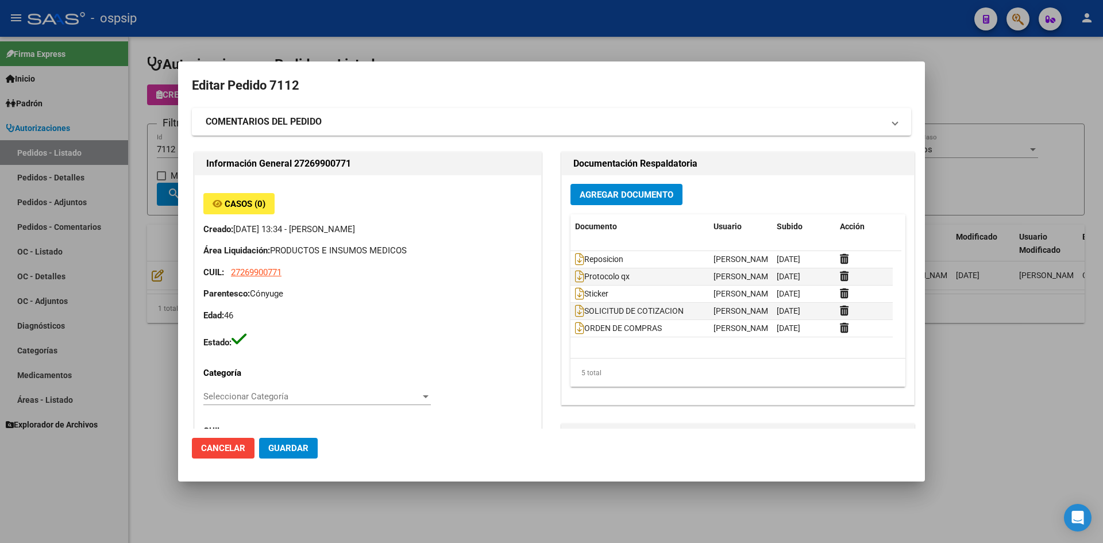
click at [376, 57] on div at bounding box center [551, 271] width 1103 height 543
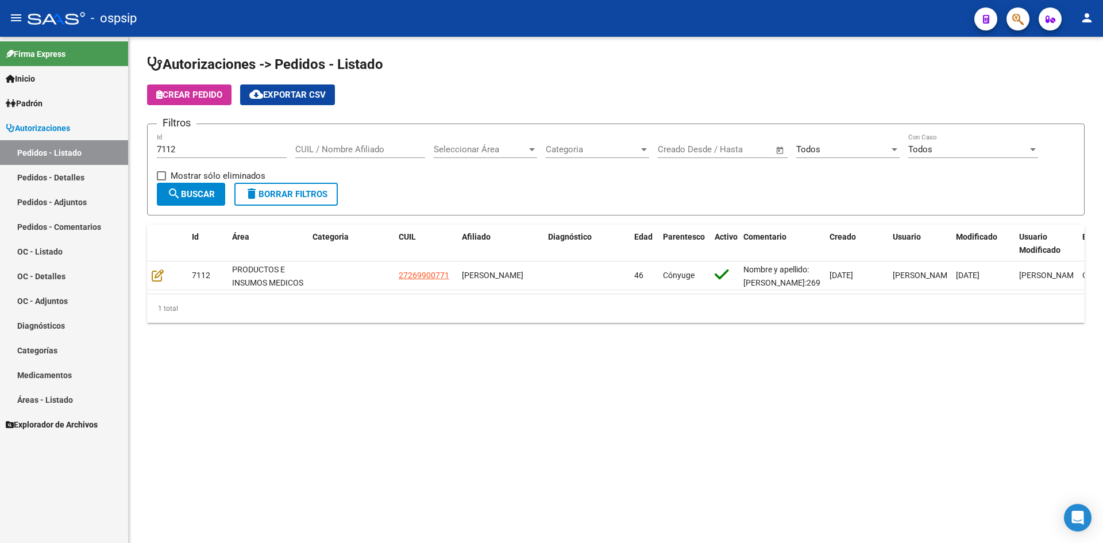
click at [517, 107] on app-list-header "Autorizaciones -> Pedidos - Listado Crear Pedido cloud_download Exportar CSV Fi…" at bounding box center [616, 135] width 938 height 160
click at [641, 100] on div "Crear Pedido cloud_download Exportar CSV" at bounding box center [616, 94] width 938 height 21
click at [560, 37] on div "Autorizaciones -> Pedidos - Listado Crear Pedido cloud_download Exportar CSV Fi…" at bounding box center [616, 198] width 974 height 323
drag, startPoint x: 537, startPoint y: 67, endPoint x: 402, endPoint y: 5, distance: 148.6
click at [535, 65] on h1 "Autorizaciones -> Pedidos - Listado" at bounding box center [616, 65] width 938 height 20
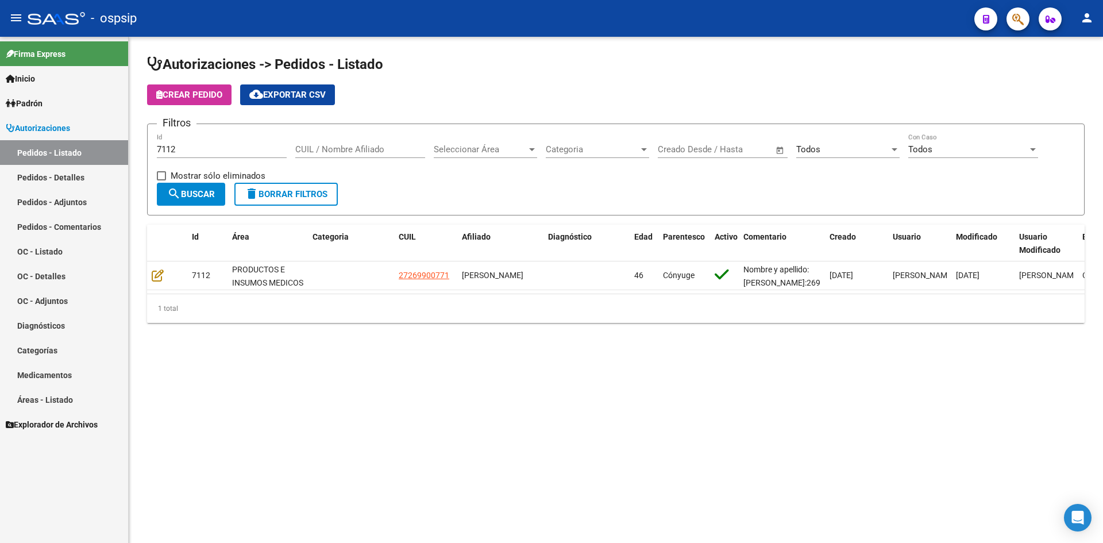
drag, startPoint x: 569, startPoint y: 79, endPoint x: 396, endPoint y: 17, distance: 184.3
click at [566, 79] on app-list-header "Autorizaciones -> Pedidos - Listado Crear Pedido cloud_download Exportar CSV Fi…" at bounding box center [616, 135] width 938 height 160
click at [588, 95] on div "Crear Pedido cloud_download Exportar CSV" at bounding box center [616, 94] width 938 height 21
click at [222, 155] on div "7112 Id" at bounding box center [222, 145] width 130 height 25
click at [222, 153] on input "7112" at bounding box center [222, 149] width 130 height 10
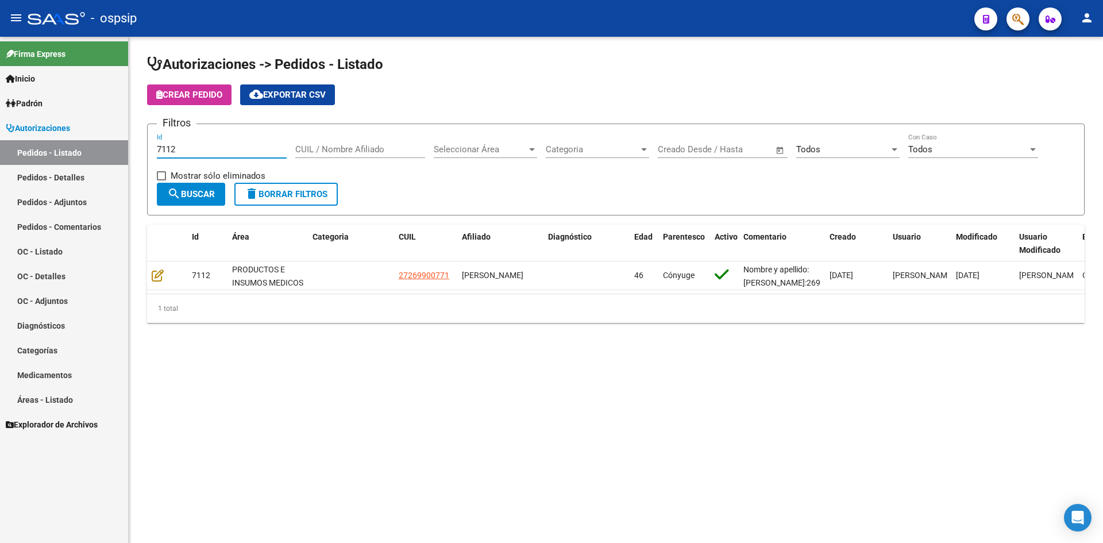
click at [222, 153] on input "7112" at bounding box center [222, 149] width 130 height 10
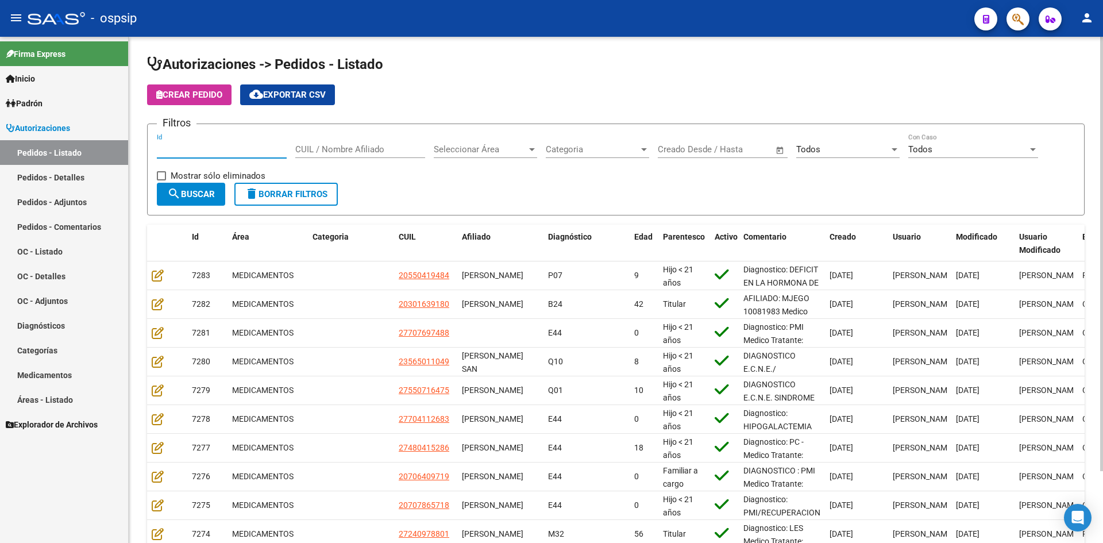
click at [458, 80] on app-list-header "Autorizaciones -> Pedidos - Listado Crear Pedido cloud_download Exportar CSV Fi…" at bounding box center [616, 135] width 938 height 160
click at [246, 151] on input "Id" at bounding box center [222, 149] width 130 height 10
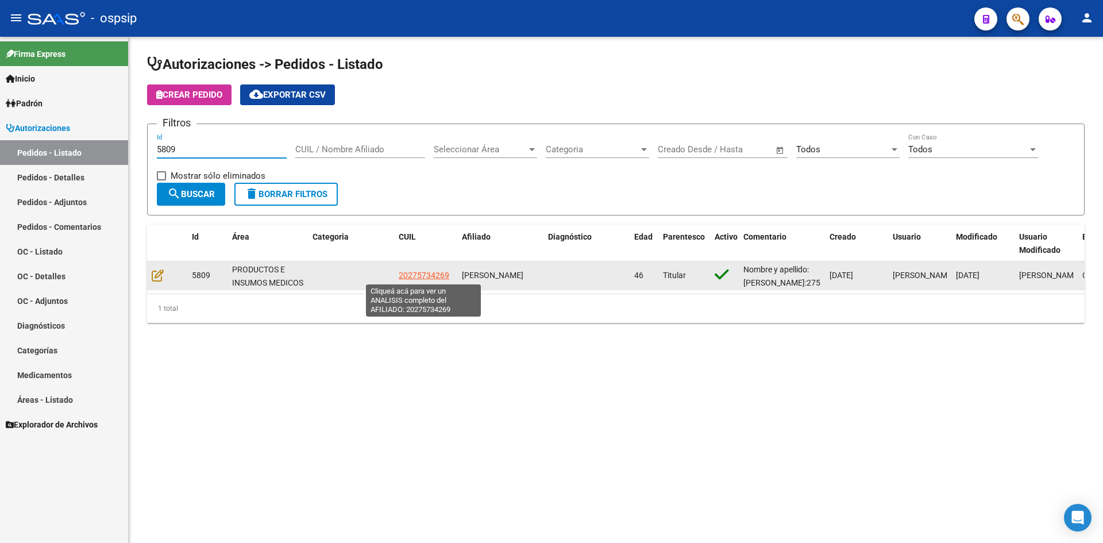
type input "5809"
click at [412, 279] on span "20275734269" at bounding box center [424, 275] width 51 height 9
type textarea "20275734269"
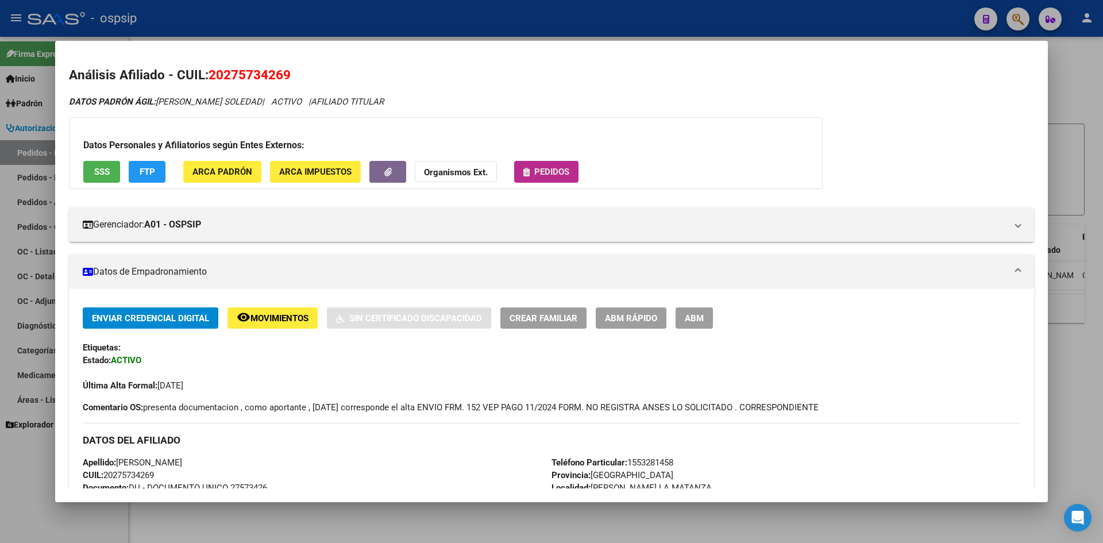
click at [538, 167] on span "Pedidos" at bounding box center [551, 172] width 35 height 10
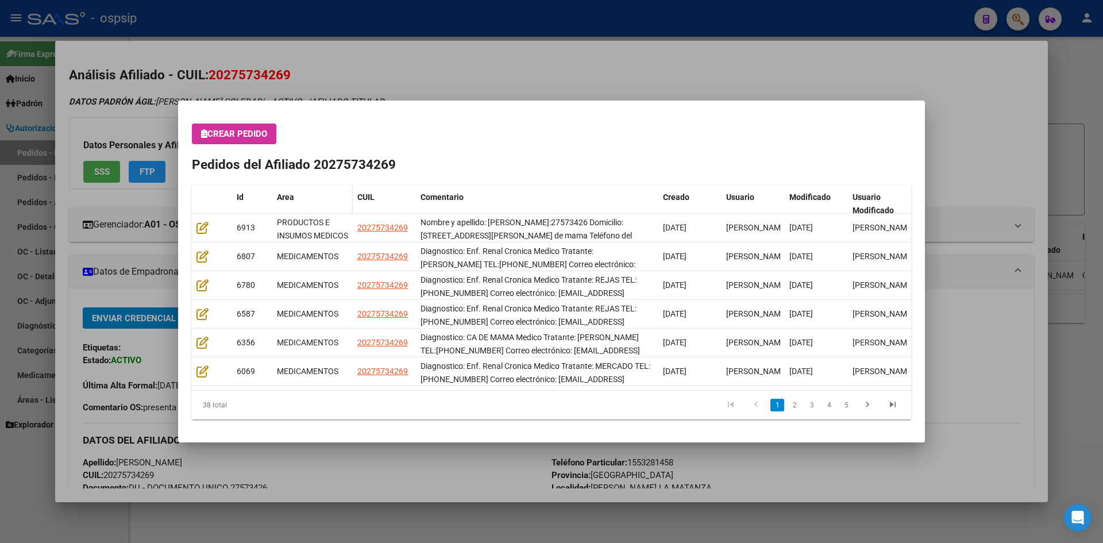
click at [289, 197] on span "Area" at bounding box center [285, 196] width 17 height 9
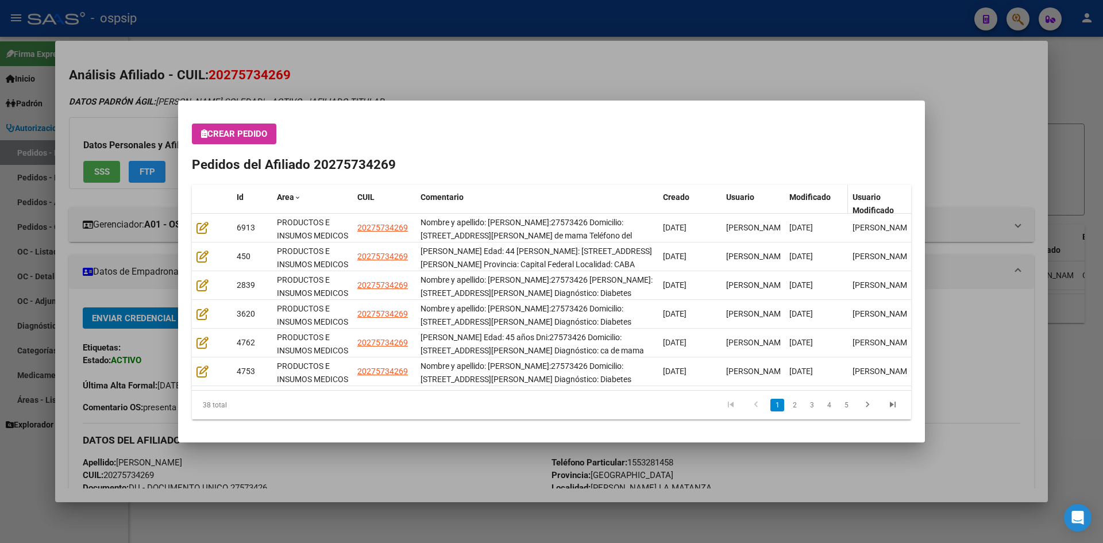
click at [817, 195] on span "Modificado" at bounding box center [809, 196] width 41 height 9
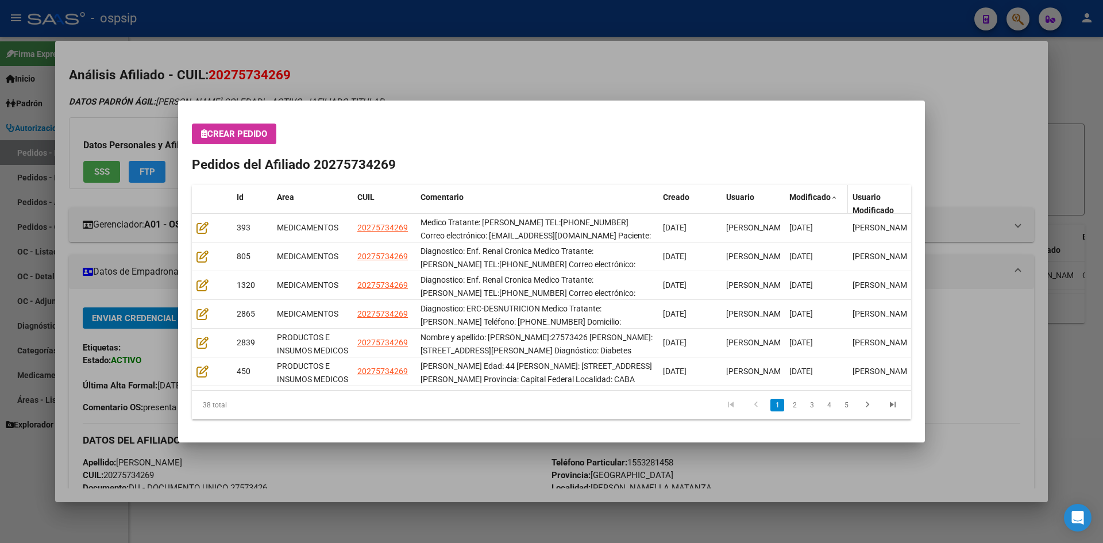
click at [817, 199] on span "Modificado" at bounding box center [809, 196] width 41 height 9
click at [238, 197] on span "Id" at bounding box center [240, 196] width 7 height 9
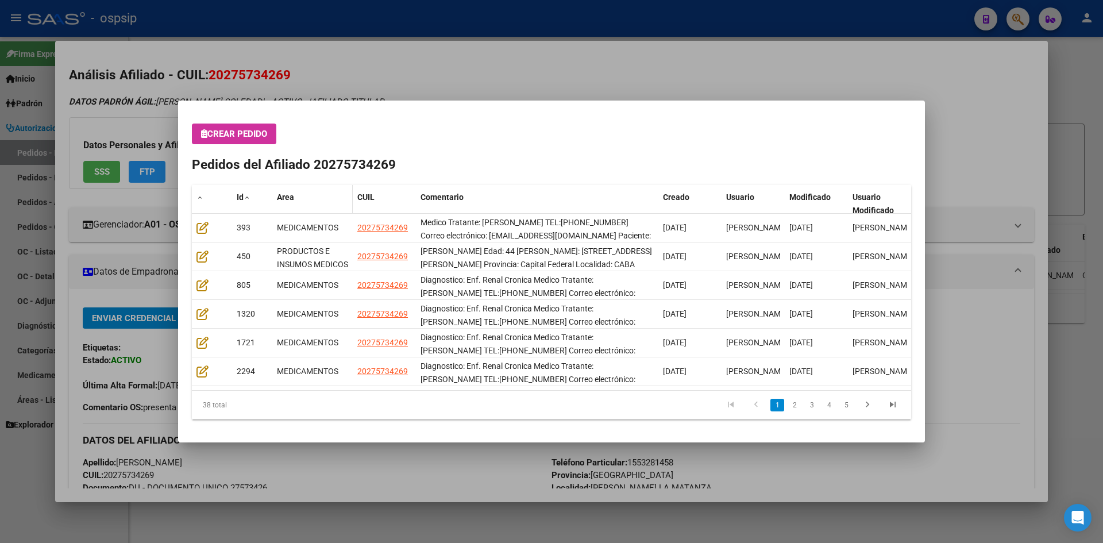
click at [283, 196] on span "Area" at bounding box center [285, 196] width 17 height 9
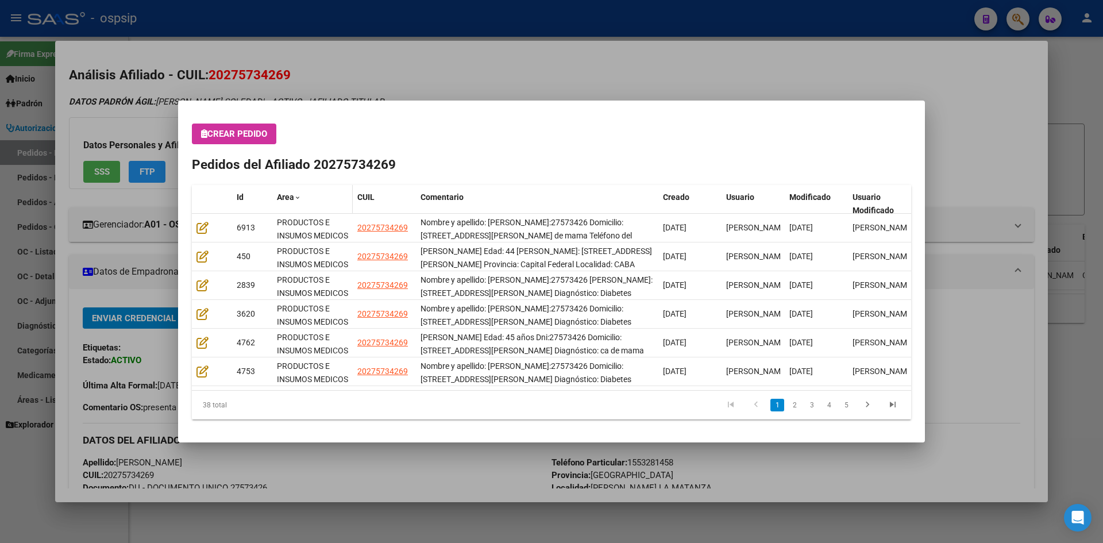
click at [294, 196] on span "Area" at bounding box center [285, 196] width 17 height 9
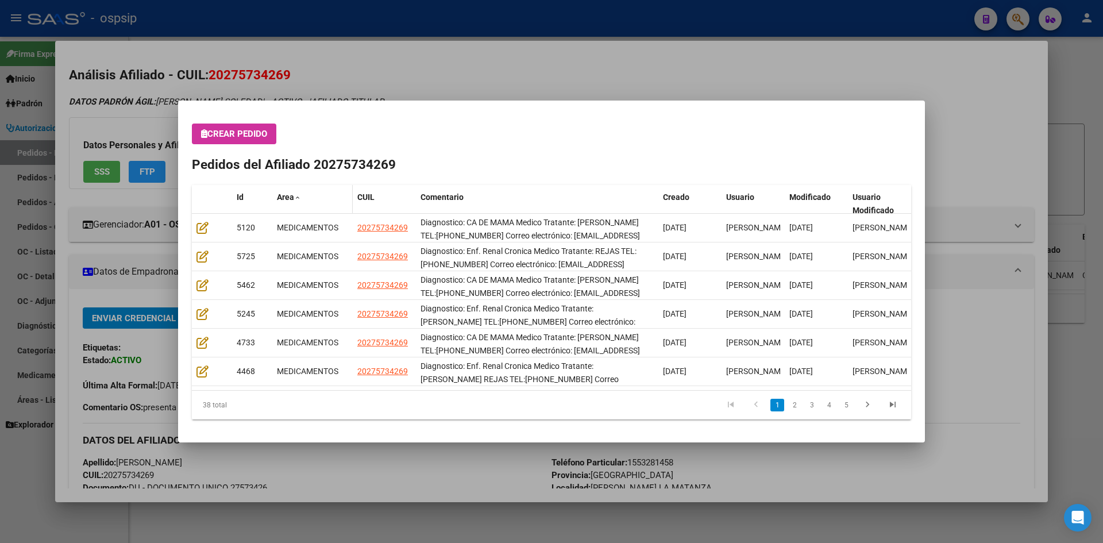
click at [290, 198] on span "Area" at bounding box center [285, 196] width 17 height 9
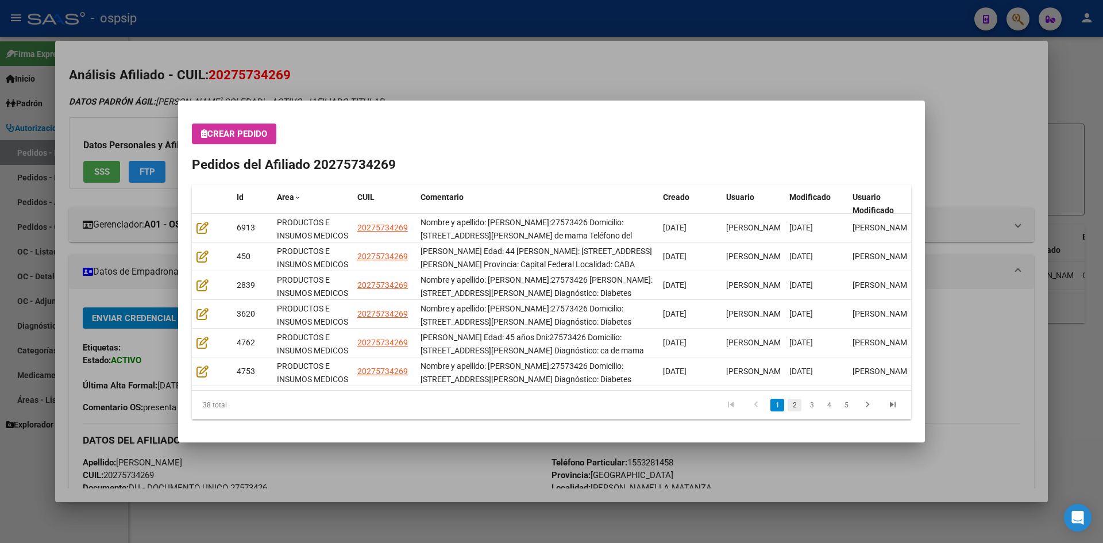
click at [796, 399] on link "2" at bounding box center [795, 405] width 14 height 13
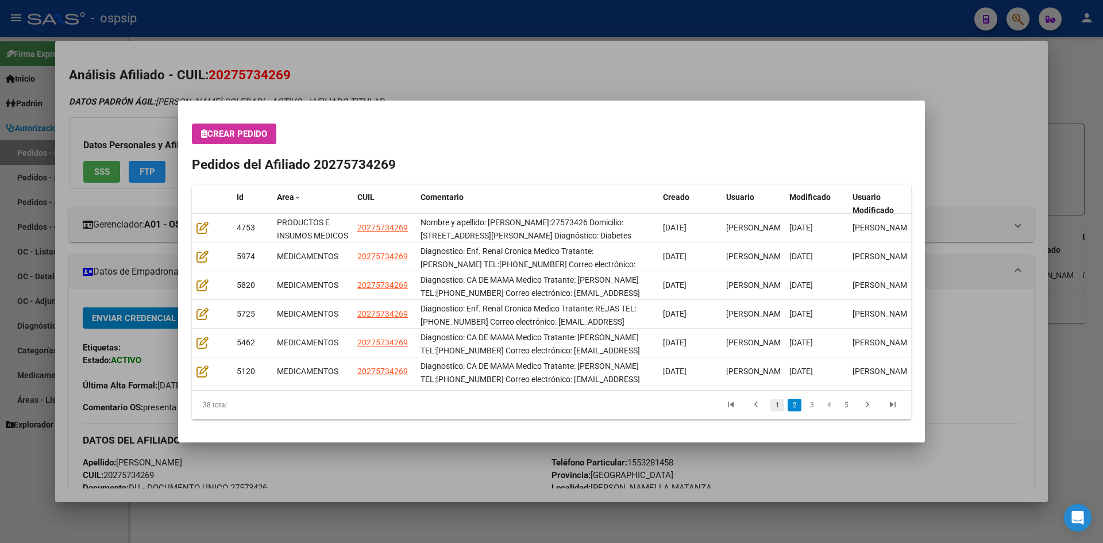
click at [780, 403] on link "1" at bounding box center [777, 405] width 14 height 13
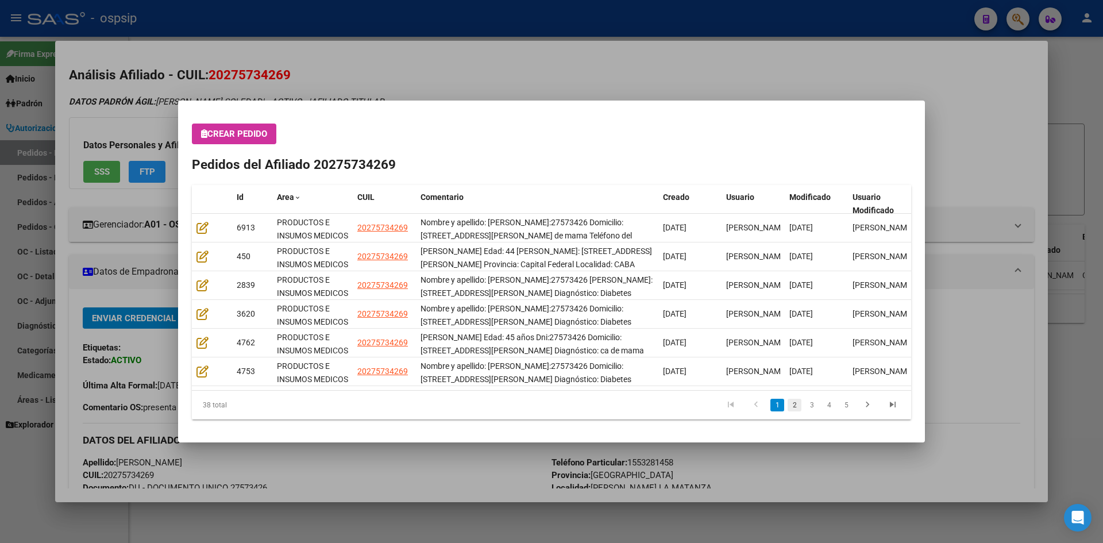
click at [796, 403] on link "2" at bounding box center [795, 405] width 14 height 13
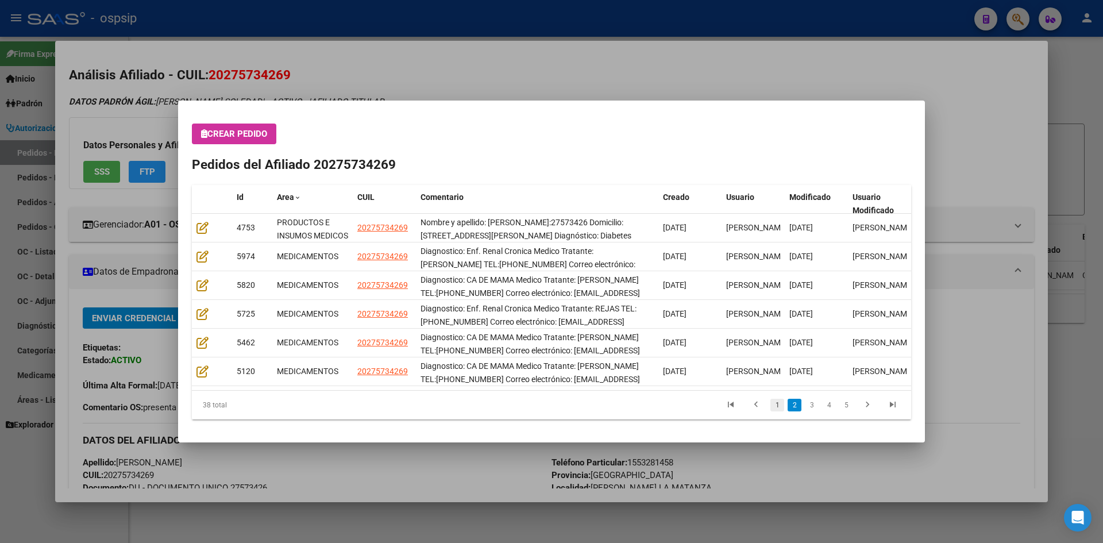
click at [778, 402] on link "1" at bounding box center [777, 405] width 14 height 13
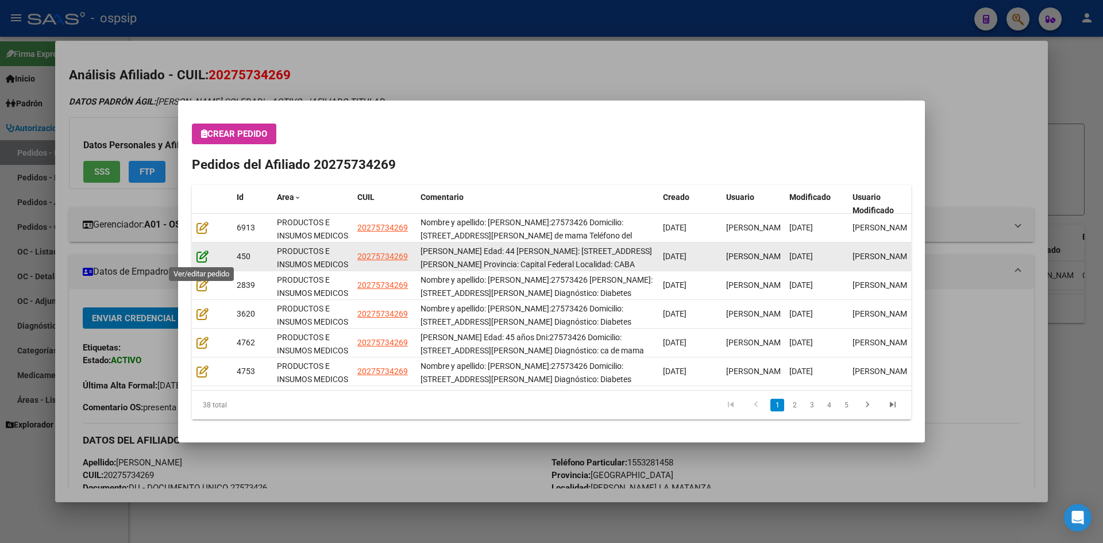
click at [199, 257] on icon at bounding box center [202, 256] width 12 height 13
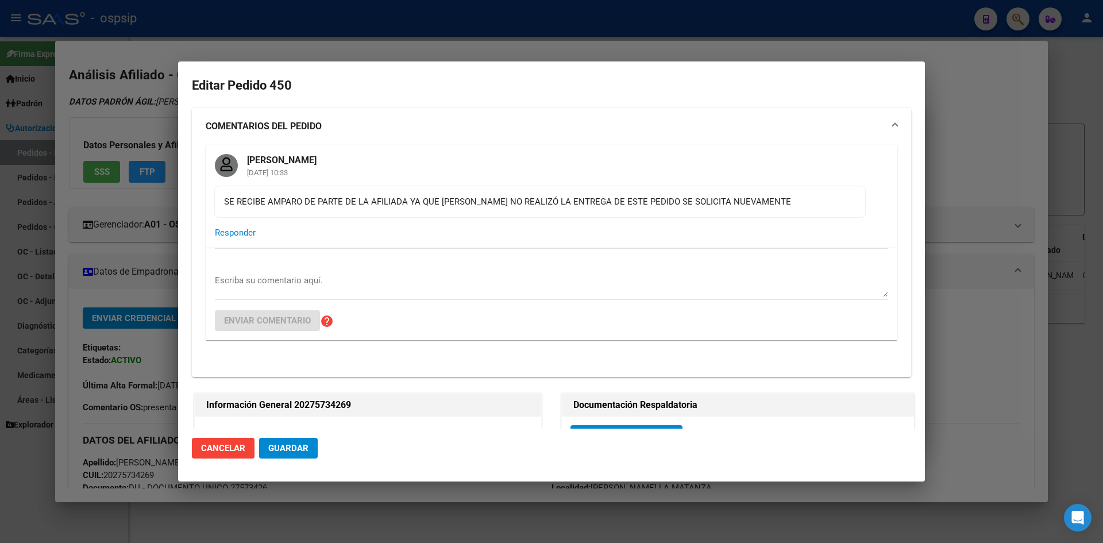
type input "NO CORRESPONDE"
type input "[GEOGRAPHIC_DATA], [PERSON_NAME], [PERSON_NAME] PATRON 5694, Piso: 3"
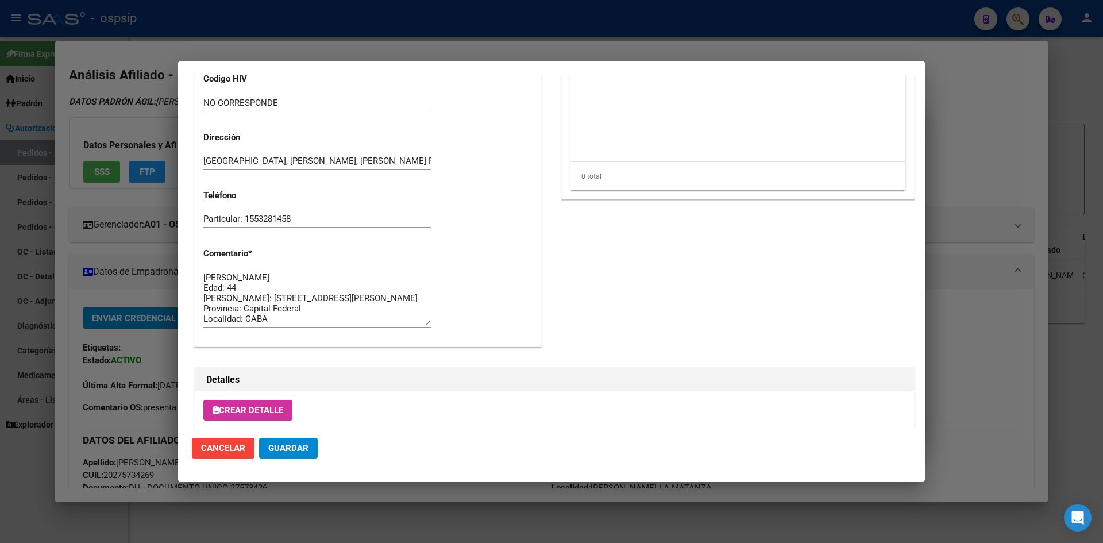
scroll to position [690, 0]
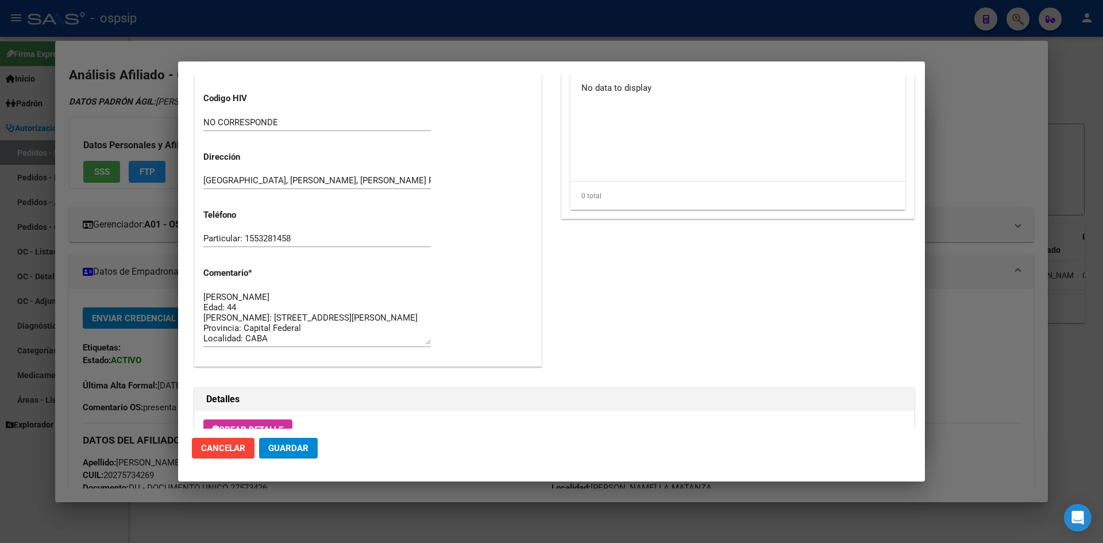
click at [541, 58] on div at bounding box center [551, 271] width 1103 height 543
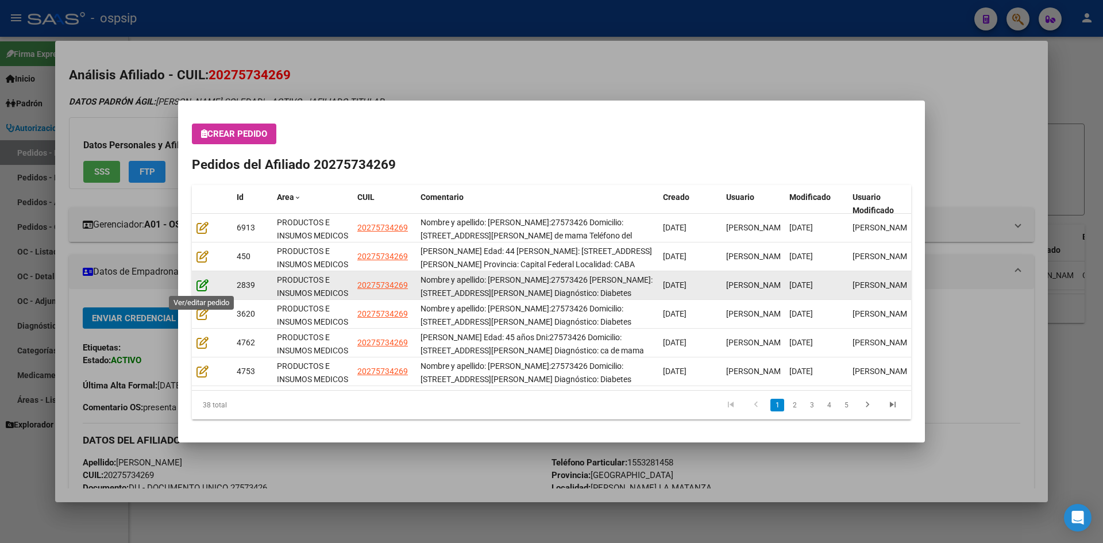
click at [199, 286] on icon at bounding box center [202, 285] width 12 height 13
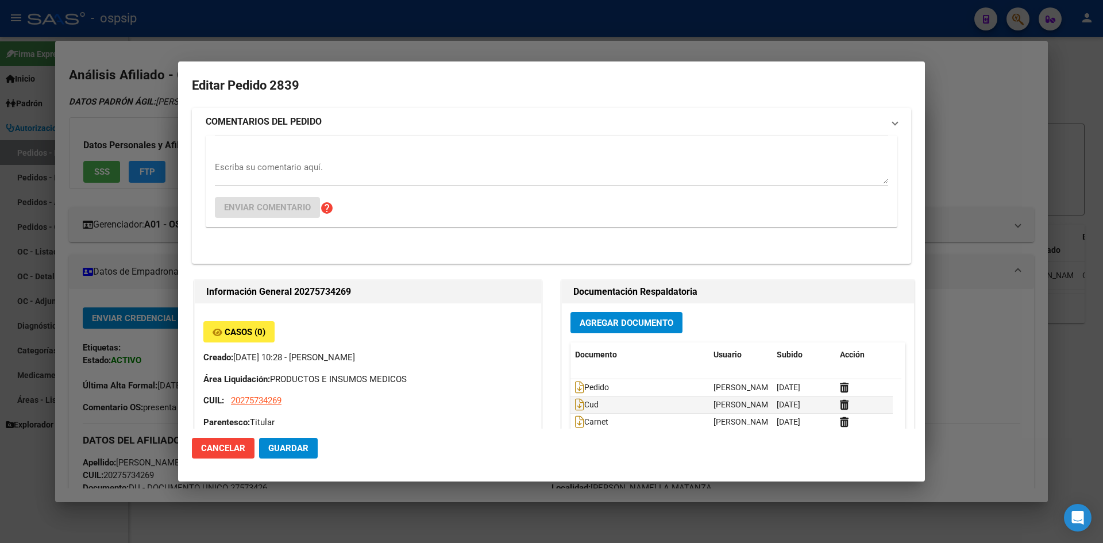
type input "NO CORRESPONDE"
type input "[GEOGRAPHIC_DATA], [PERSON_NAME], [PERSON_NAME] PATRON 5694, Piso: 3"
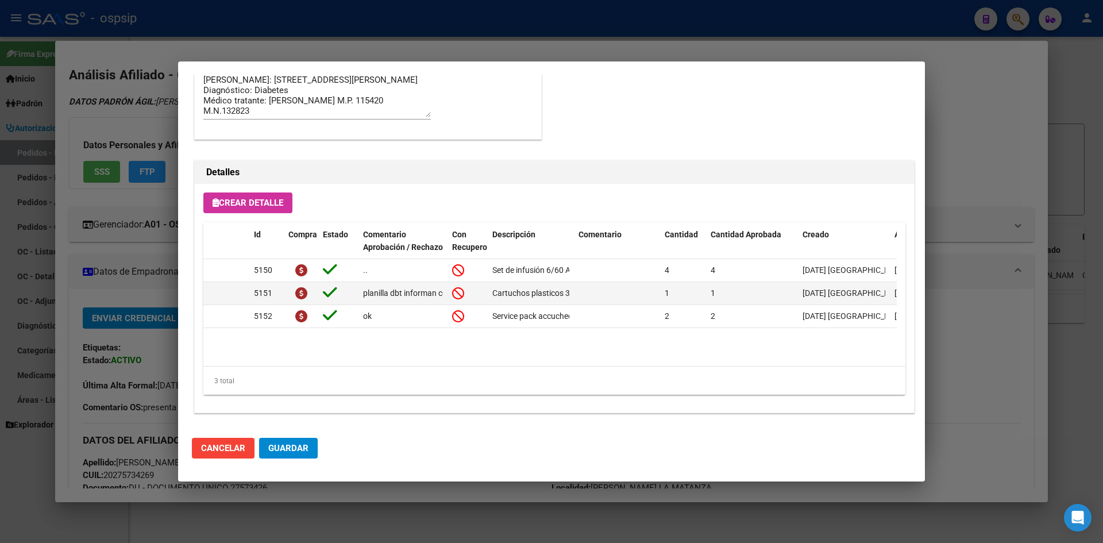
scroll to position [679, 0]
click at [521, 51] on div at bounding box center [551, 271] width 1103 height 543
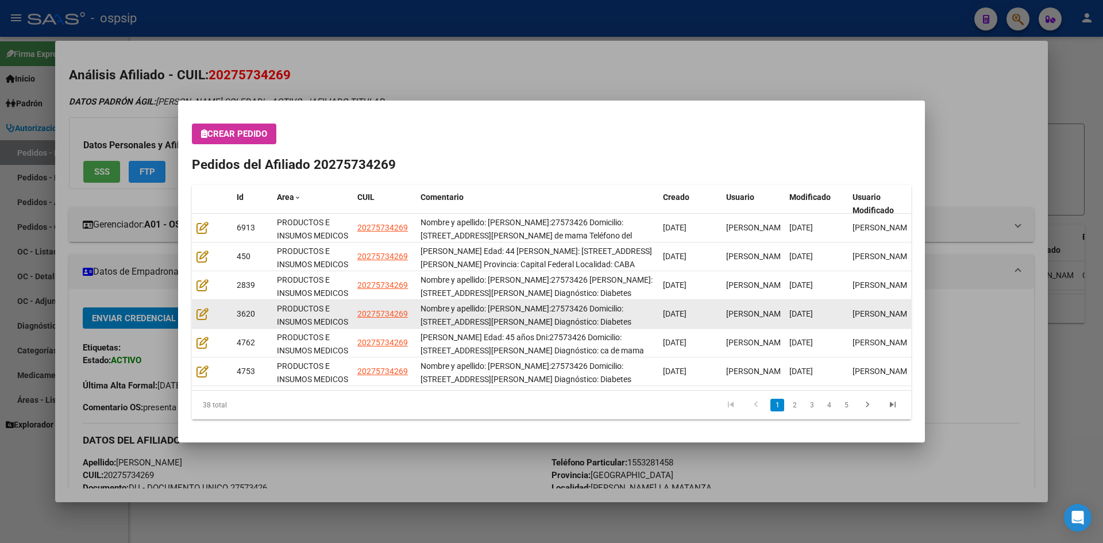
drag, startPoint x: 789, startPoint y: 311, endPoint x: 813, endPoint y: 311, distance: 24.1
click at [813, 311] on span "[DATE]" at bounding box center [801, 313] width 24 height 9
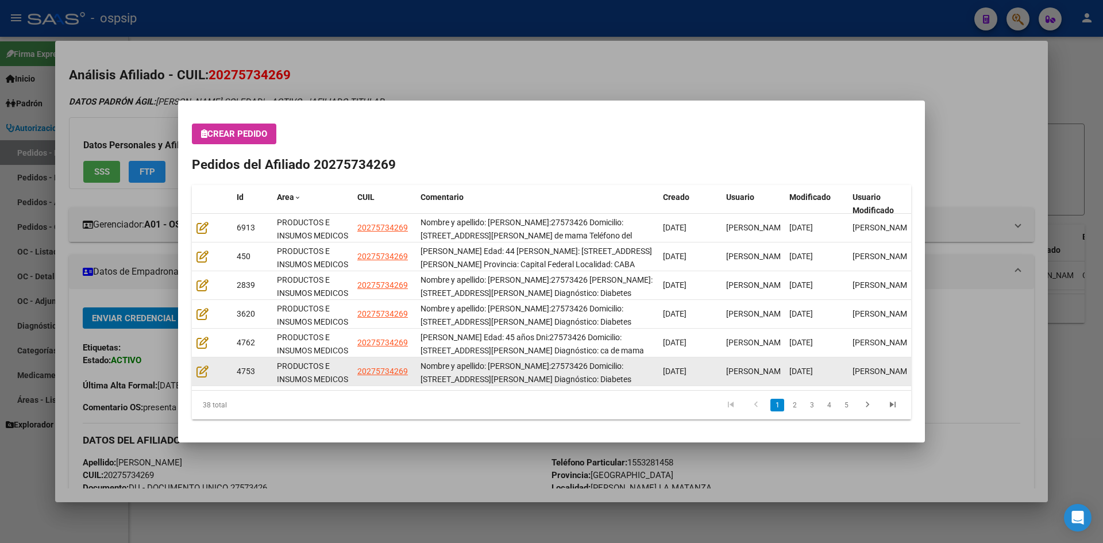
drag, startPoint x: 789, startPoint y: 368, endPoint x: 813, endPoint y: 369, distance: 24.1
click at [813, 369] on span "[DATE]" at bounding box center [801, 371] width 24 height 9
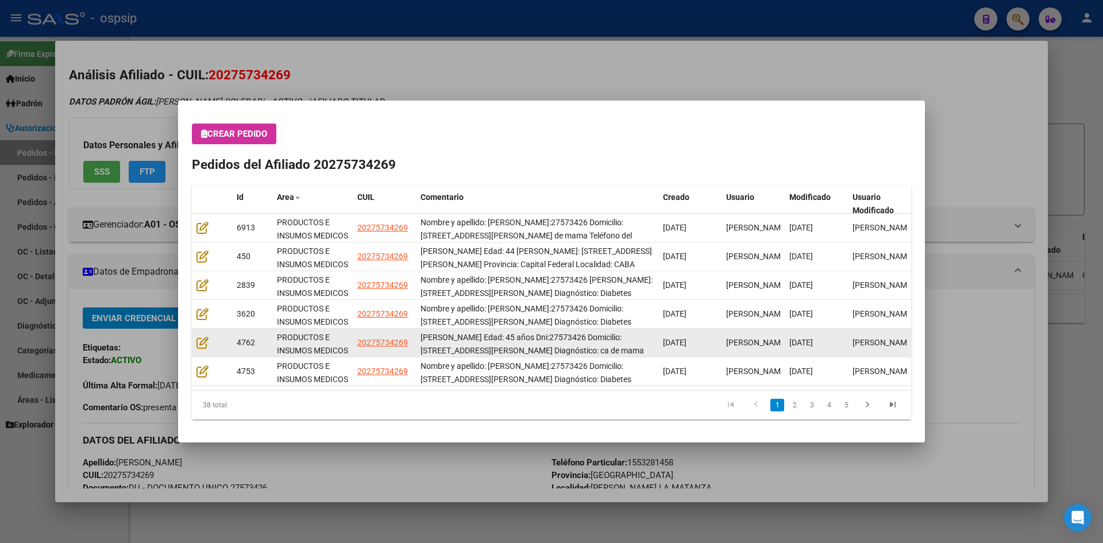
drag, startPoint x: 790, startPoint y: 342, endPoint x: 819, endPoint y: 338, distance: 29.6
click at [813, 338] on span "[DATE]" at bounding box center [801, 342] width 24 height 9
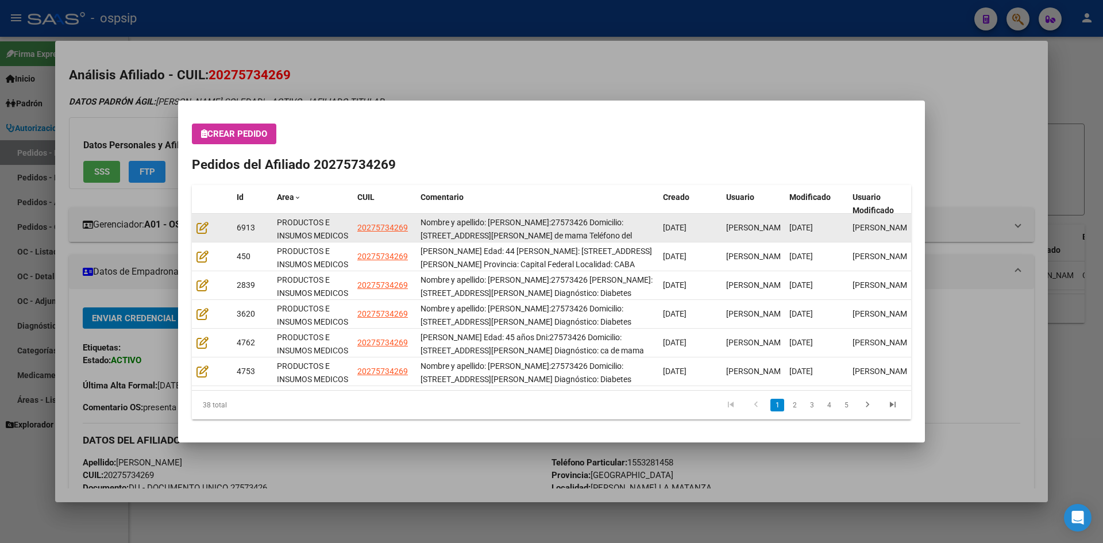
drag, startPoint x: 791, startPoint y: 226, endPoint x: 823, endPoint y: 226, distance: 31.6
click at [813, 226] on span "[DATE]" at bounding box center [801, 227] width 24 height 9
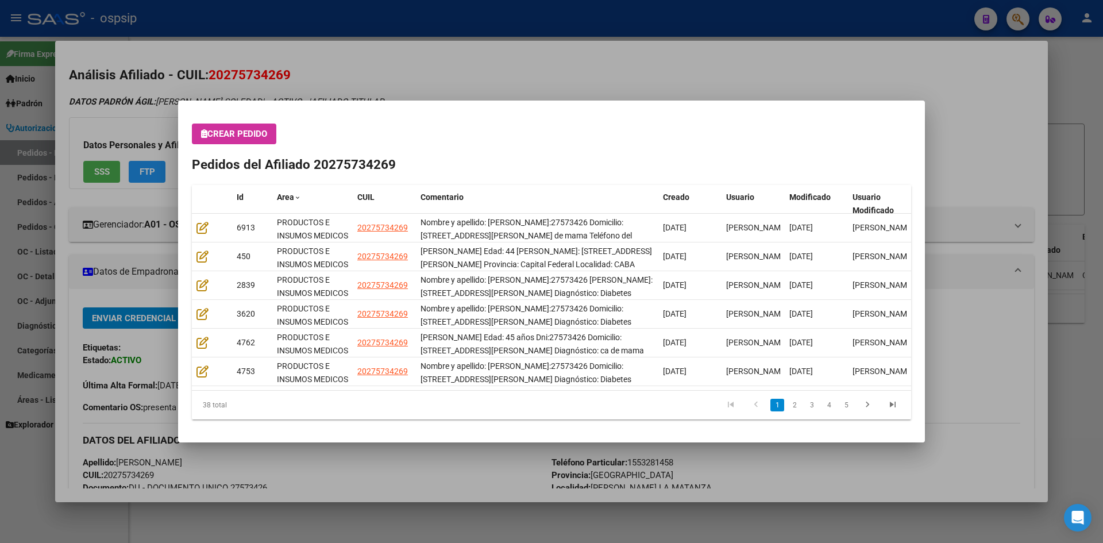
click at [449, 75] on div at bounding box center [551, 271] width 1103 height 543
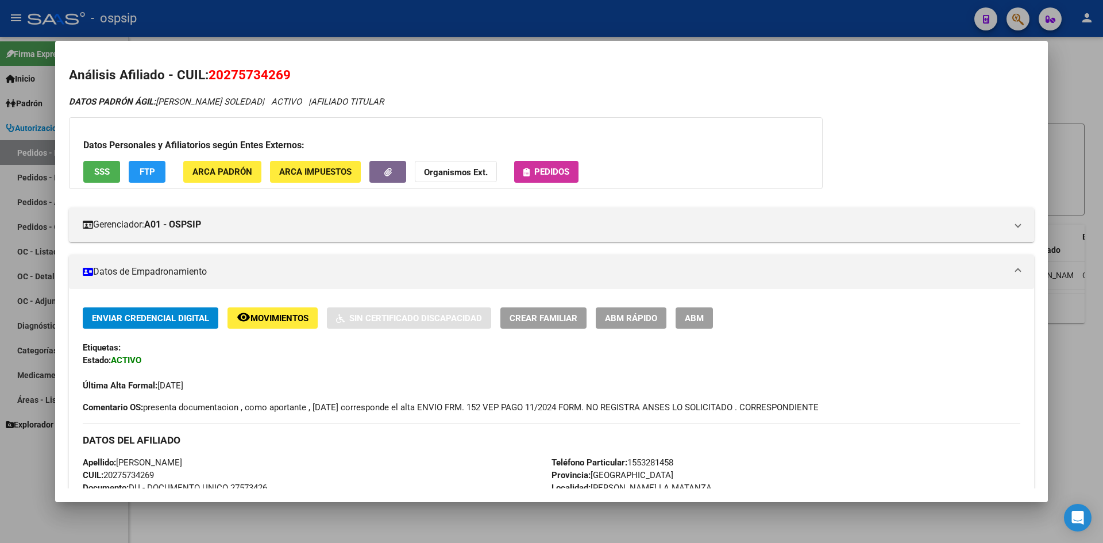
drag, startPoint x: 415, startPoint y: 24, endPoint x: 359, endPoint y: 4, distance: 59.1
click at [412, 22] on div at bounding box center [551, 271] width 1103 height 543
